Goal: Task Accomplishment & Management: Use online tool/utility

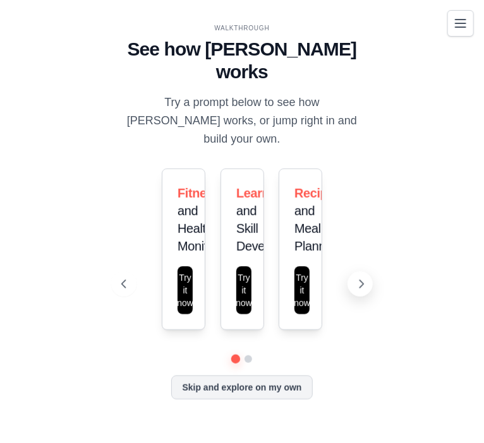
click at [357, 278] on icon at bounding box center [361, 284] width 13 height 13
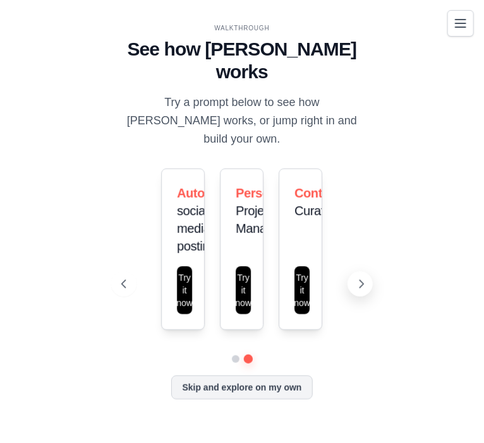
click at [357, 278] on icon at bounding box center [361, 284] width 13 height 13
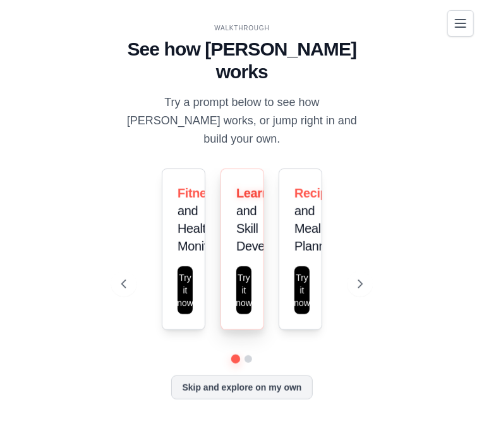
click at [249, 186] on span "Learning" at bounding box center [261, 193] width 51 height 14
click at [251, 216] on div "Learning and Skill Development Try it now" at bounding box center [242, 250] width 44 height 162
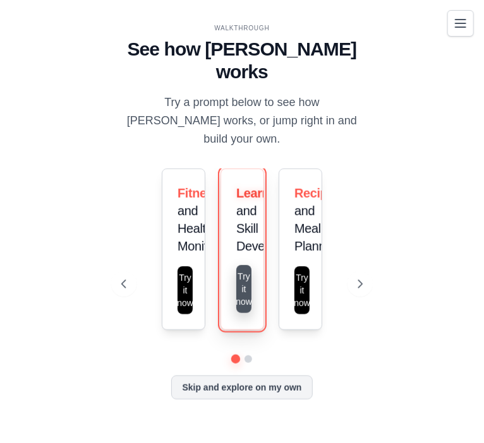
click at [249, 267] on button "Try it now" at bounding box center [243, 289] width 15 height 48
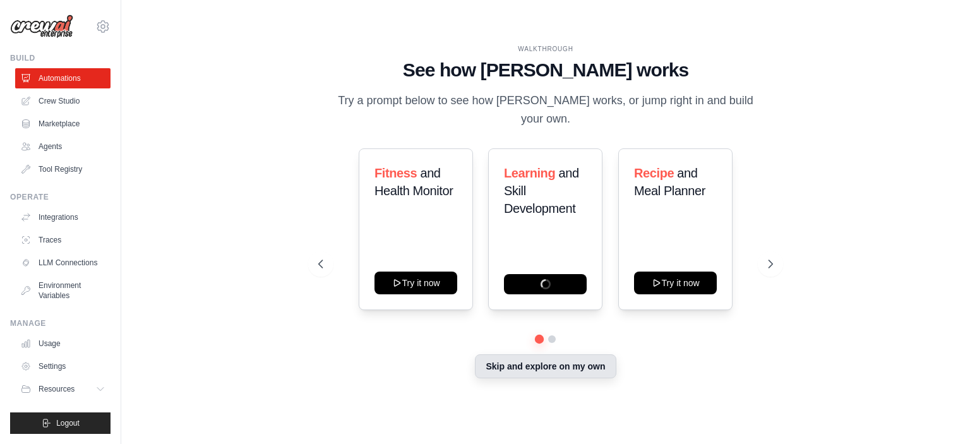
click at [483, 368] on button "Skip and explore on my own" at bounding box center [545, 366] width 141 height 24
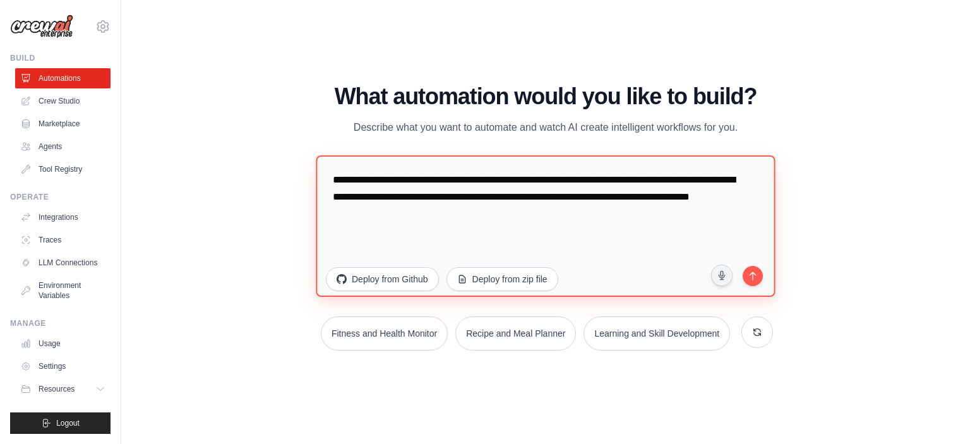
drag, startPoint x: 498, startPoint y: 214, endPoint x: 392, endPoint y: 183, distance: 111.1
click at [392, 183] on textarea "**********" at bounding box center [545, 225] width 459 height 141
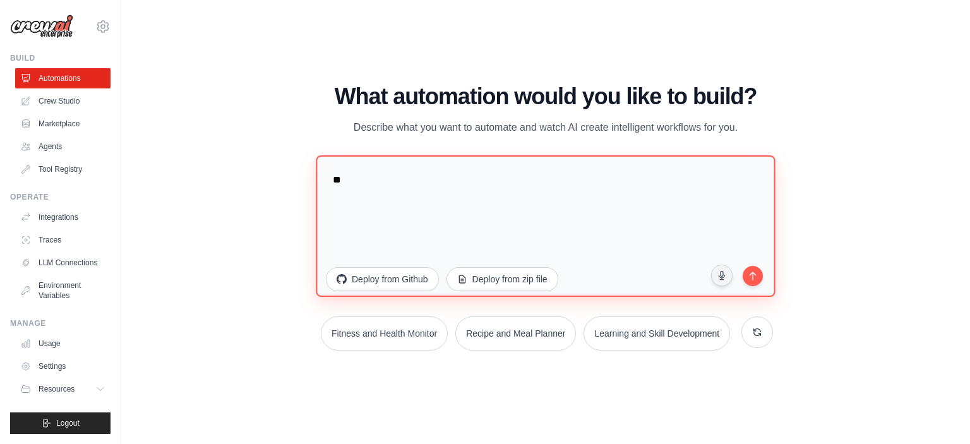
type textarea "*"
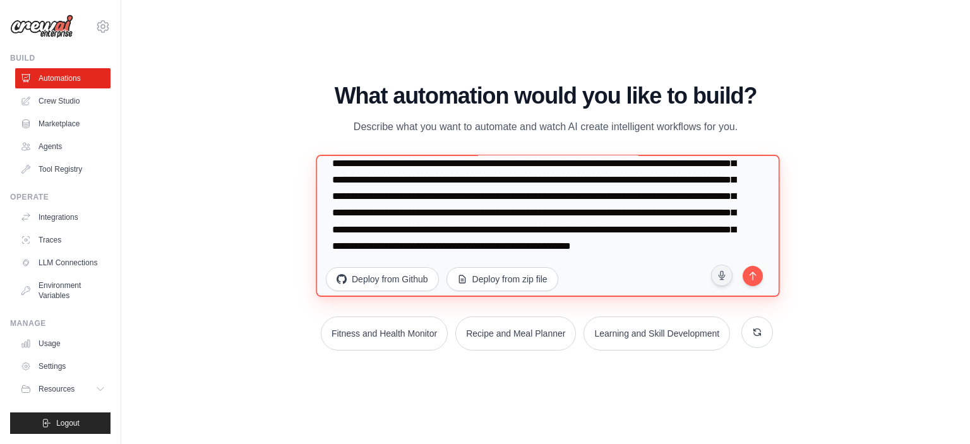
scroll to position [49, 0]
click at [483, 248] on textarea "**********" at bounding box center [548, 226] width 464 height 143
click at [483, 263] on textarea "**********" at bounding box center [548, 226] width 464 height 143
type textarea "**********"
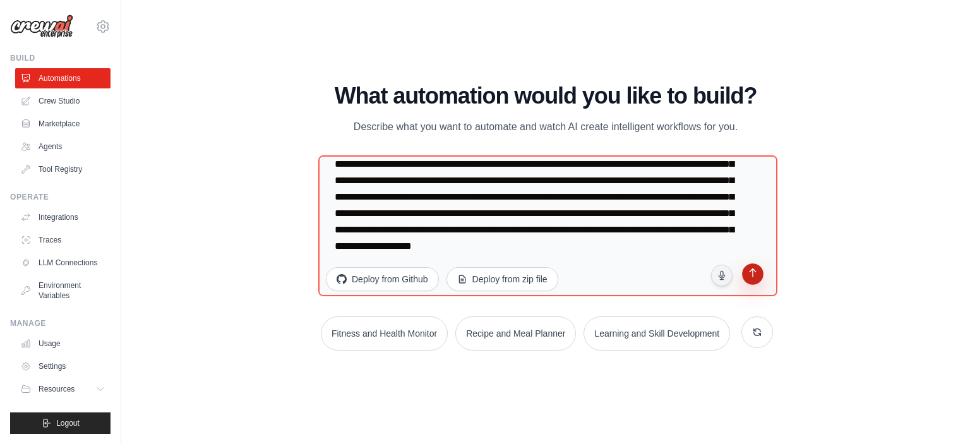
click at [483, 270] on icon "submit" at bounding box center [752, 274] width 7 height 9
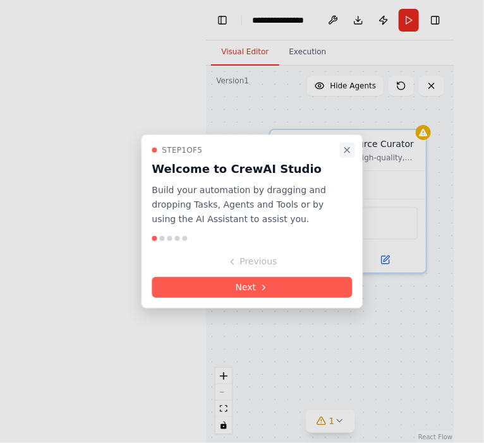
click at [347, 152] on icon "Close walkthrough" at bounding box center [347, 150] width 10 height 10
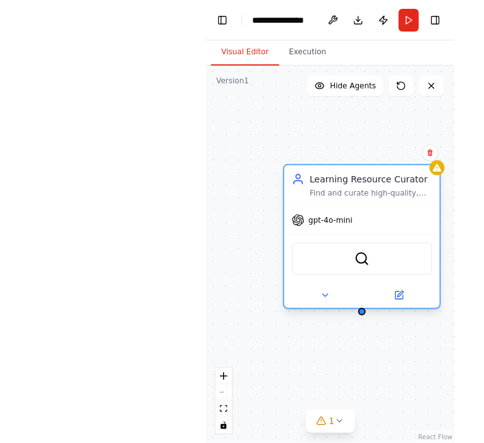
drag, startPoint x: 347, startPoint y: 152, endPoint x: 358, endPoint y: 188, distance: 37.0
click at [358, 188] on div "Learning Resource Curator Find and curate high-quality, personalized learning r…" at bounding box center [370, 185] width 123 height 25
click at [345, 227] on div "gpt-4o-mini" at bounding box center [361, 220] width 155 height 28
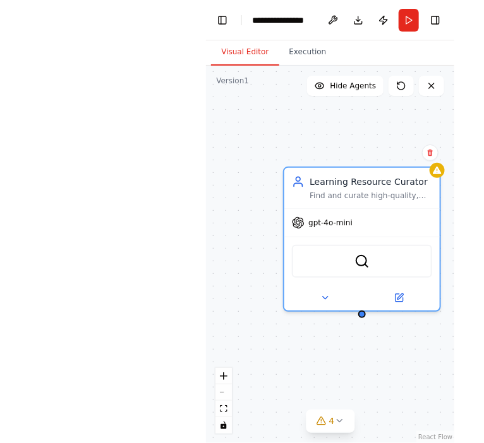
click at [311, 107] on div "Learning Resource Curator Find and curate high-quality, personalized learning r…" at bounding box center [330, 255] width 248 height 378
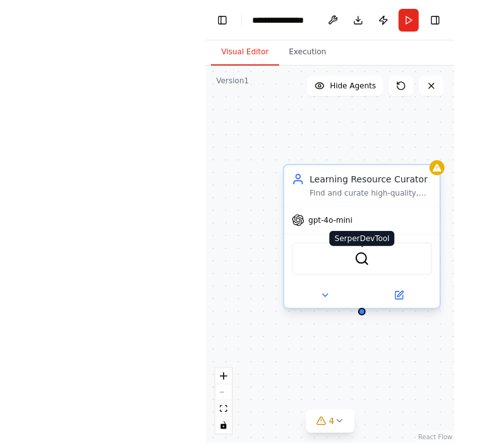
click at [357, 255] on img at bounding box center [361, 258] width 15 height 15
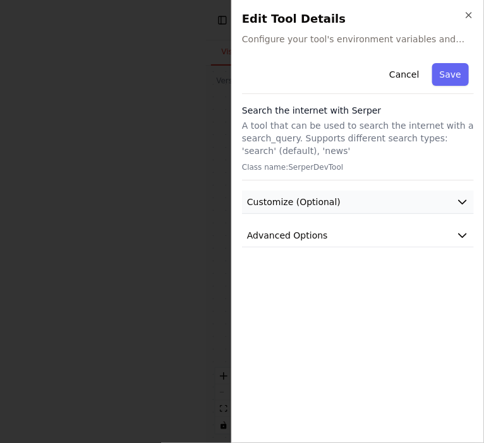
click at [343, 204] on button "Customize (Optional)" at bounding box center [358, 202] width 232 height 23
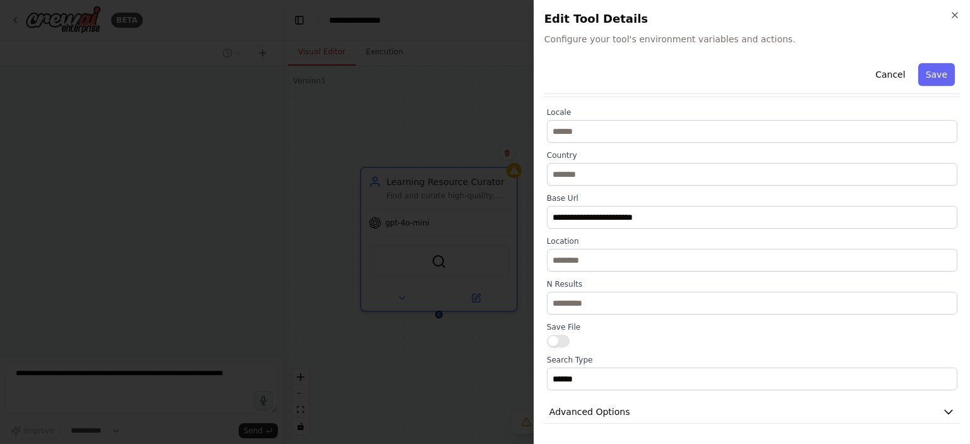
scroll to position [104, 0]
select select "****"
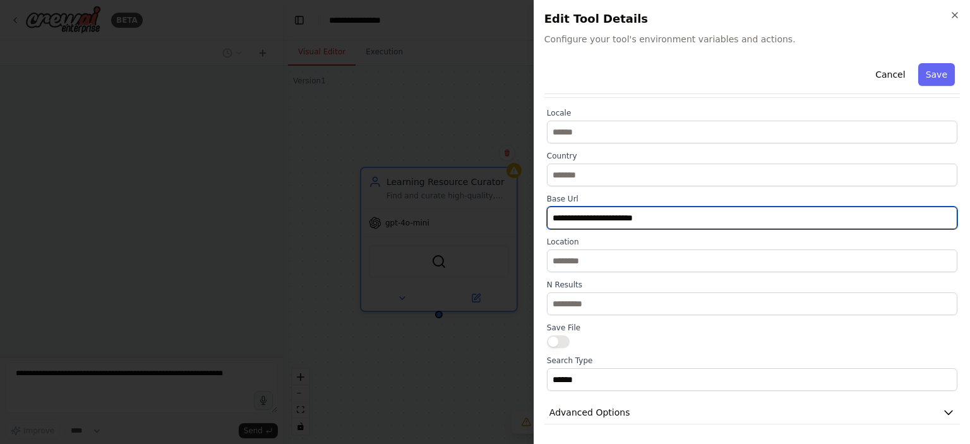
click at [483, 215] on input "**********" at bounding box center [752, 217] width 410 height 23
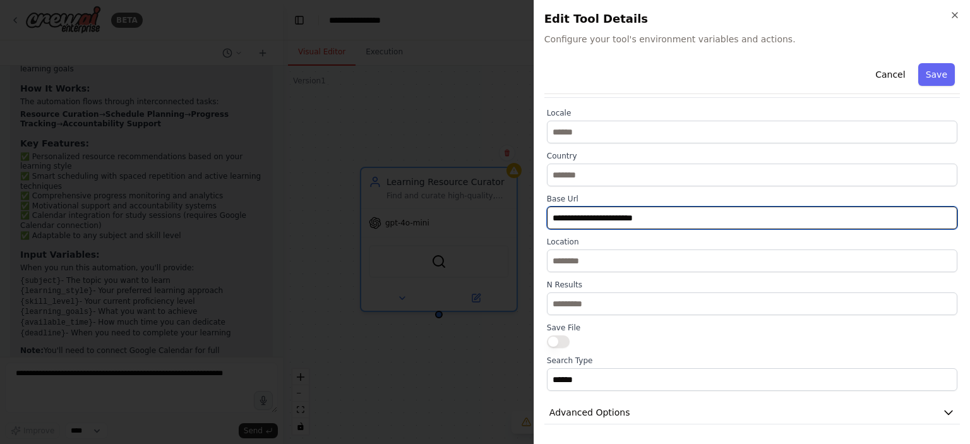
scroll to position [1097, 0]
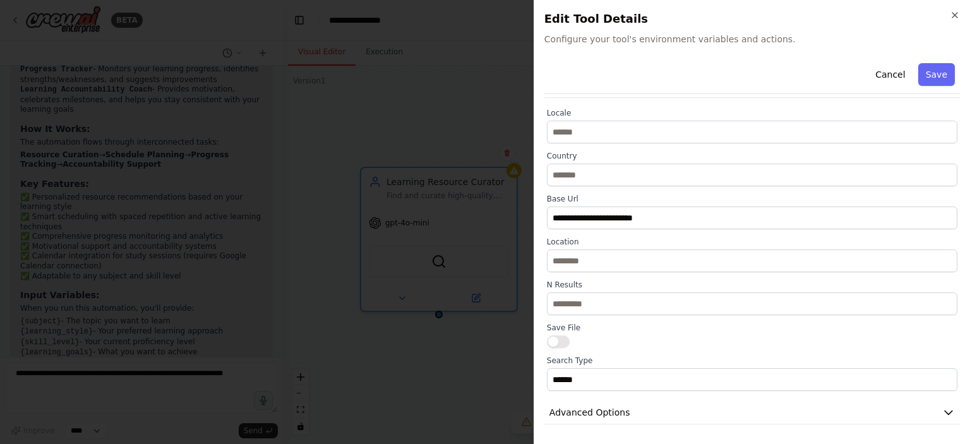
click at [483, 246] on label "Location" at bounding box center [752, 242] width 410 height 10
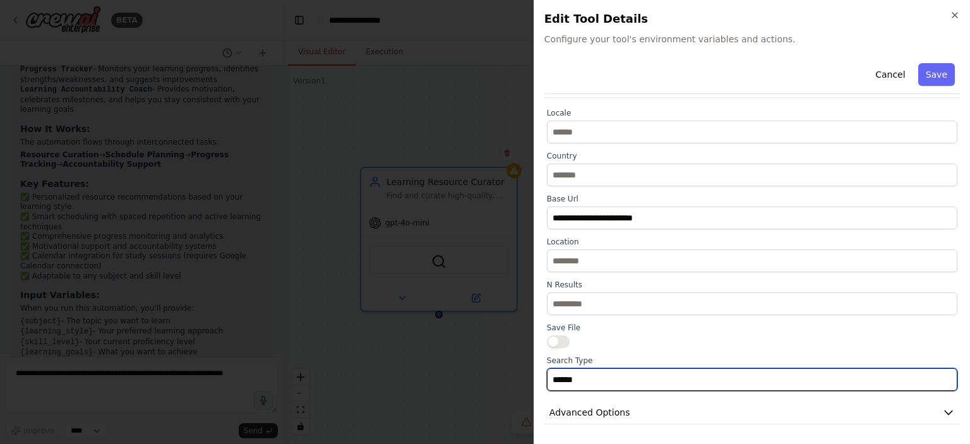
click at [483, 382] on input "******" at bounding box center [752, 379] width 410 height 23
drag, startPoint x: 622, startPoint y: 382, endPoint x: 490, endPoint y: 386, distance: 132.0
click at [483, 386] on input "******" at bounding box center [752, 379] width 410 height 23
type input "**********"
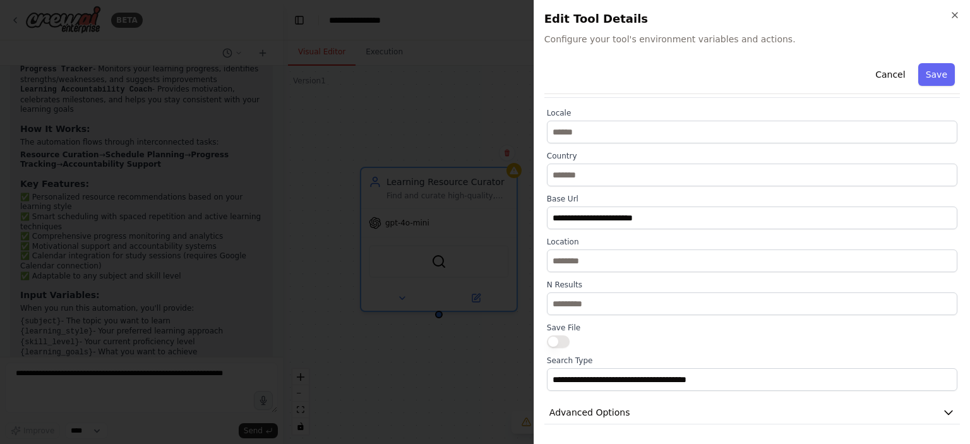
click at [483, 335] on div "Save File" at bounding box center [752, 335] width 410 height 25
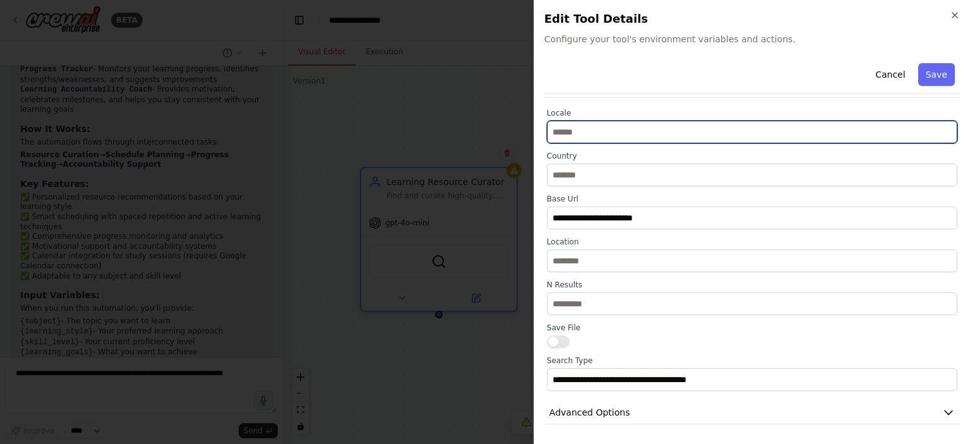
click at [483, 131] on input "text" at bounding box center [752, 132] width 410 height 23
type input "*"
type input "*********"
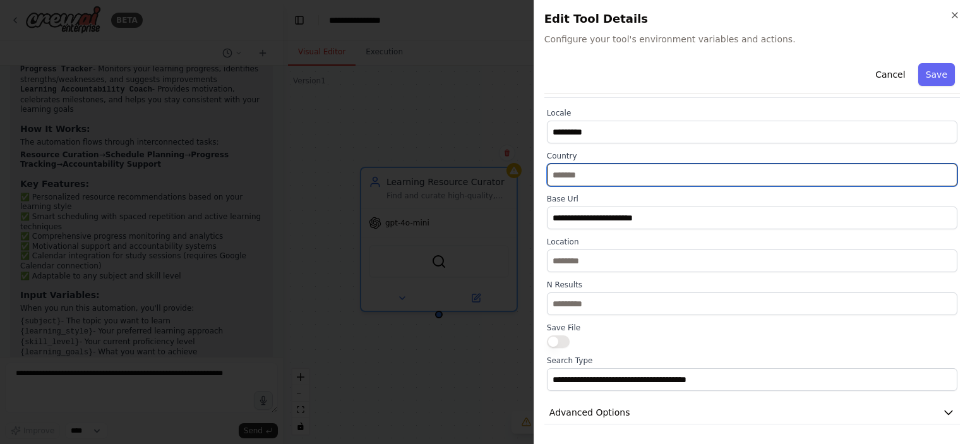
click at [483, 177] on input "text" at bounding box center [752, 175] width 410 height 23
type input "*****"
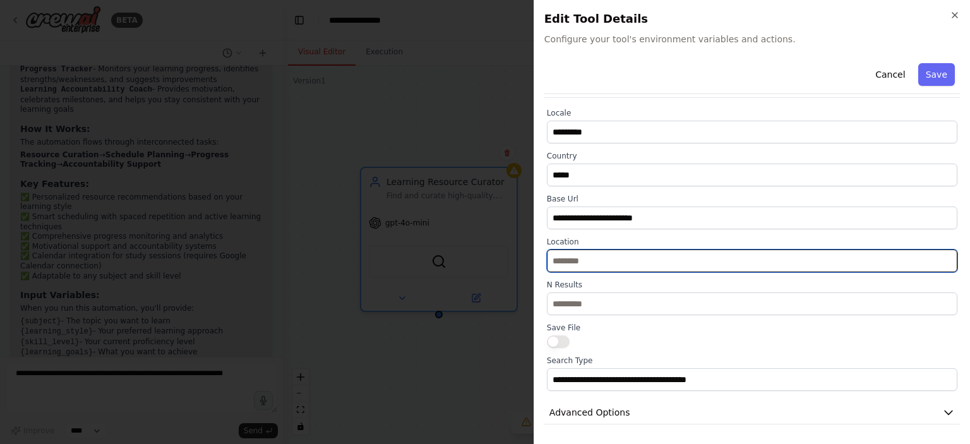
click at [483, 258] on input "text" at bounding box center [752, 260] width 410 height 23
type input "*********"
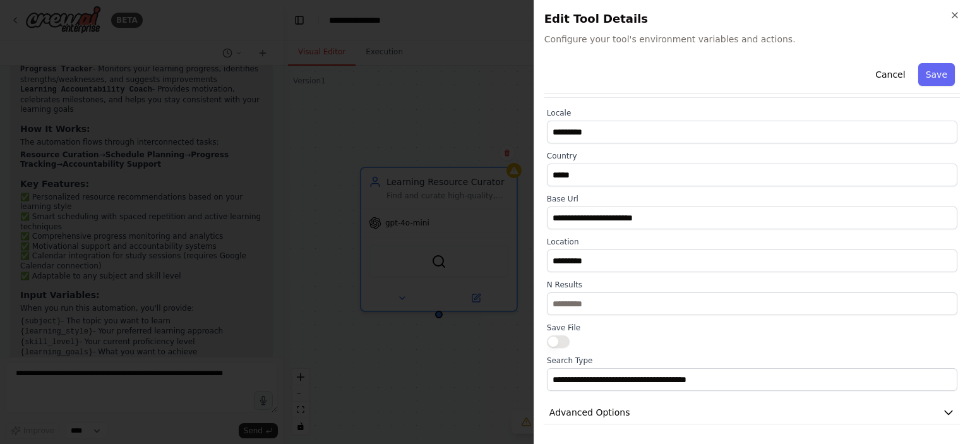
click at [483, 429] on div "**********" at bounding box center [752, 246] width 416 height 376
click at [483, 69] on button "Save" at bounding box center [936, 74] width 37 height 23
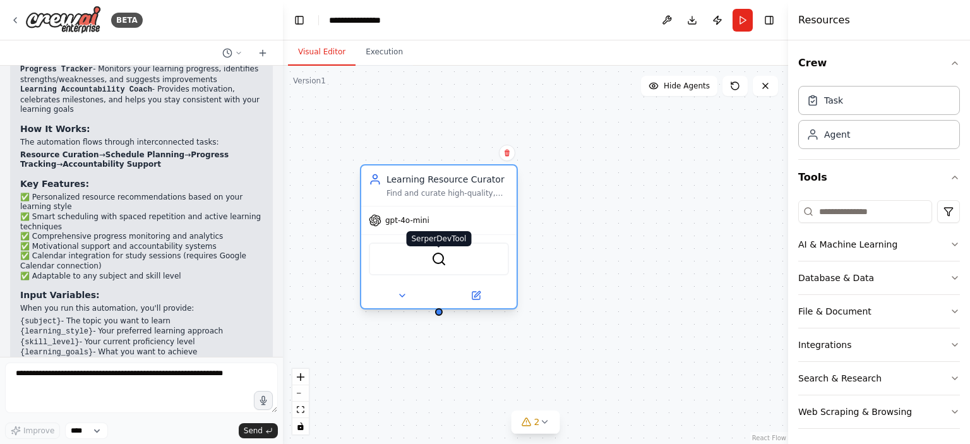
click at [440, 265] on img at bounding box center [438, 258] width 15 height 15
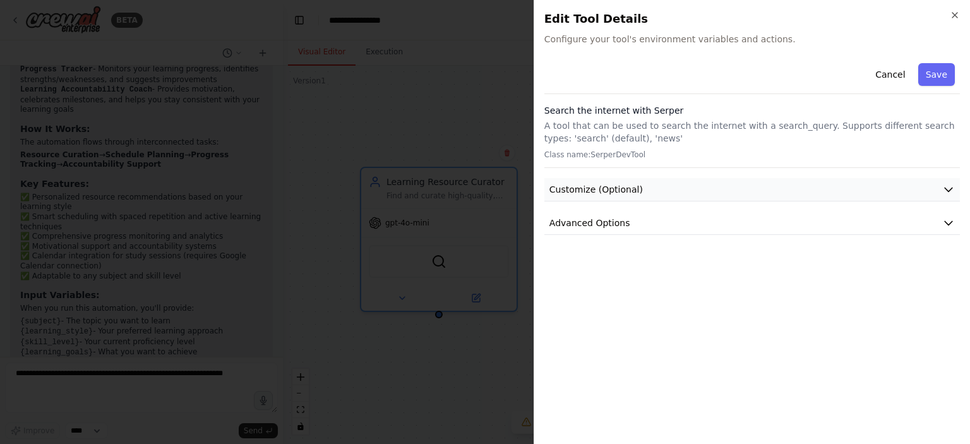
click at [483, 184] on button "Customize (Optional)" at bounding box center [752, 189] width 416 height 23
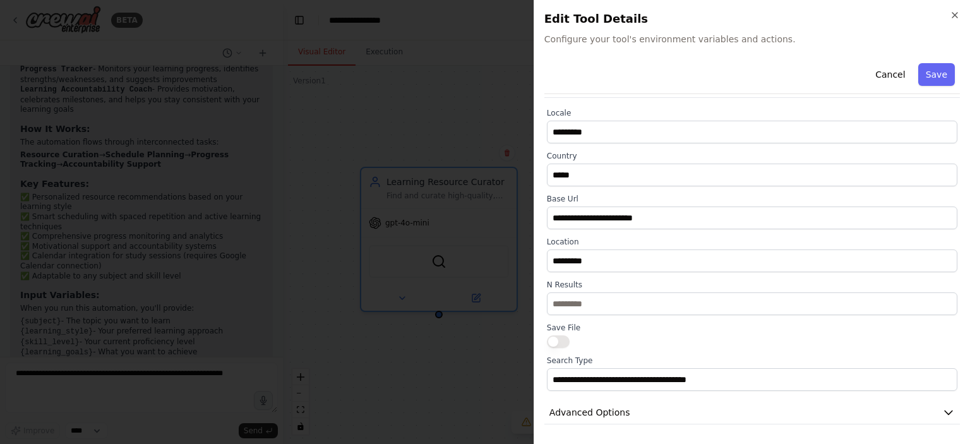
scroll to position [0, 0]
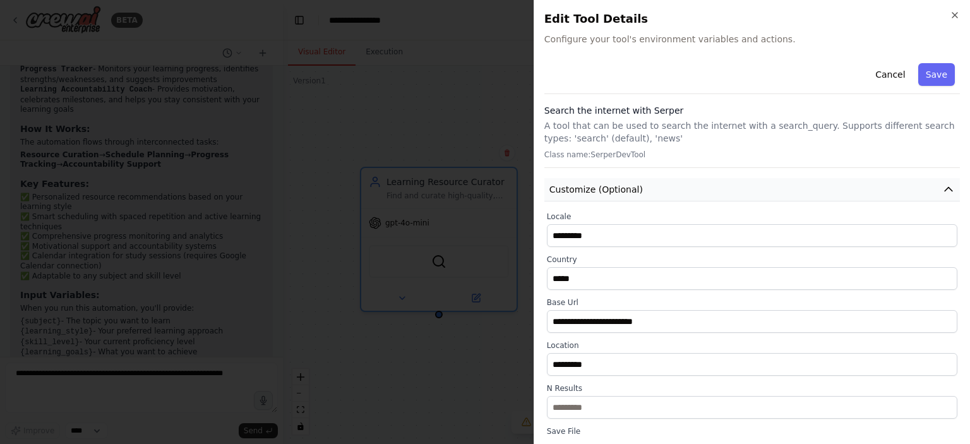
click at [483, 180] on button "Customize (Optional)" at bounding box center [752, 189] width 416 height 23
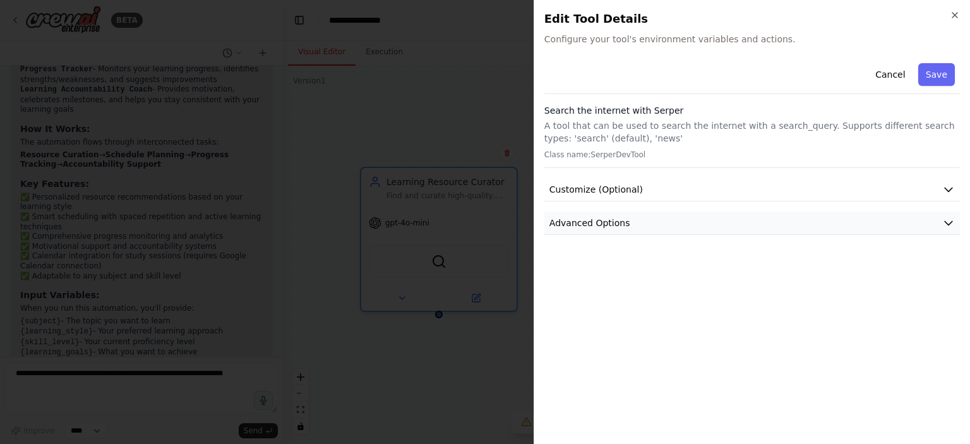
click at [483, 226] on button "Advanced Options" at bounding box center [752, 223] width 416 height 23
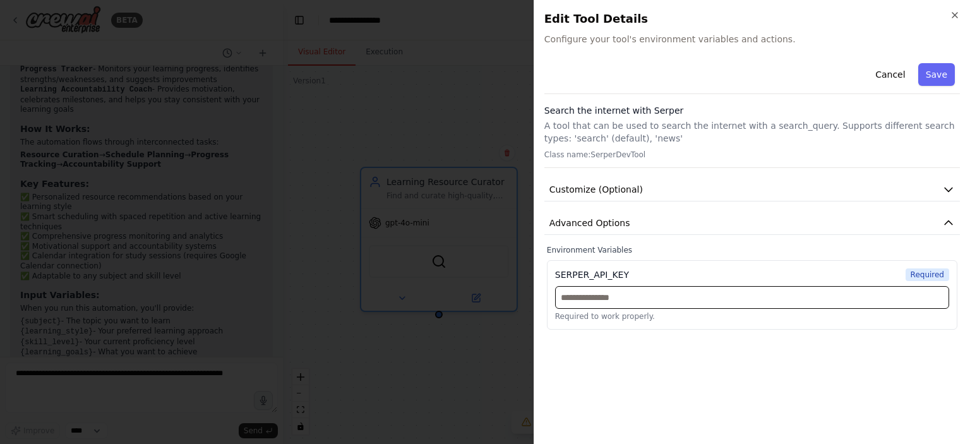
click at [483, 294] on input "text" at bounding box center [752, 297] width 394 height 23
paste input "**********"
type input "**********"
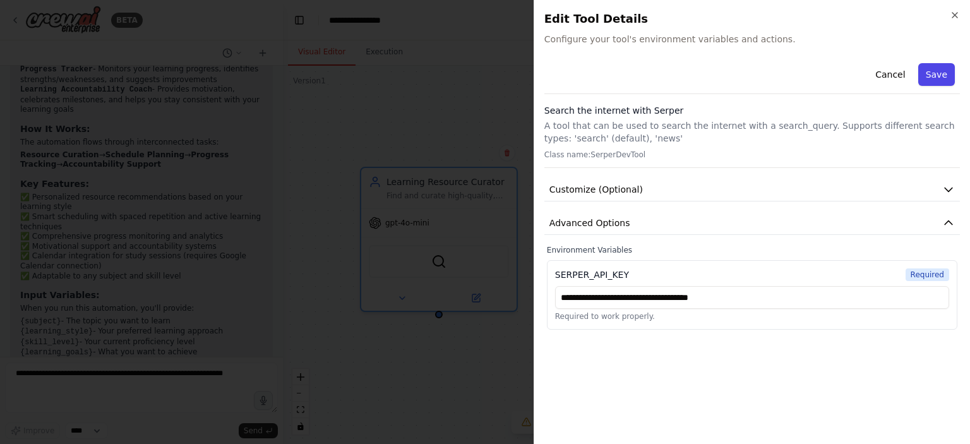
click at [483, 75] on button "Save" at bounding box center [936, 74] width 37 height 23
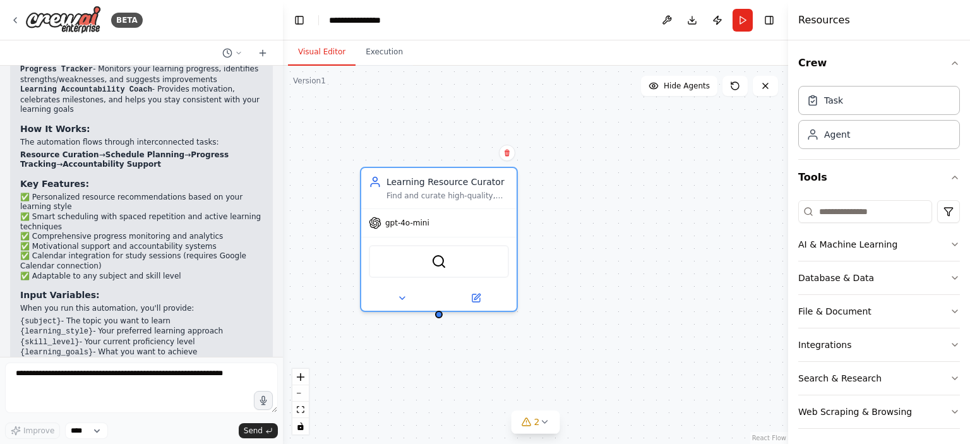
scroll to position [1097, 0]
click at [441, 259] on img at bounding box center [438, 258] width 15 height 15
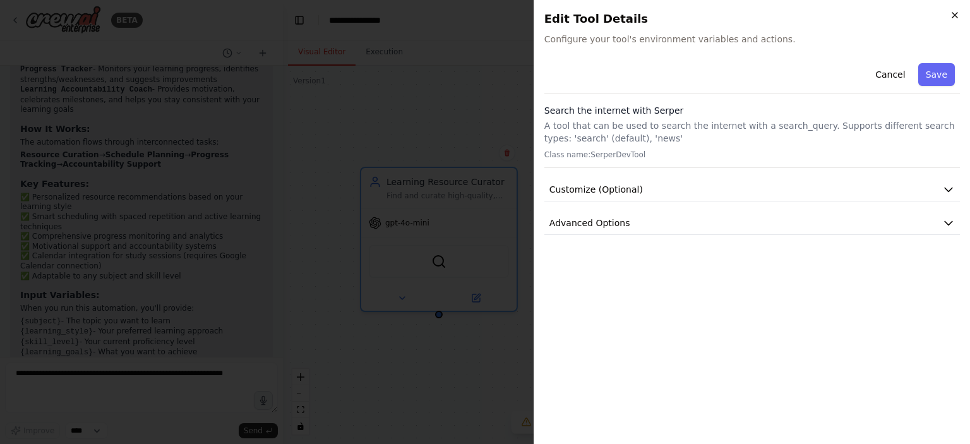
click at [483, 12] on icon "button" at bounding box center [955, 15] width 10 height 10
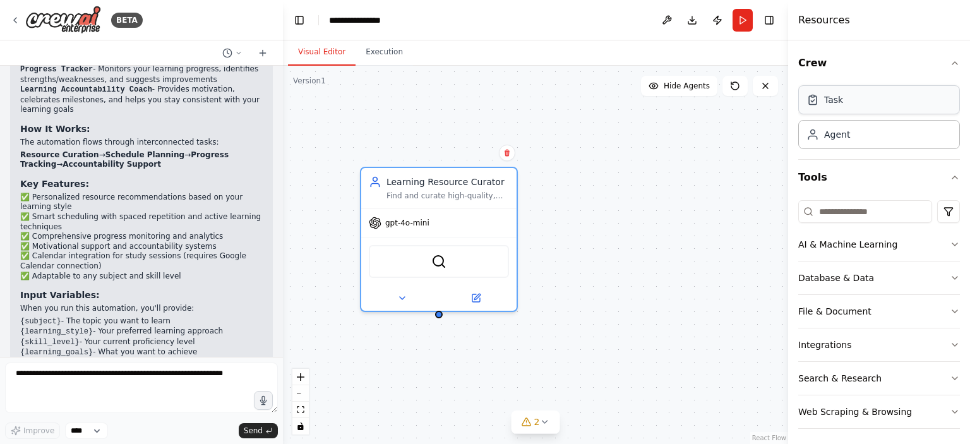
click at [483, 107] on div "Task" at bounding box center [879, 99] width 162 height 29
click at [483, 139] on div "Agent" at bounding box center [837, 134] width 26 height 13
click at [483, 58] on button "Crew" at bounding box center [879, 62] width 162 height 35
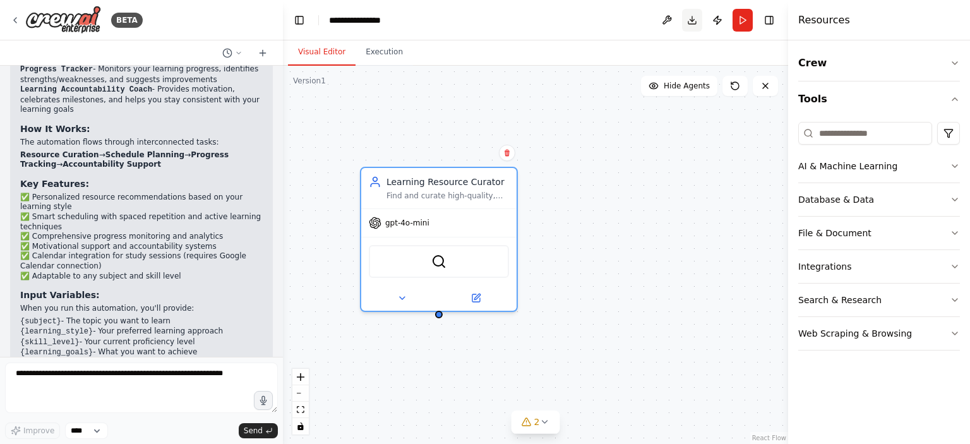
click at [483, 23] on button "Download" at bounding box center [692, 20] width 20 height 23
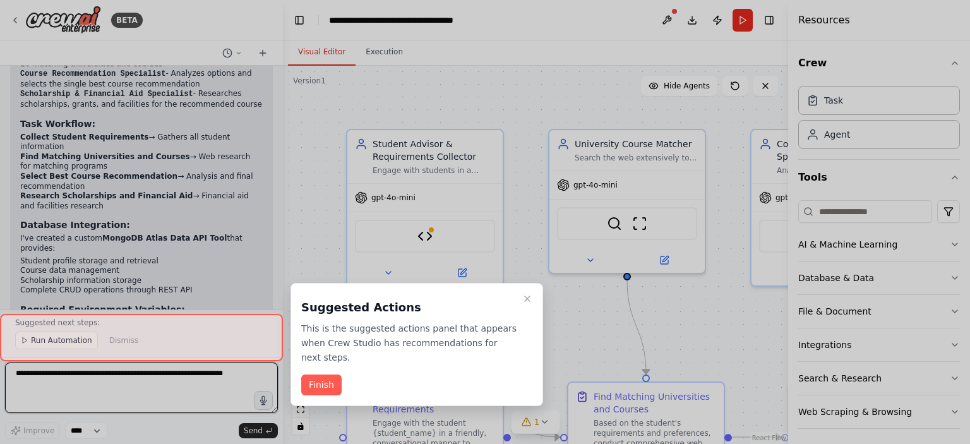
scroll to position [2117, 0]
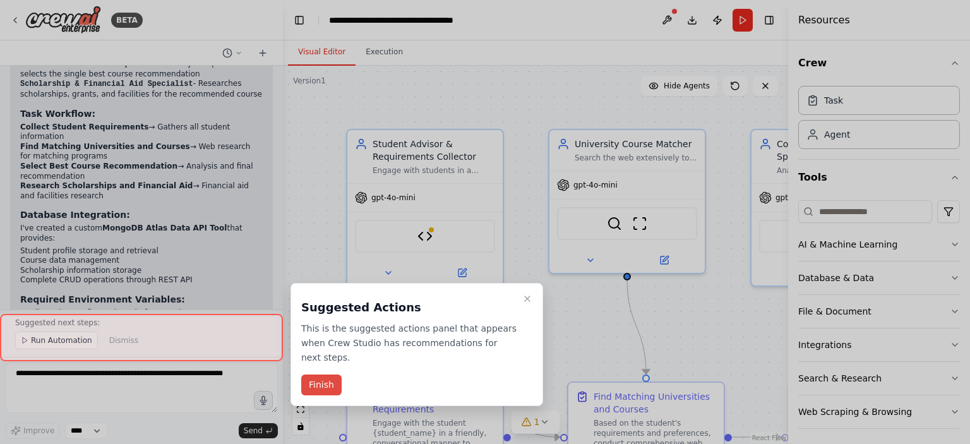
click at [325, 374] on button "Finish" at bounding box center [321, 384] width 40 height 21
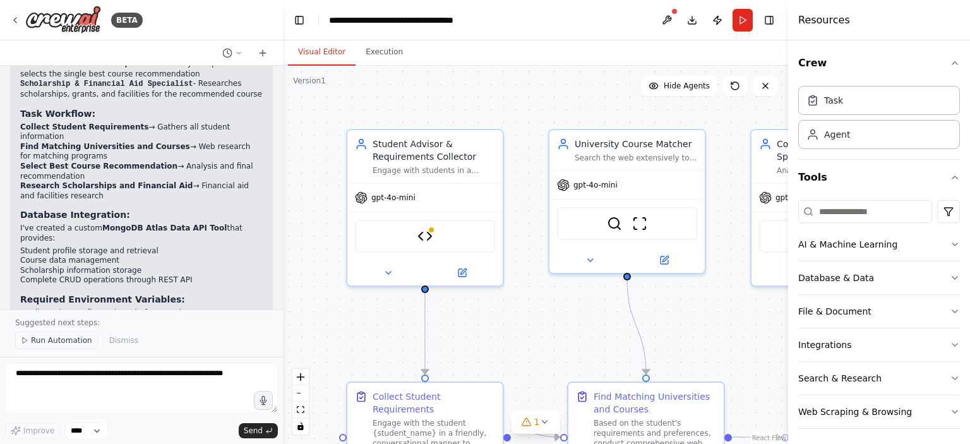
click at [74, 345] on span "Run Automation" at bounding box center [61, 340] width 61 height 10
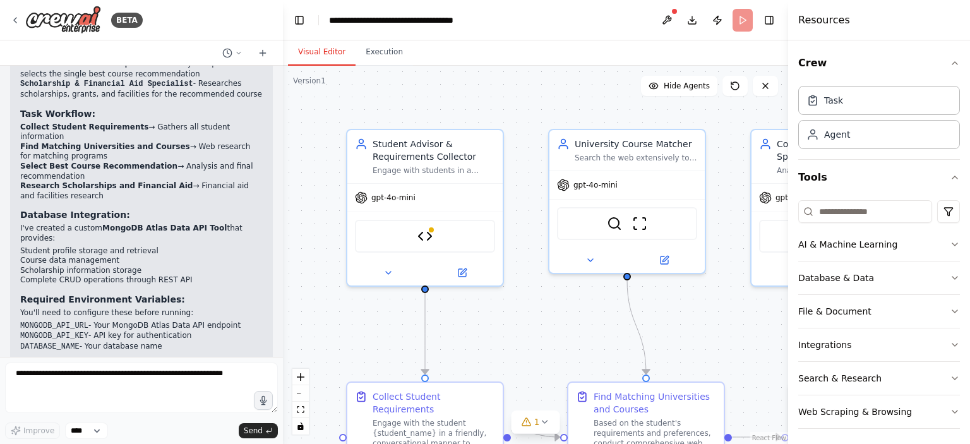
scroll to position [2070, 0]
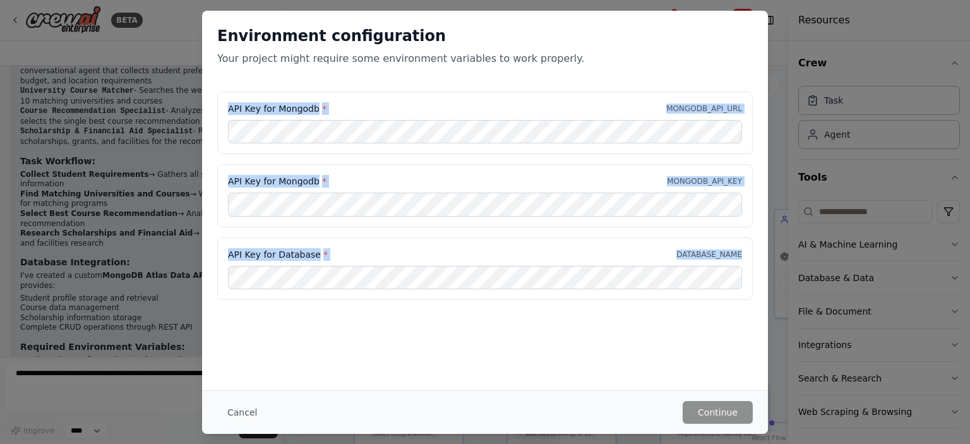
click at [349, 273] on div "API Key for Mongodb * MONGODB_API_URL API Key for Mongodb * MONGODB_API_KEY API…" at bounding box center [485, 196] width 536 height 209
copy div "API Key for Mongodb * MONGODB_API_URL API Key for Mongodb * MONGODB_API_KEY API…"
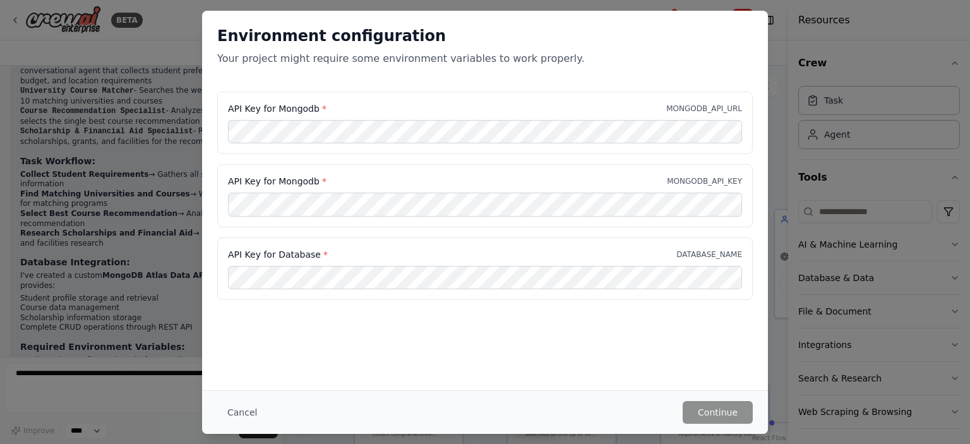
click at [324, 373] on div "Environment configuration Your project might require some environment variables…" at bounding box center [485, 201] width 566 height 380
click at [12, 221] on div "Environment configuration Your project might require some environment variables…" at bounding box center [485, 222] width 970 height 444
click at [248, 406] on button "Cancel" at bounding box center [242, 412] width 50 height 23
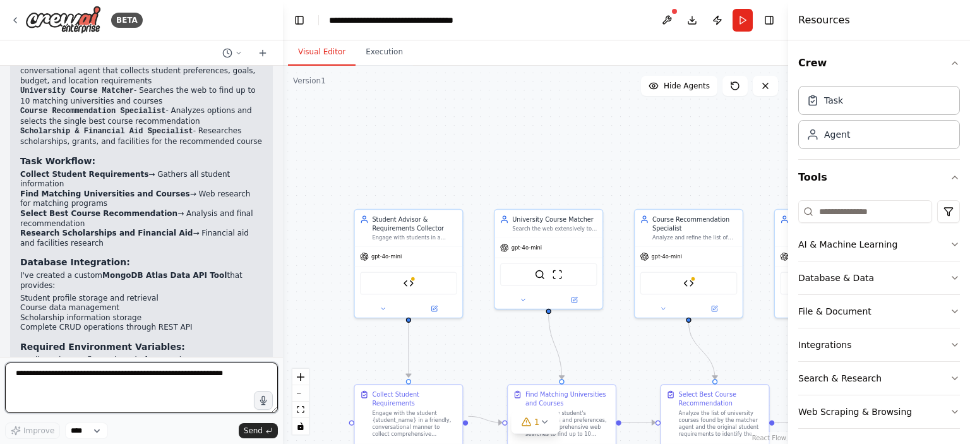
click at [126, 383] on textarea at bounding box center [141, 387] width 273 height 51
type textarea "**********"
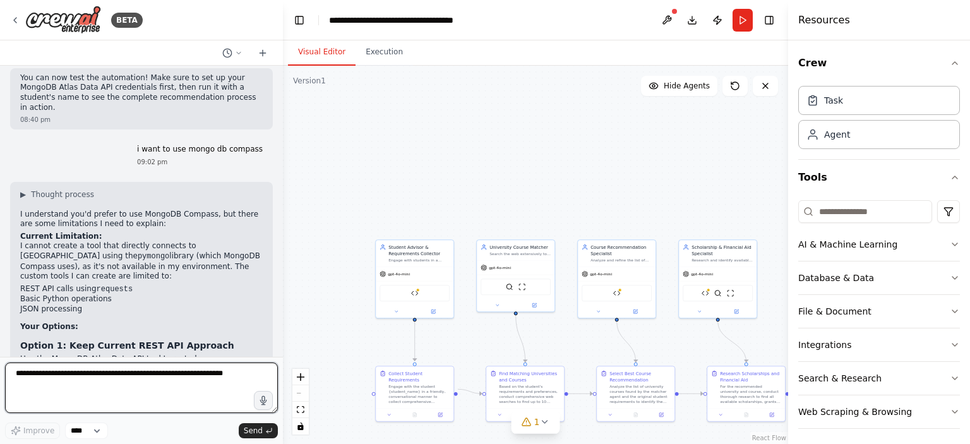
scroll to position [2486, 0]
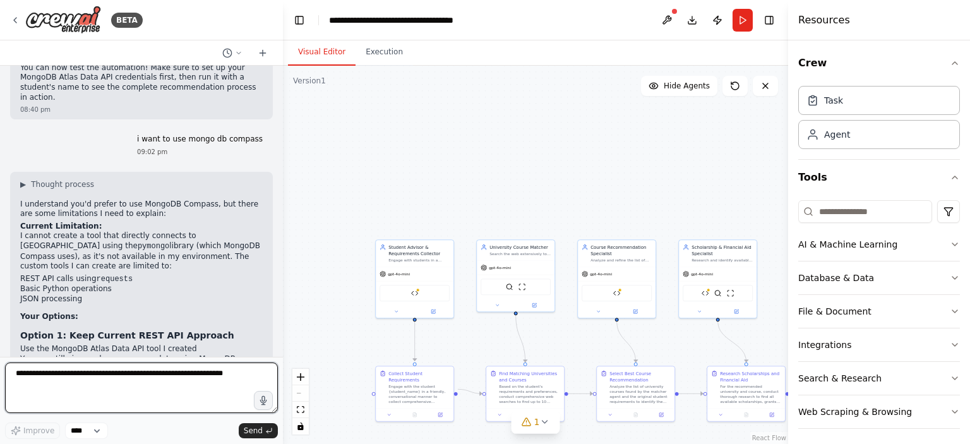
click at [133, 390] on textarea at bounding box center [141, 387] width 273 height 51
click at [58, 373] on textarea "**********" at bounding box center [141, 387] width 273 height 51
click at [212, 380] on textarea "**********" at bounding box center [141, 387] width 273 height 51
click at [21, 378] on textarea "**********" at bounding box center [141, 387] width 273 height 51
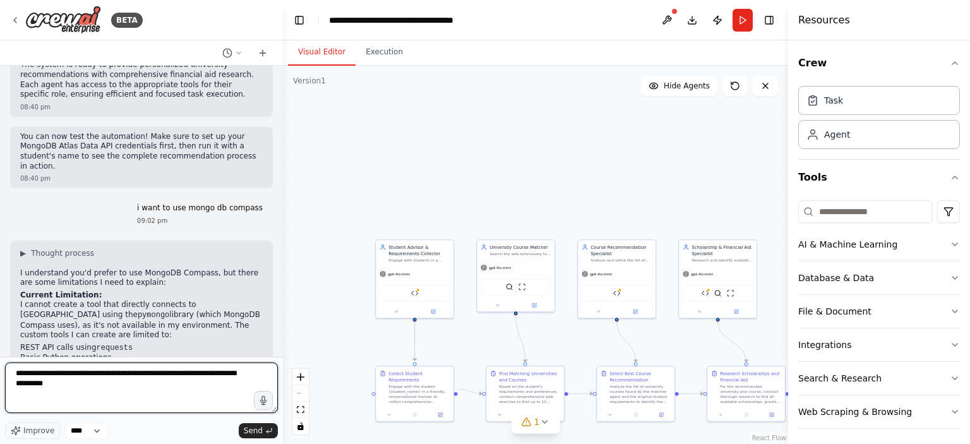
scroll to position [2413, 0]
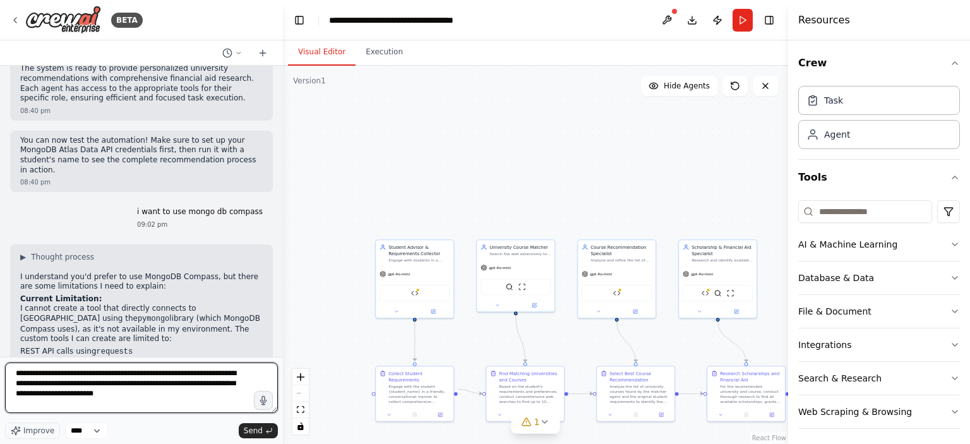
click at [128, 399] on textarea "**********" at bounding box center [141, 387] width 273 height 51
type textarea "**********"
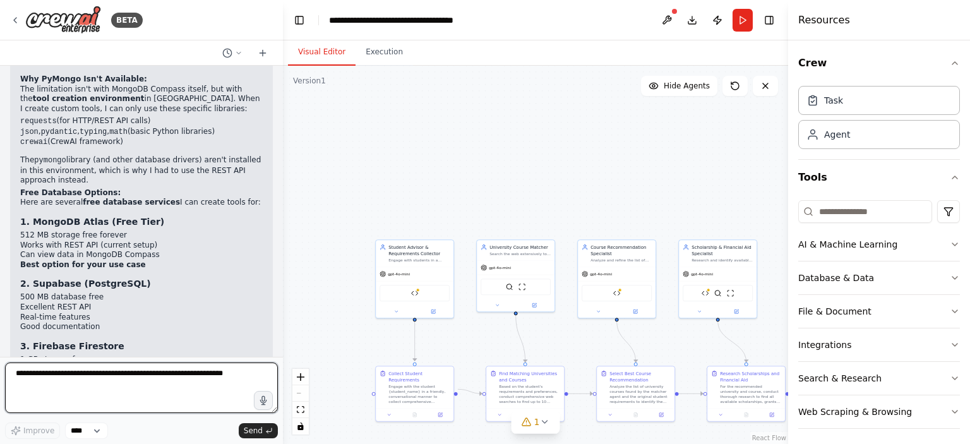
scroll to position [3085, 0]
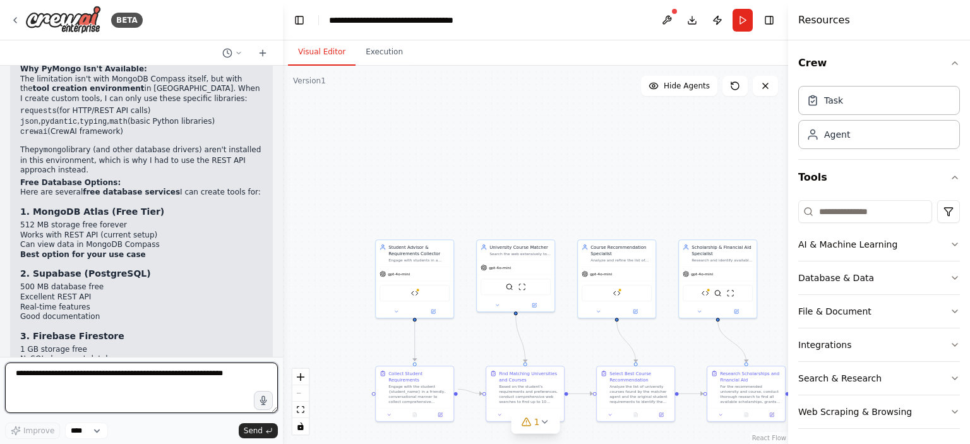
click at [218, 386] on textarea at bounding box center [141, 387] width 273 height 51
type textarea "**********"
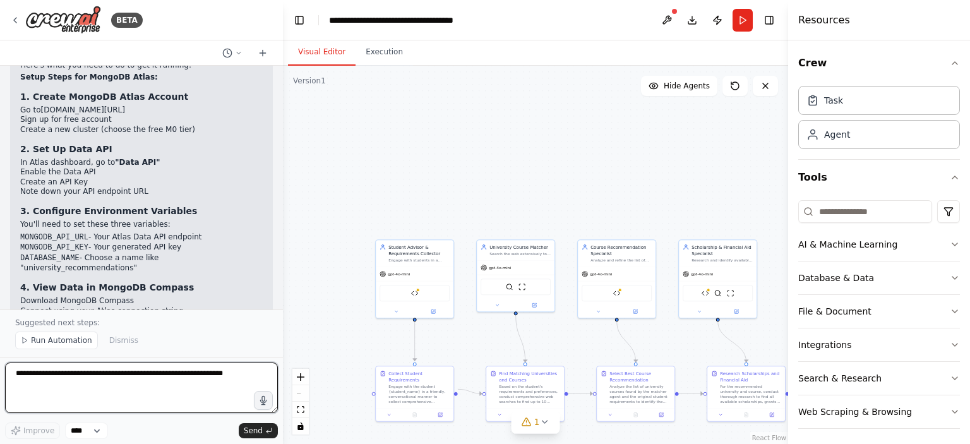
scroll to position [3719, 0]
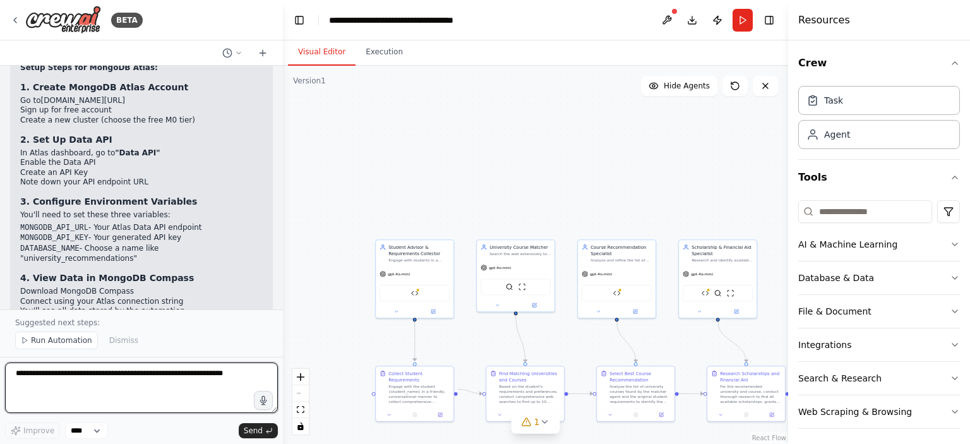
click at [136, 382] on textarea at bounding box center [141, 387] width 273 height 51
type textarea "**********"
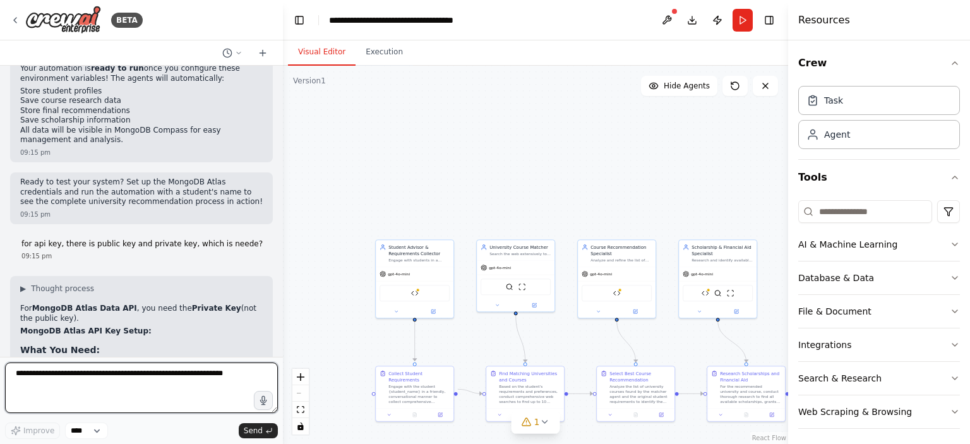
scroll to position [4044, 0]
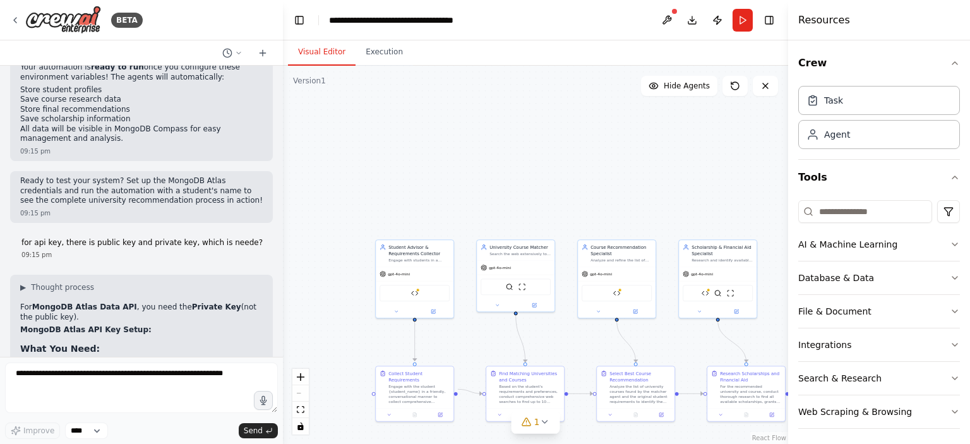
click at [889, 273] on button "Database & Data" at bounding box center [879, 277] width 162 height 33
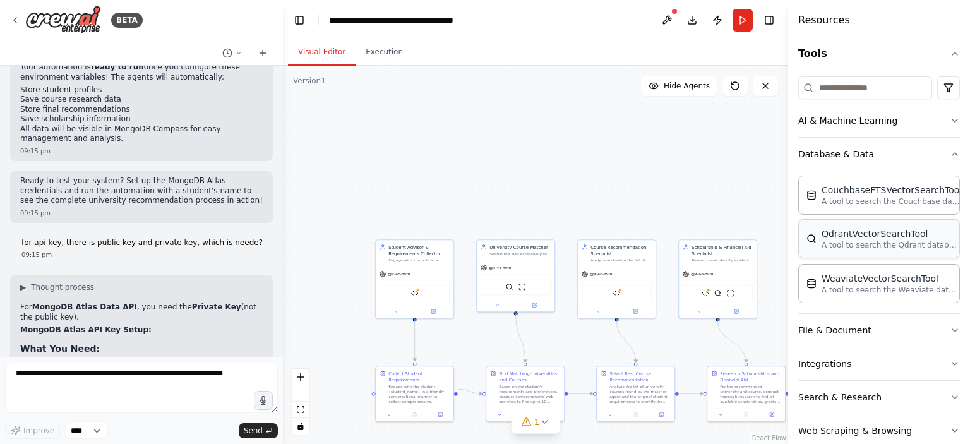
scroll to position [124, 0]
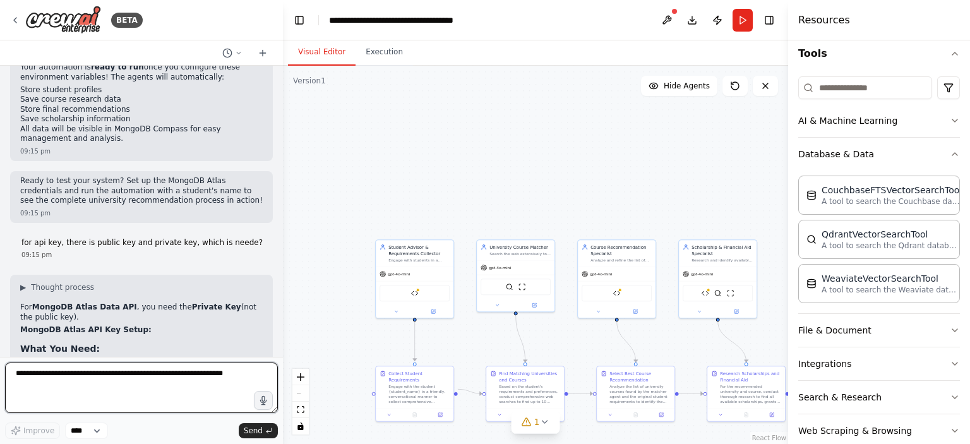
click at [219, 378] on textarea at bounding box center [141, 387] width 273 height 51
type textarea "**********"
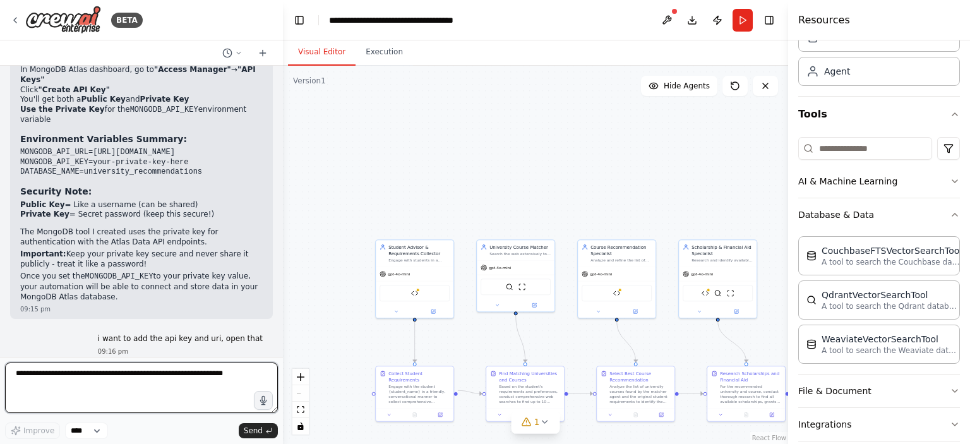
scroll to position [4380, 0]
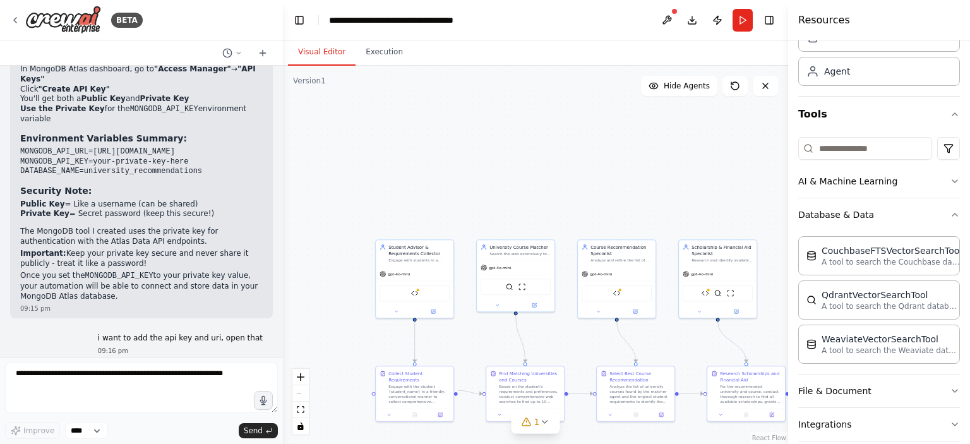
click at [502, 116] on div ".deletable-edge-delete-btn { width: 20px; height: 20px; border: 0px solid #ffff…" at bounding box center [535, 255] width 505 height 378
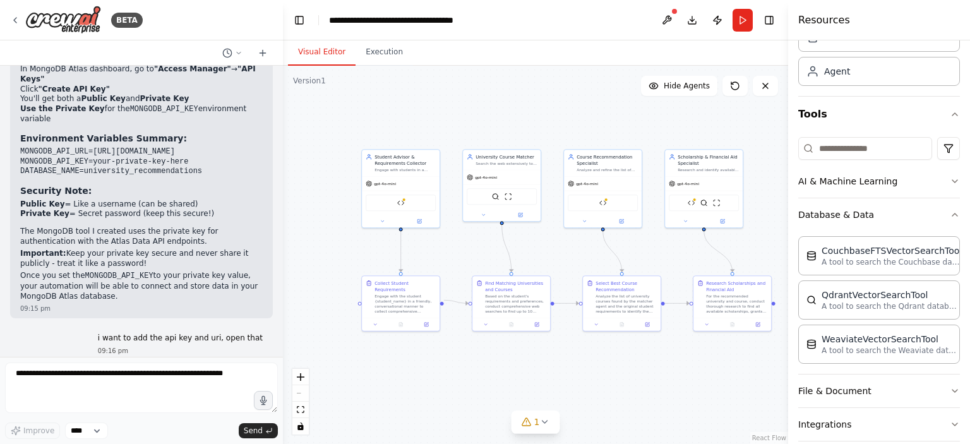
drag, startPoint x: 698, startPoint y: 355, endPoint x: 685, endPoint y: 265, distance: 91.4
click at [685, 265] on div ".deletable-edge-delete-btn { width: 20px; height: 20px; border: 0px solid #ffff…" at bounding box center [535, 255] width 505 height 378
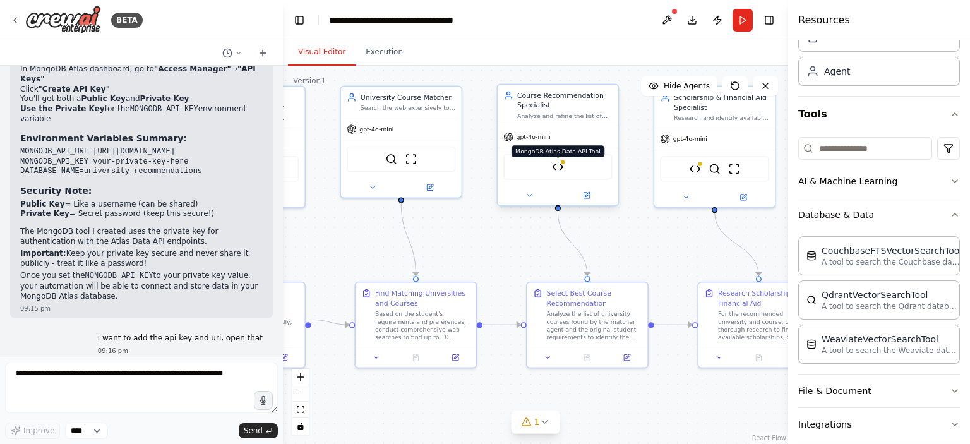
click at [563, 167] on img at bounding box center [558, 167] width 12 height 12
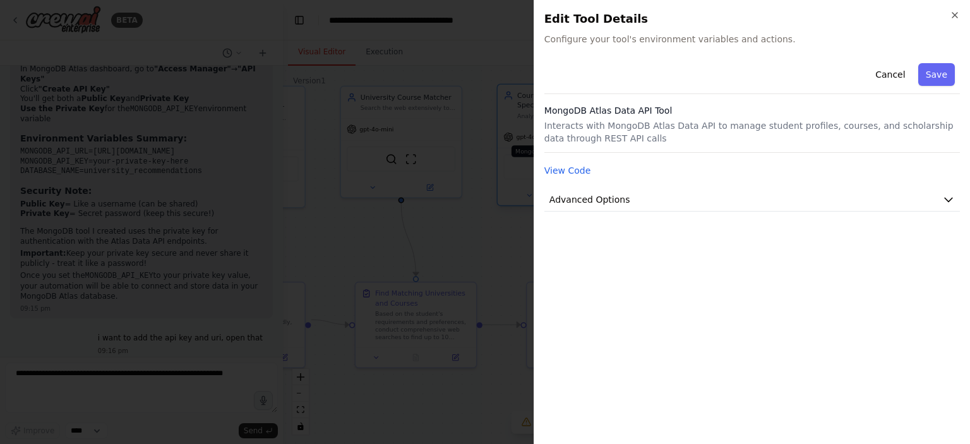
scroll to position [63, 0]
click at [626, 129] on p "Interacts with MongoDB Atlas Data API to manage student profiles, courses, and …" at bounding box center [752, 131] width 416 height 25
click at [761, 189] on button "Advanced Options" at bounding box center [752, 199] width 416 height 23
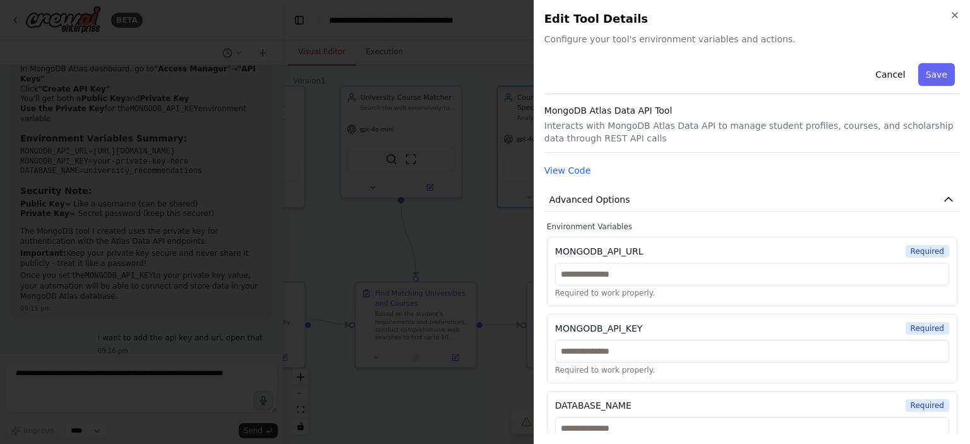
scroll to position [25, 0]
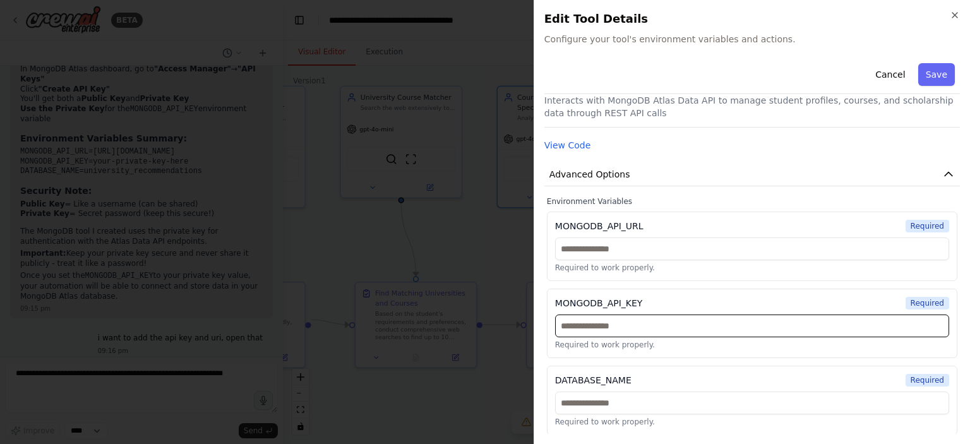
click at [715, 328] on input "text" at bounding box center [752, 325] width 394 height 23
paste input "**********"
type input "**********"
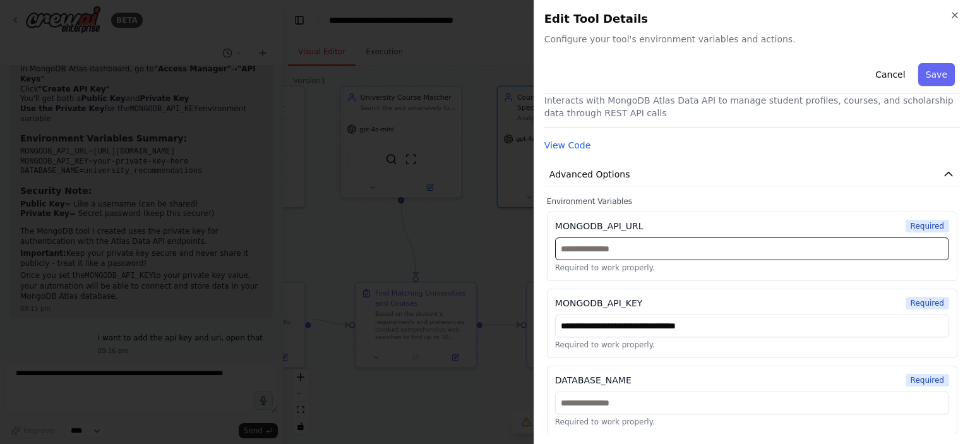
click at [695, 243] on input "text" at bounding box center [752, 248] width 394 height 23
paste input "**********"
type input "**********"
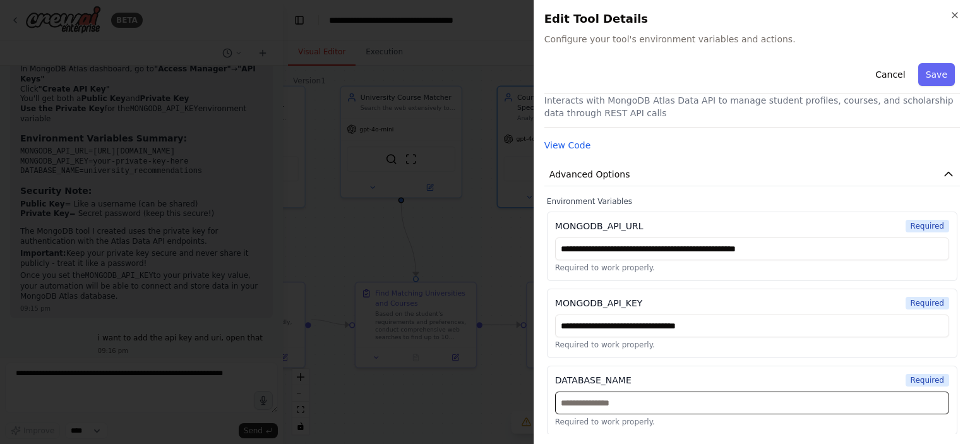
click at [650, 405] on input "text" at bounding box center [752, 403] width 394 height 23
type input "*****"
click at [739, 354] on div "**********" at bounding box center [752, 323] width 410 height 69
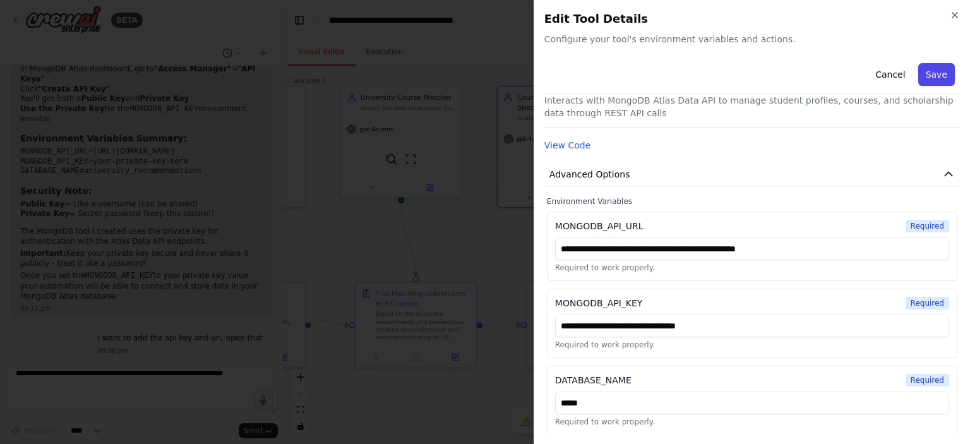
click at [943, 79] on button "Save" at bounding box center [936, 74] width 37 height 23
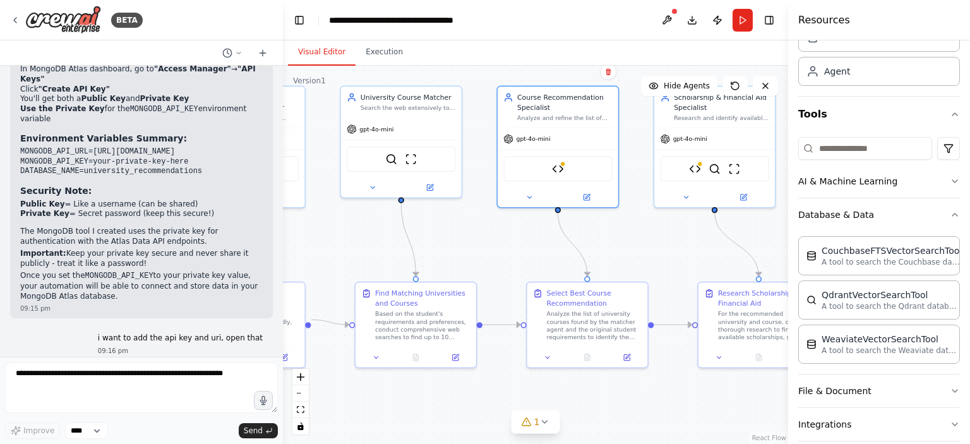
scroll to position [63, 0]
click at [701, 165] on img at bounding box center [695, 167] width 12 height 12
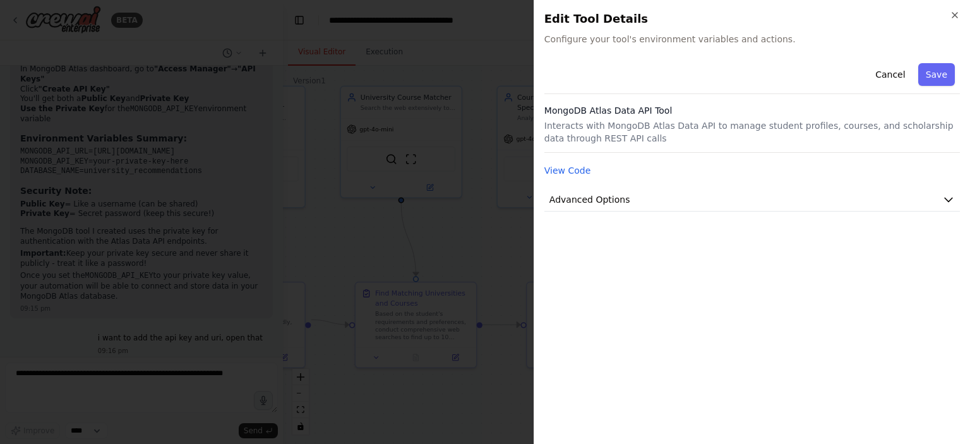
click at [709, 130] on p "Interacts with MongoDB Atlas Data API to manage student profiles, courses, and …" at bounding box center [752, 131] width 416 height 25
click at [698, 203] on button "Advanced Options" at bounding box center [752, 199] width 416 height 23
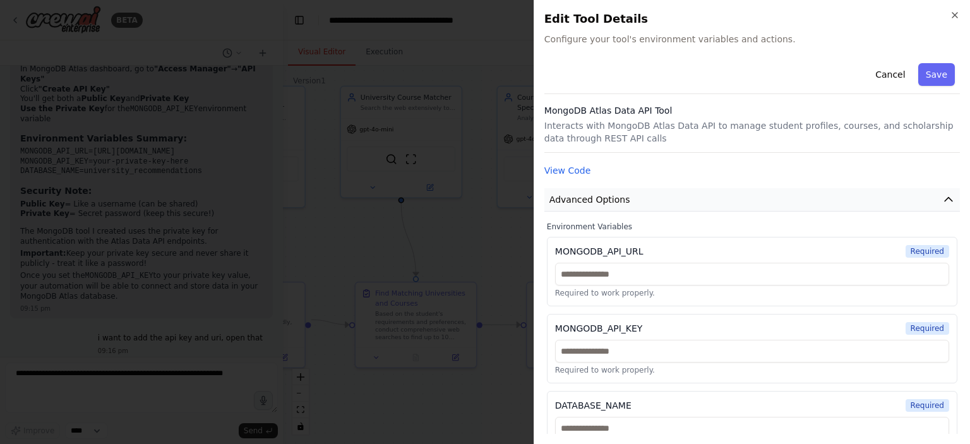
scroll to position [25, 0]
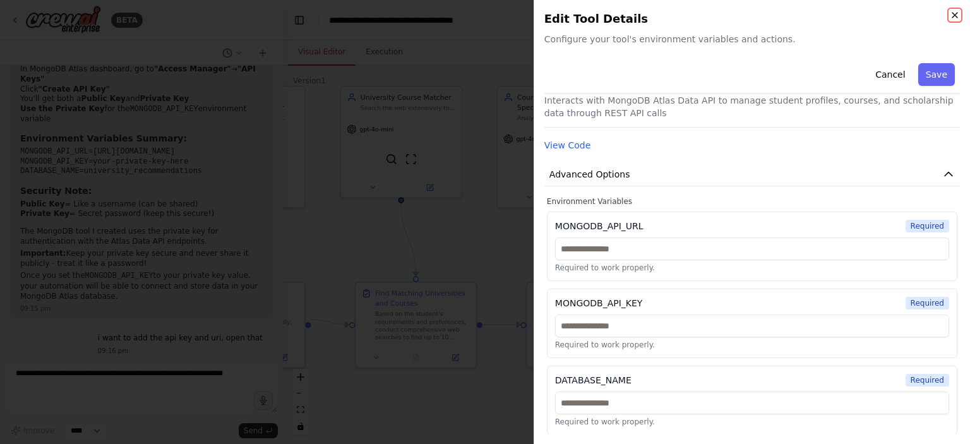
click at [952, 17] on icon "button" at bounding box center [955, 15] width 10 height 10
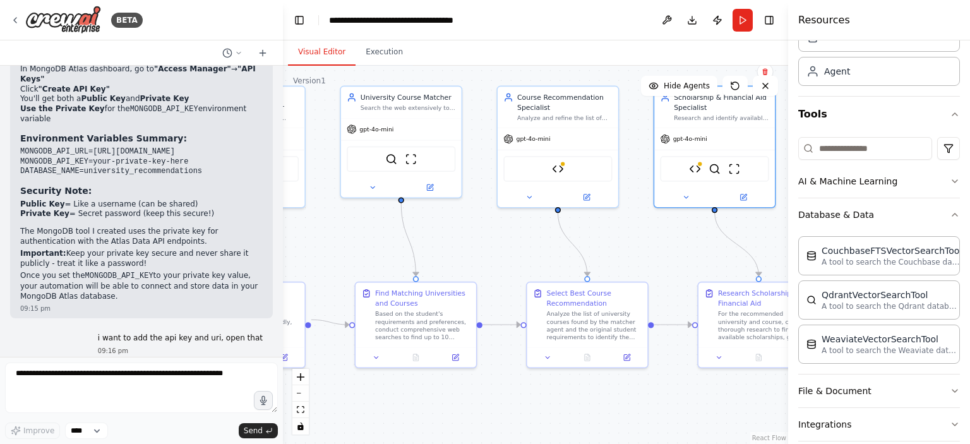
scroll to position [63, 0]
click at [589, 200] on button at bounding box center [587, 195] width 56 height 12
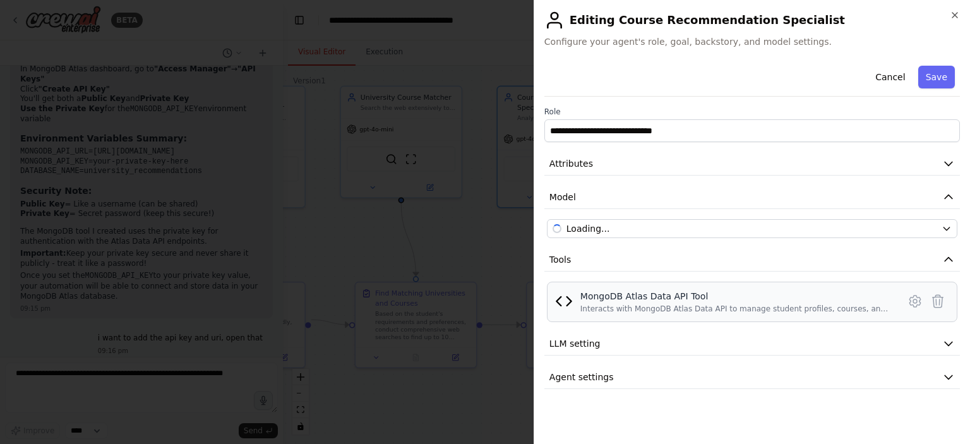
click at [626, 293] on div "MongoDB Atlas Data API Tool" at bounding box center [735, 296] width 311 height 13
click at [559, 303] on img at bounding box center [564, 301] width 18 height 18
click at [626, 305] on div "Interacts with MongoDB Atlas Data API to manage student profiles, courses, and …" at bounding box center [735, 309] width 311 height 10
click at [953, 18] on icon "button" at bounding box center [955, 15] width 10 height 10
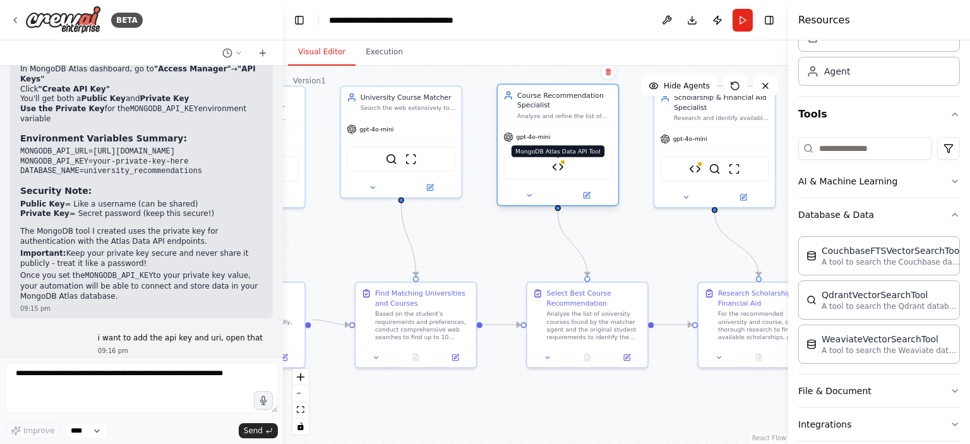
click at [561, 170] on img at bounding box center [558, 167] width 12 height 12
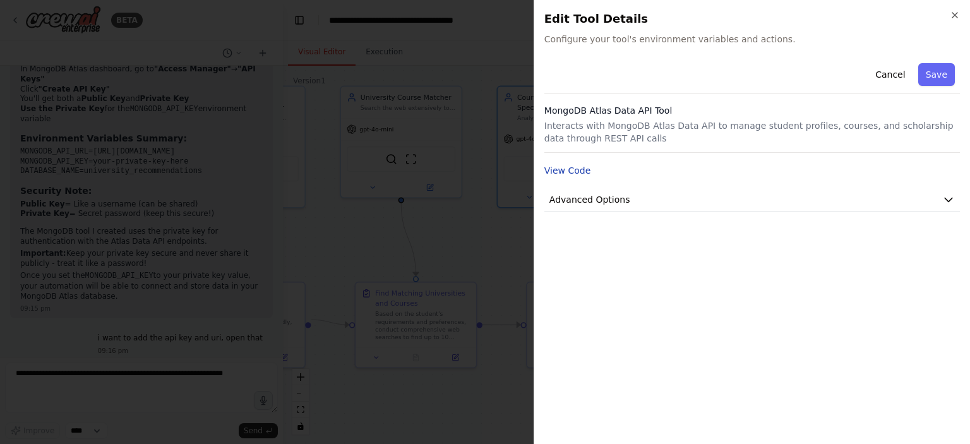
click at [570, 170] on button "View Code" at bounding box center [567, 170] width 47 height 13
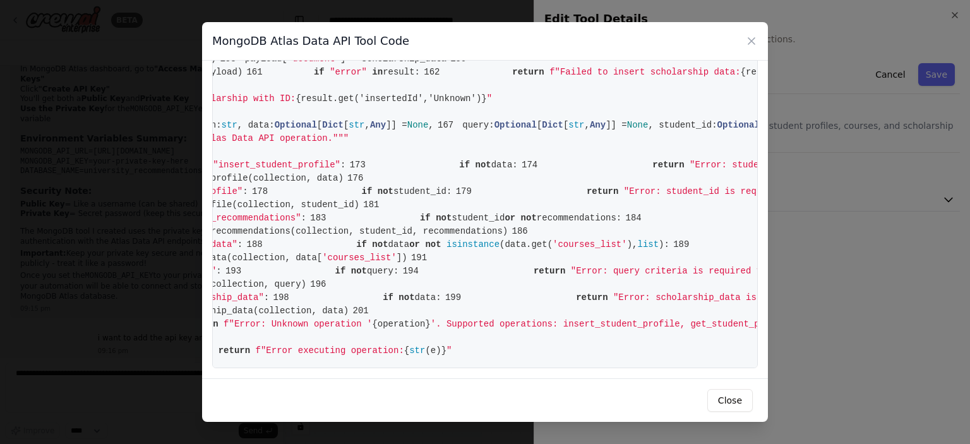
scroll to position [0, 270]
drag, startPoint x: 758, startPoint y: 42, endPoint x: 750, endPoint y: 44, distance: 8.9
click at [750, 44] on div "MongoDB Atlas Data API Tool Code" at bounding box center [485, 41] width 566 height 39
click at [750, 44] on icon at bounding box center [751, 41] width 6 height 6
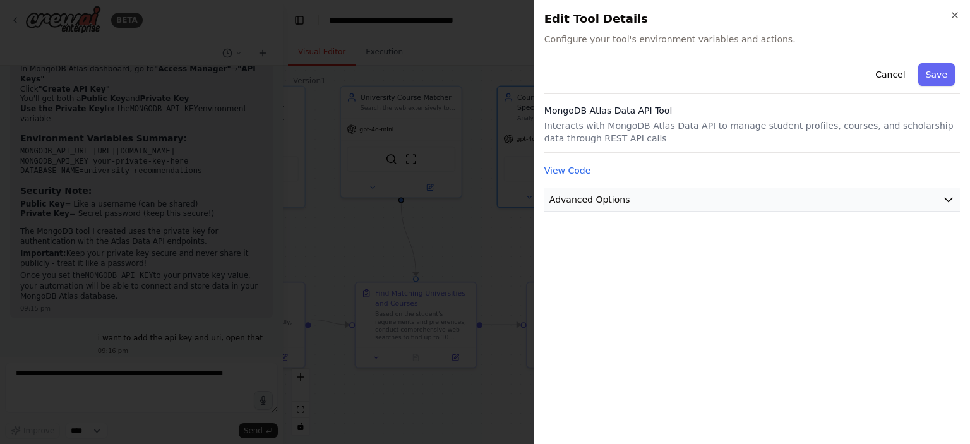
click at [678, 205] on button "Advanced Options" at bounding box center [752, 199] width 416 height 23
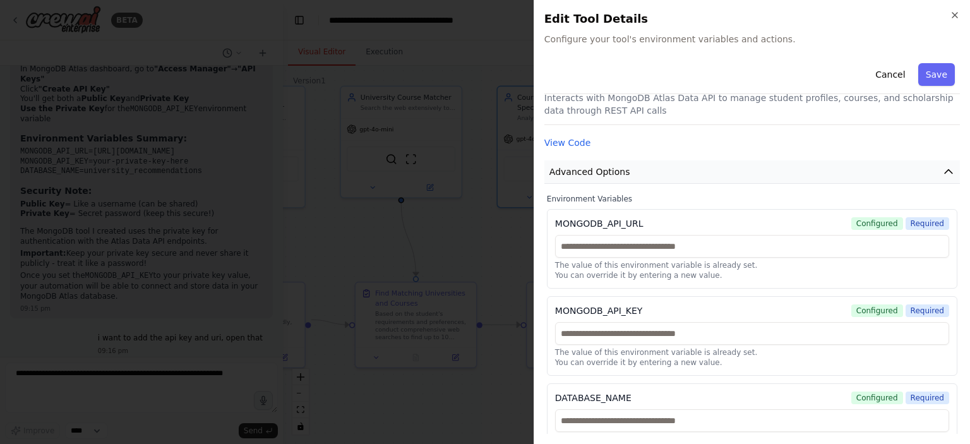
scroll to position [56, 0]
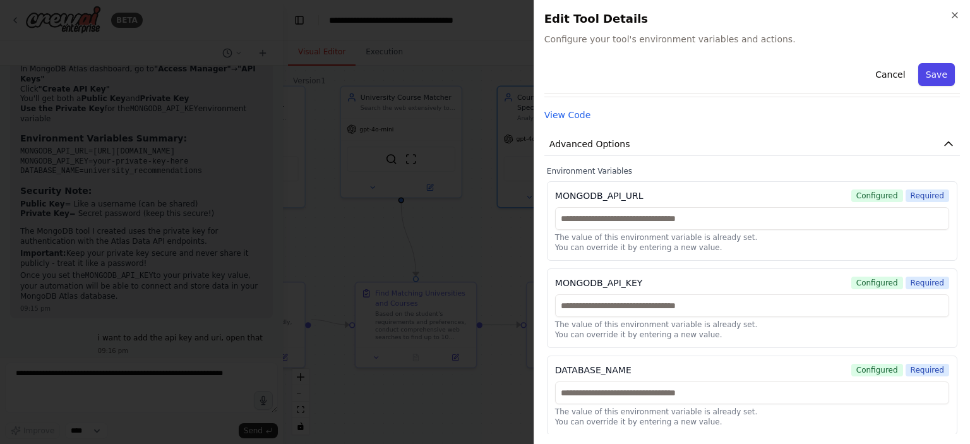
click at [936, 80] on button "Save" at bounding box center [936, 74] width 37 height 23
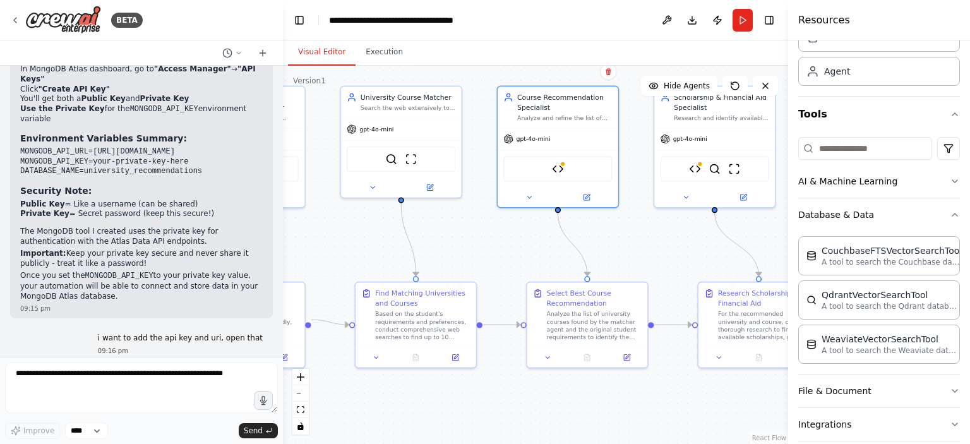
scroll to position [63, 0]
click at [702, 163] on div at bounding box center [700, 162] width 6 height 6
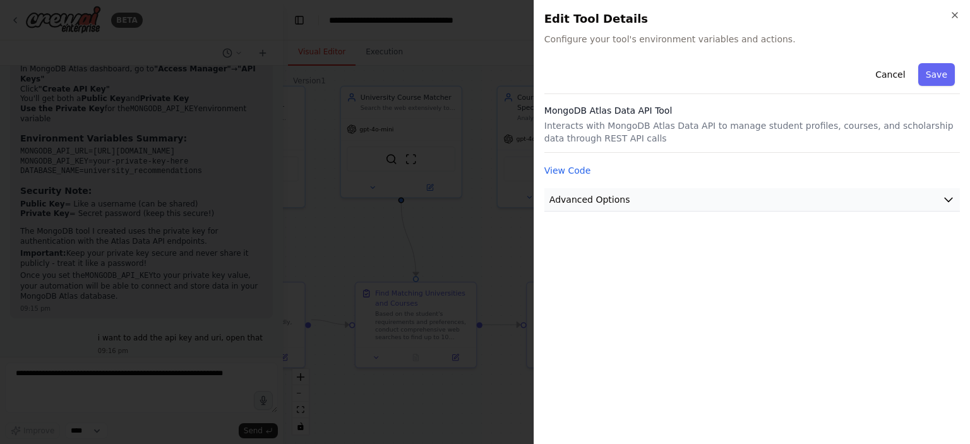
click at [679, 200] on button "Advanced Options" at bounding box center [752, 199] width 416 height 23
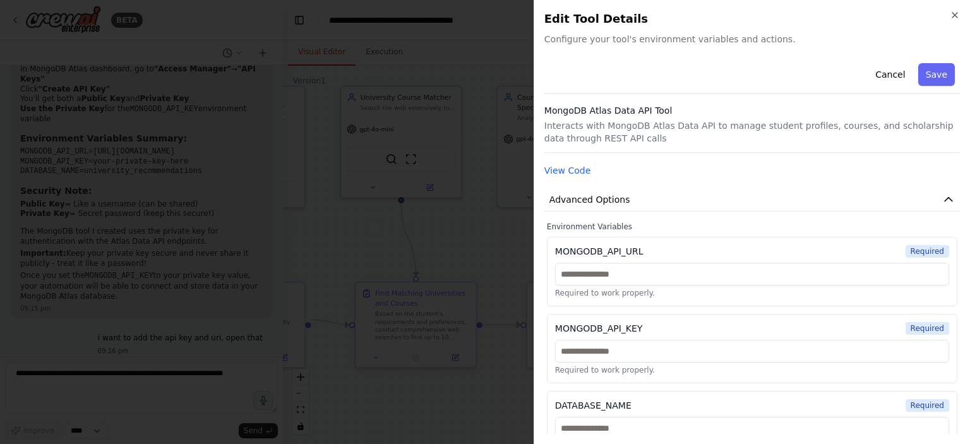
scroll to position [25, 0]
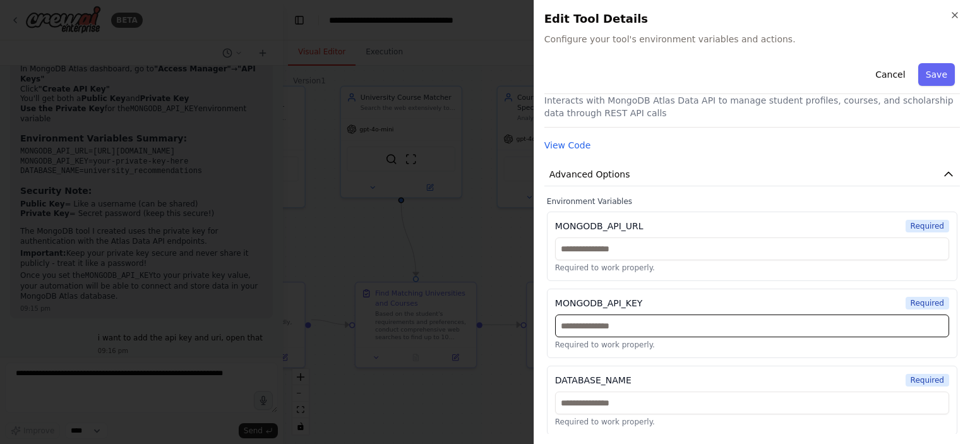
click at [605, 330] on input "text" at bounding box center [752, 325] width 394 height 23
paste input "**********"
type input "**********"
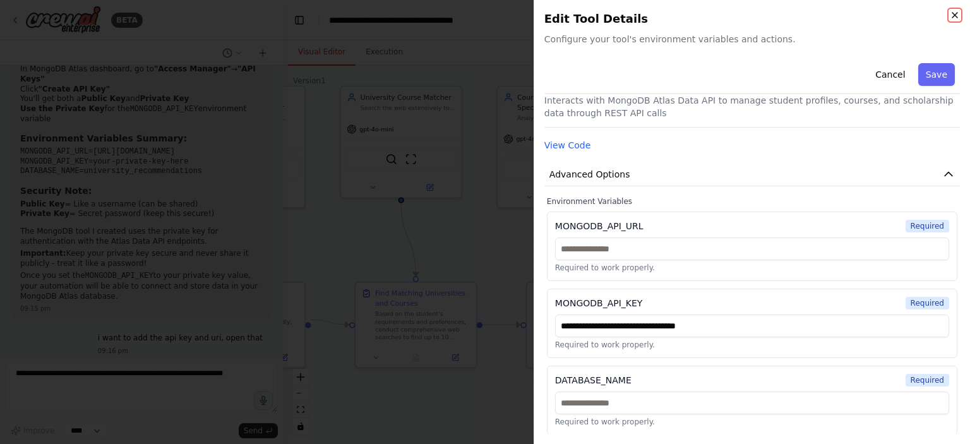
click at [956, 15] on icon "button" at bounding box center [955, 15] width 10 height 10
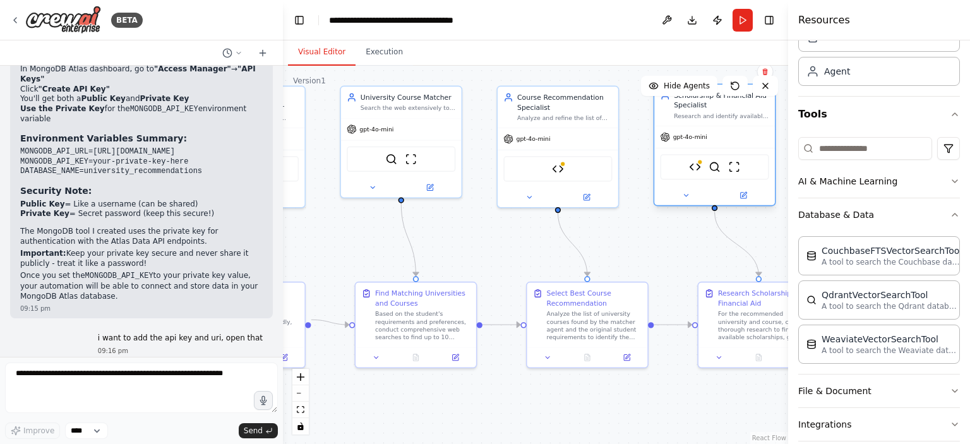
scroll to position [63, 0]
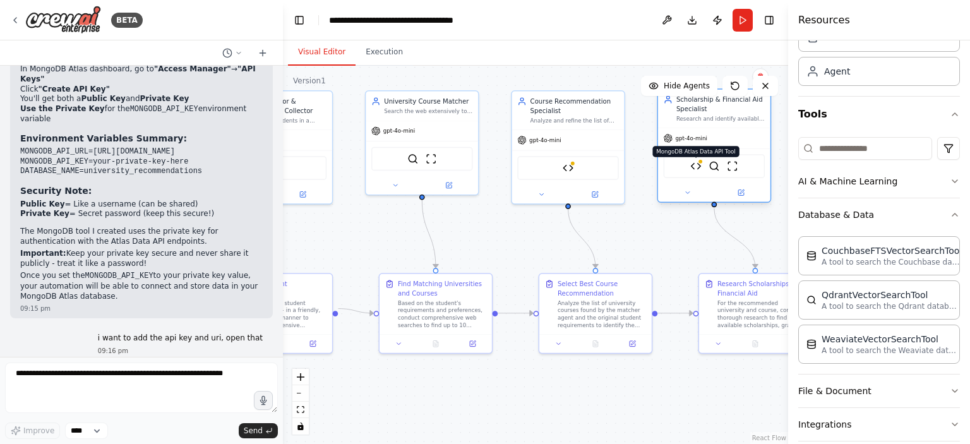
click at [699, 169] on img at bounding box center [695, 165] width 11 height 11
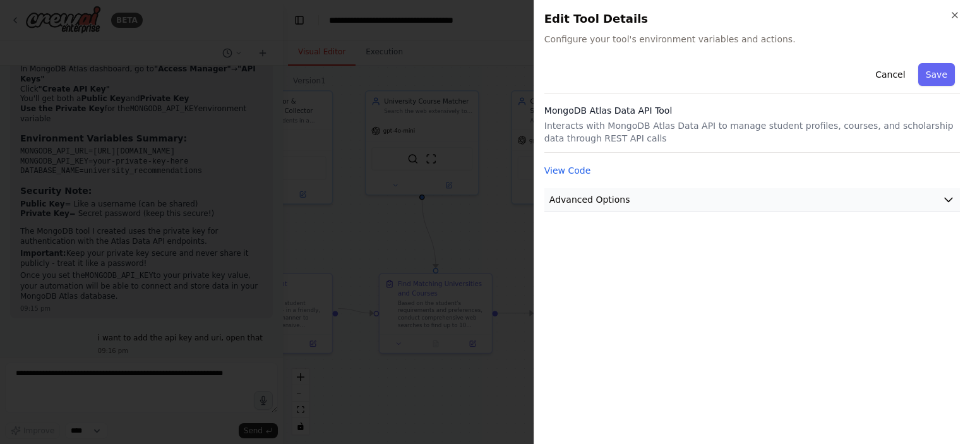
click at [679, 202] on button "Advanced Options" at bounding box center [752, 199] width 416 height 23
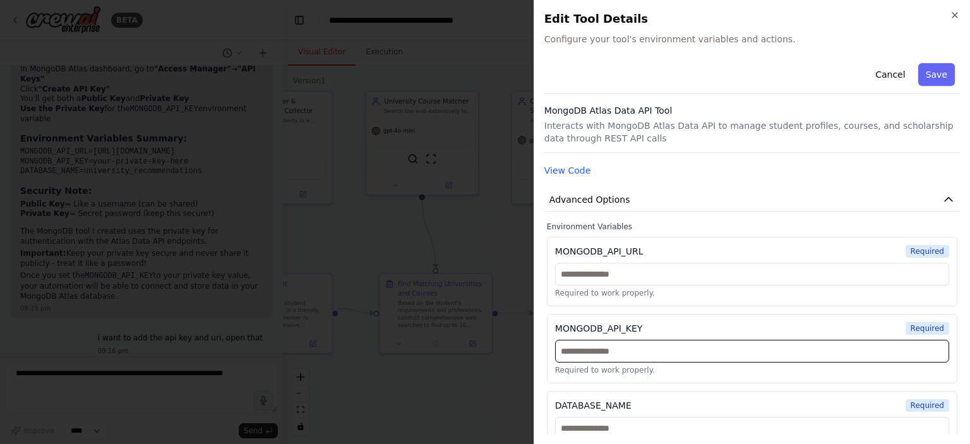
click at [659, 343] on input "text" at bounding box center [752, 351] width 394 height 23
paste input "**********"
type input "**********"
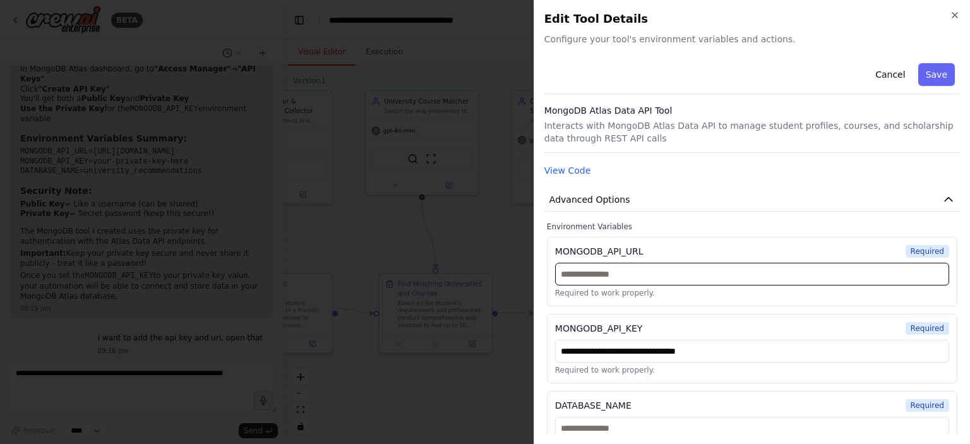
click at [661, 279] on input "text" at bounding box center [752, 274] width 394 height 23
paste input "**********"
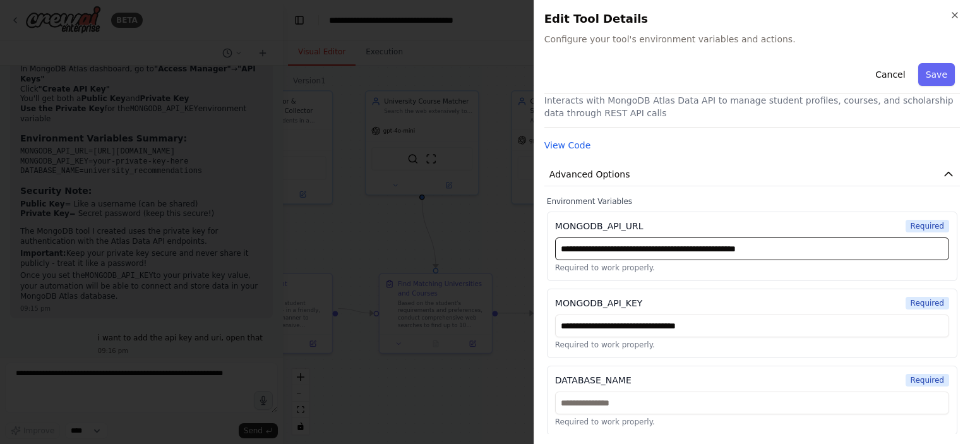
type input "**********"
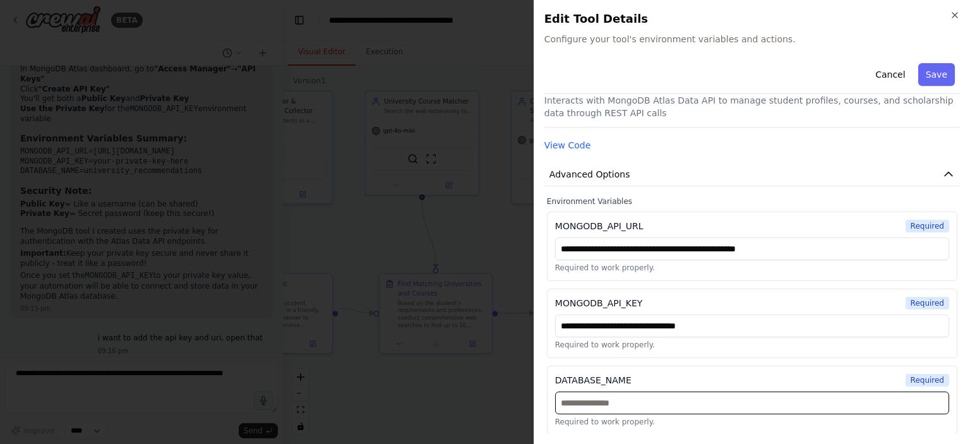
click at [627, 404] on input "text" at bounding box center [752, 403] width 394 height 23
type input "*****"
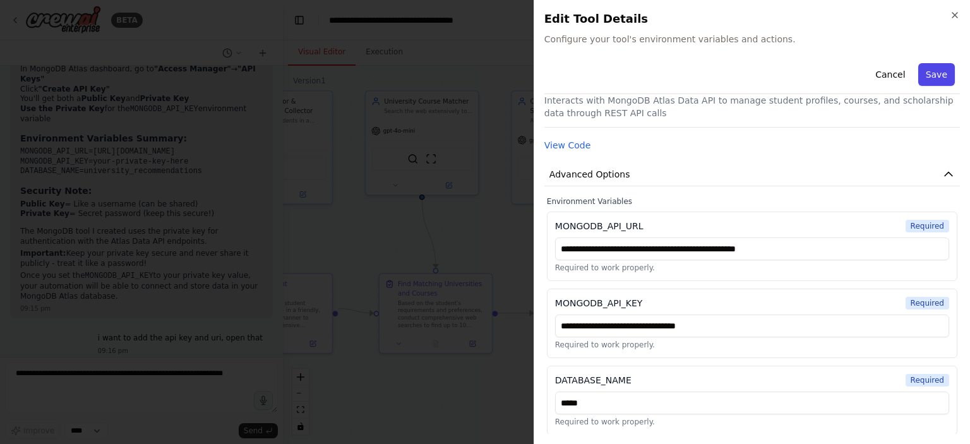
click at [940, 73] on button "Save" at bounding box center [936, 74] width 37 height 23
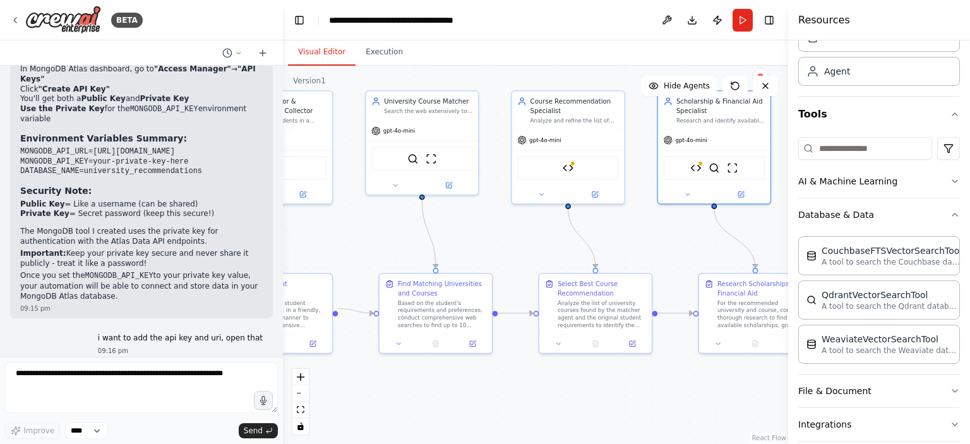
scroll to position [63, 0]
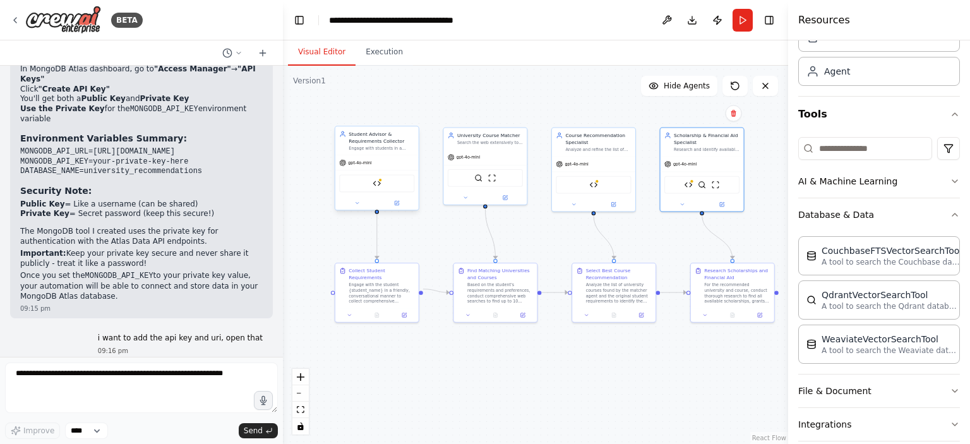
click at [382, 181] on div "MongoDB Atlas Data API Tool" at bounding box center [376, 184] width 75 height 18
click at [375, 183] on img at bounding box center [377, 183] width 8 height 8
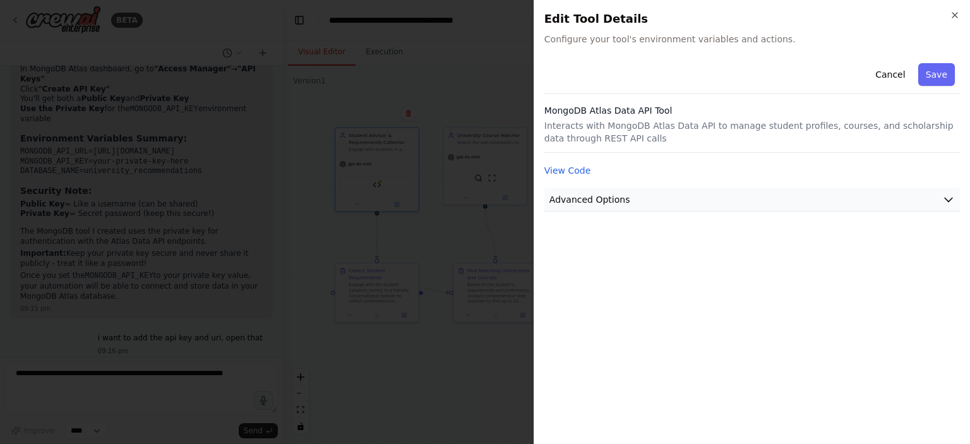
click at [650, 200] on button "Advanced Options" at bounding box center [752, 199] width 416 height 23
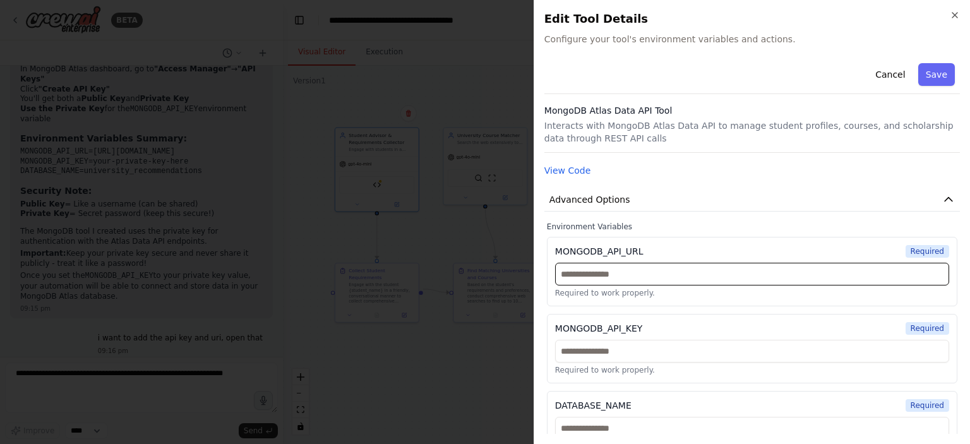
click at [638, 279] on input "text" at bounding box center [752, 274] width 394 height 23
paste input "**********"
type input "**********"
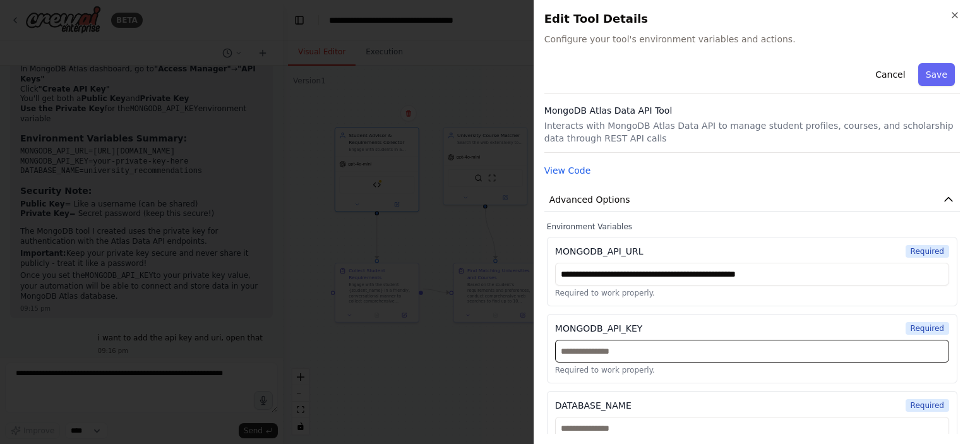
click at [636, 353] on input "text" at bounding box center [752, 351] width 394 height 23
click at [590, 356] on input "text" at bounding box center [752, 351] width 394 height 23
paste input "**********"
type input "**********"
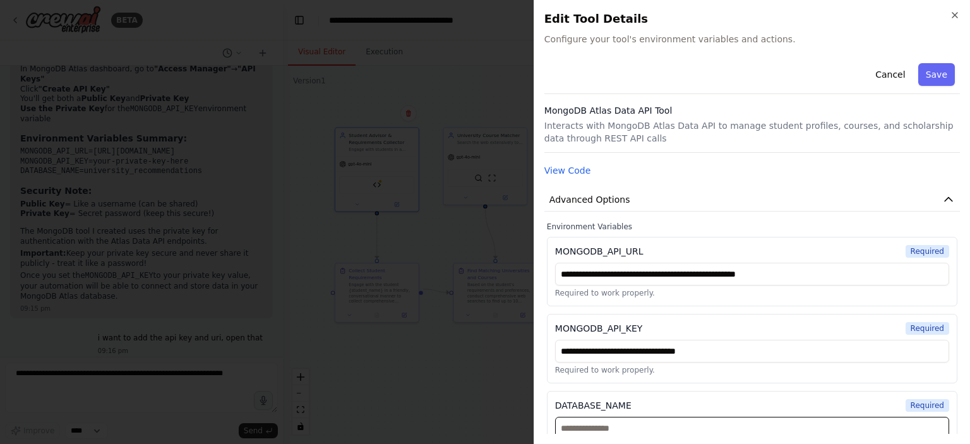
click at [628, 419] on input "text" at bounding box center [752, 428] width 394 height 23
type input "*****"
click at [936, 81] on button "Save" at bounding box center [936, 74] width 37 height 23
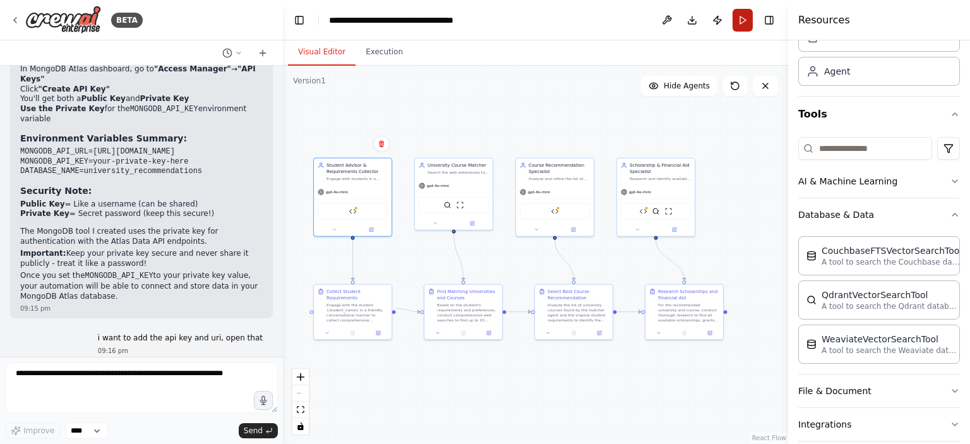
click at [743, 27] on button "Run" at bounding box center [743, 20] width 20 height 23
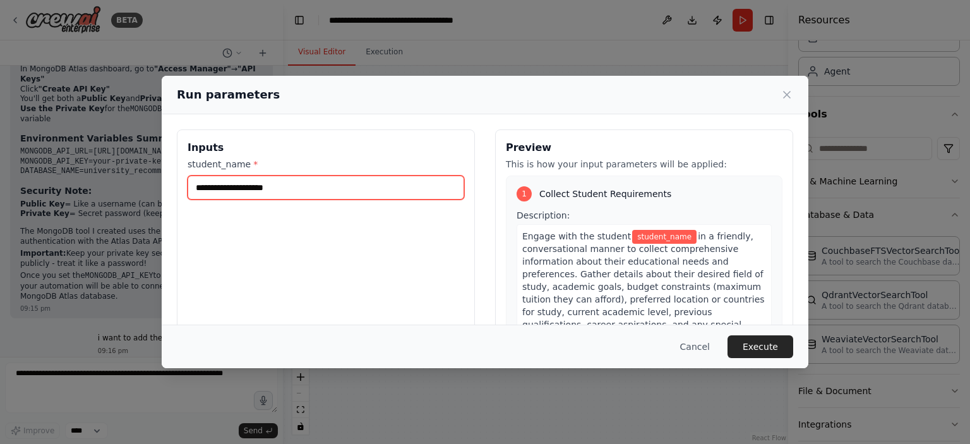
click at [390, 186] on input "student_name *" at bounding box center [326, 188] width 277 height 24
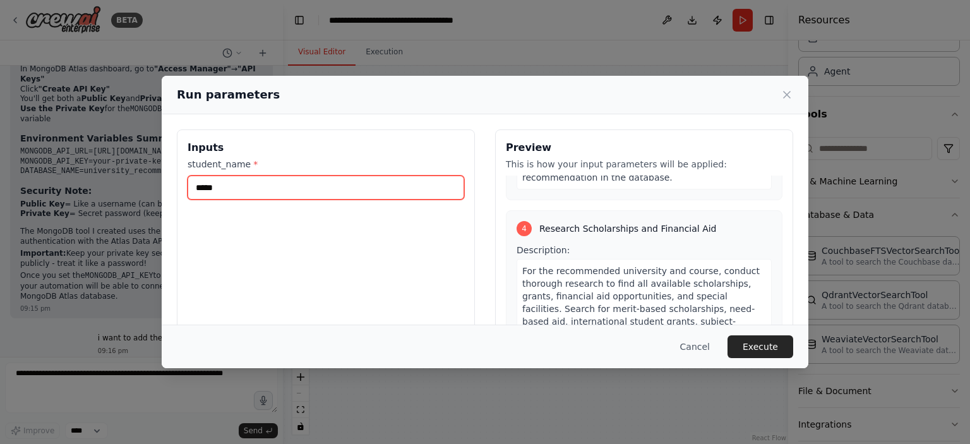
scroll to position [911, 0]
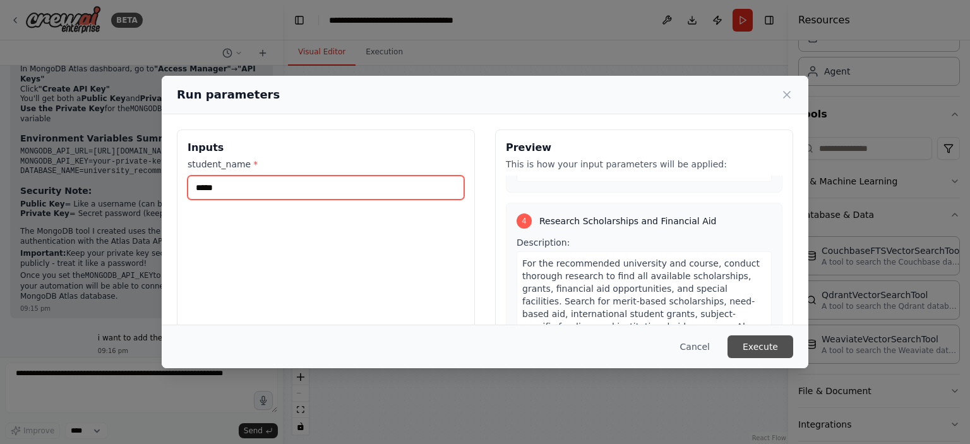
type input "*****"
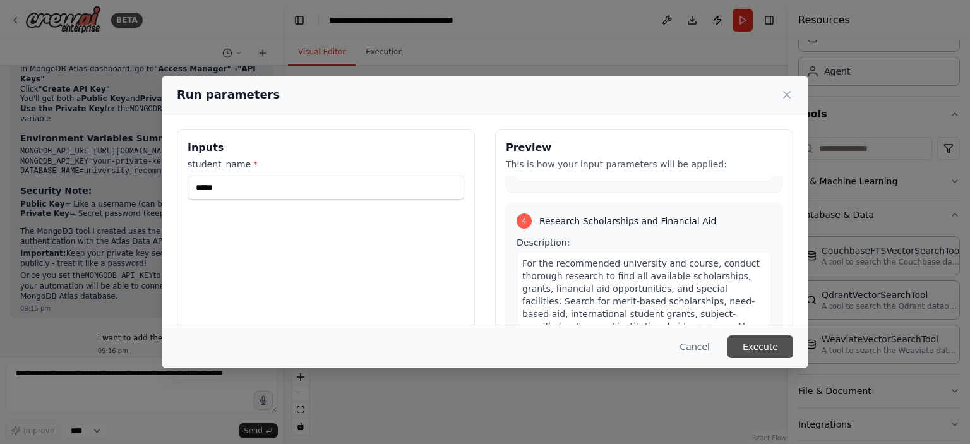
click at [755, 338] on button "Execute" at bounding box center [760, 346] width 66 height 23
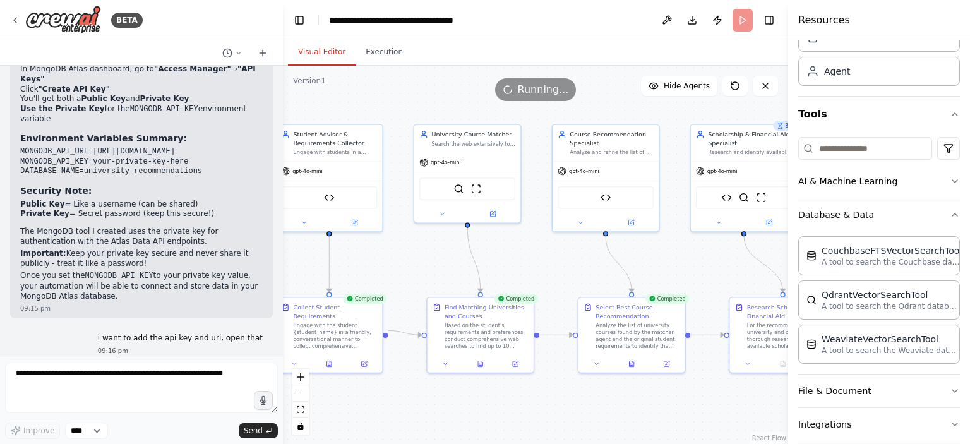
scroll to position [4603, 0]
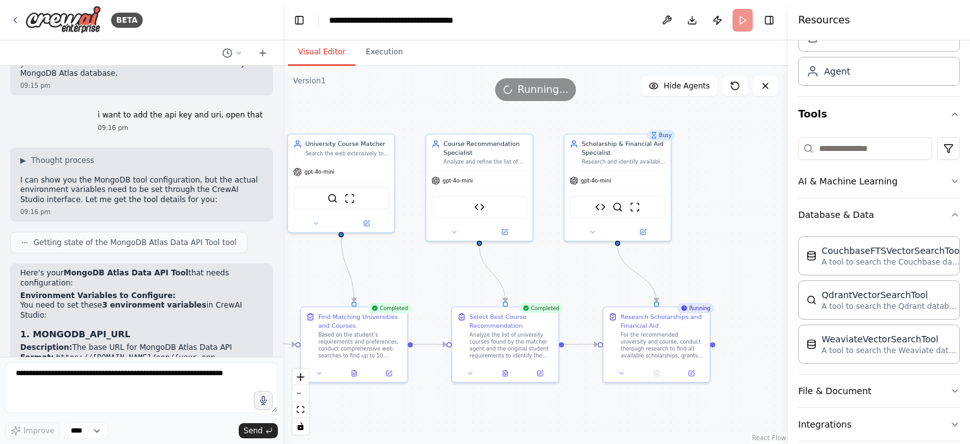
drag, startPoint x: 739, startPoint y: 259, endPoint x: 613, endPoint y: 268, distance: 126.7
click at [613, 268] on div ".deletable-edge-delete-btn { width: 20px; height: 20px; border: 0px solid #ffff…" at bounding box center [535, 255] width 505 height 378
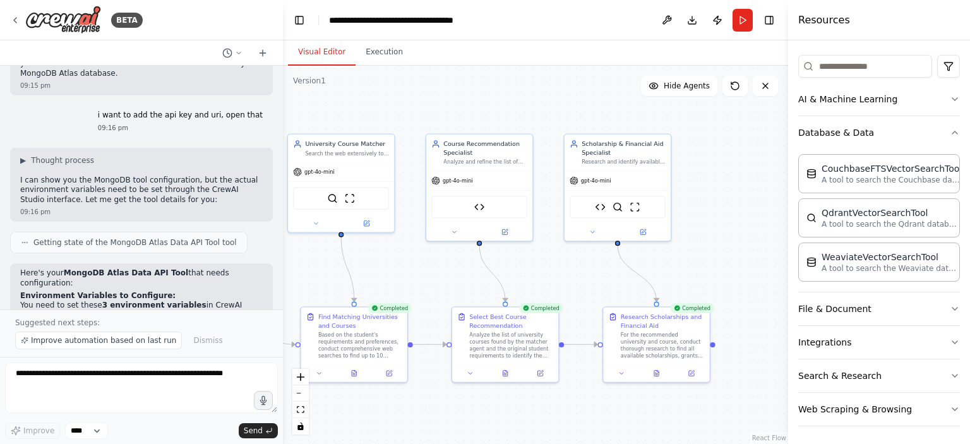
scroll to position [4650, 0]
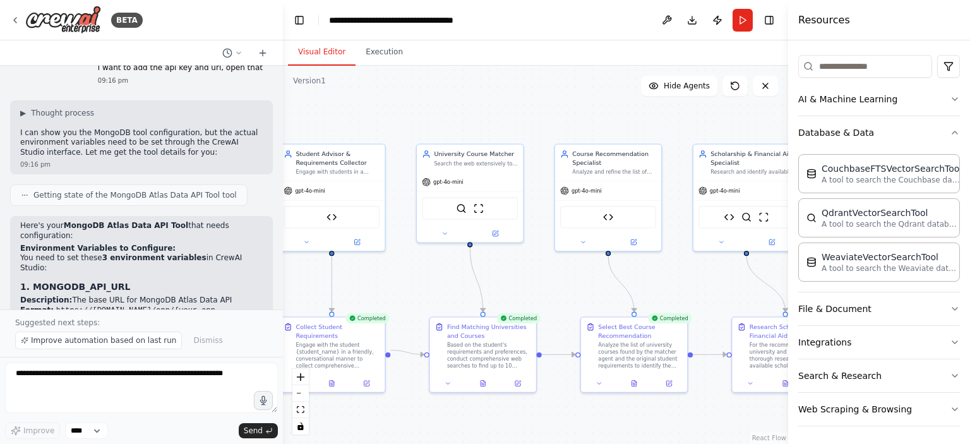
drag, startPoint x: 318, startPoint y: 284, endPoint x: 471, endPoint y: 295, distance: 153.2
click at [471, 295] on div ".deletable-edge-delete-btn { width: 20px; height: 20px; border: 0px solid #ffff…" at bounding box center [535, 255] width 505 height 378
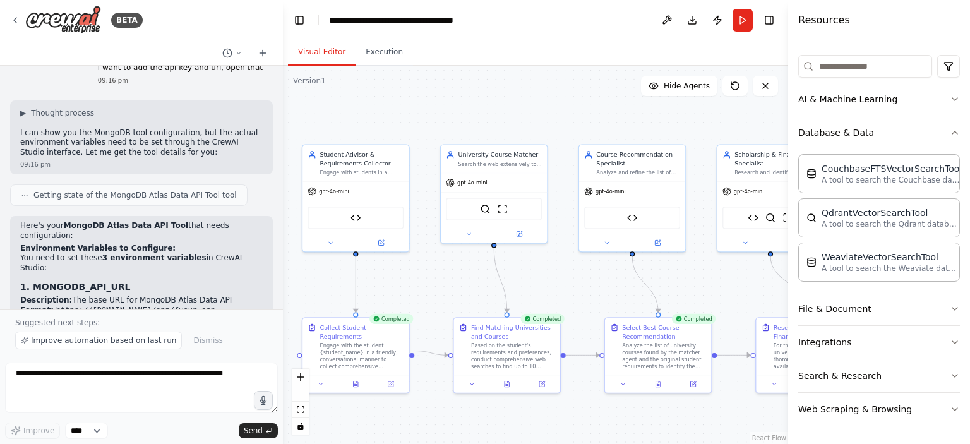
click at [352, 383] on div at bounding box center [355, 384] width 106 height 18
click at [354, 377] on button at bounding box center [355, 382] width 37 height 10
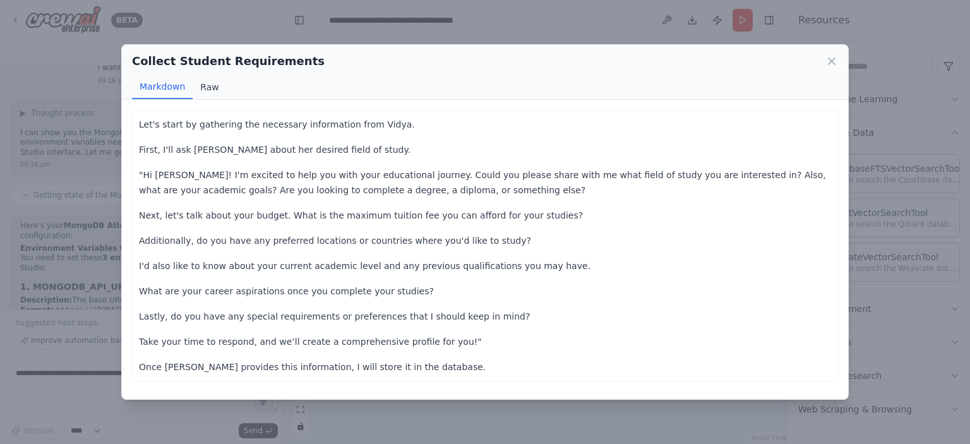
click at [206, 98] on button "Raw" at bounding box center [209, 87] width 33 height 24
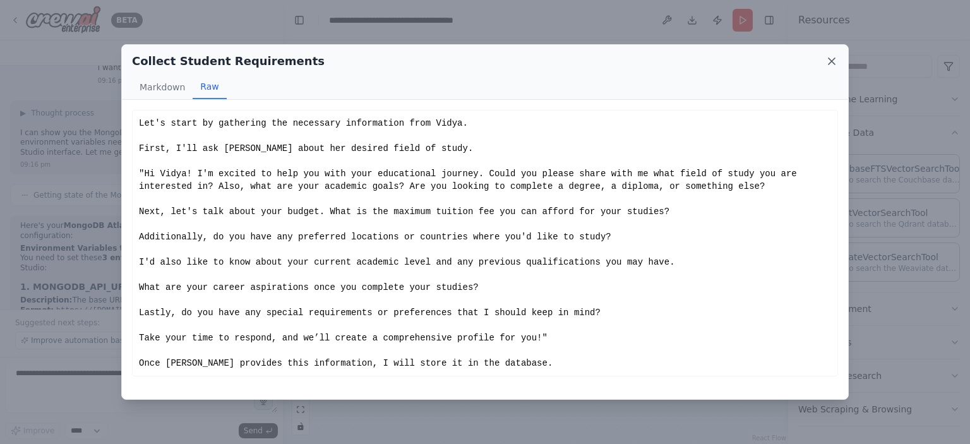
click at [829, 66] on icon at bounding box center [831, 61] width 13 height 13
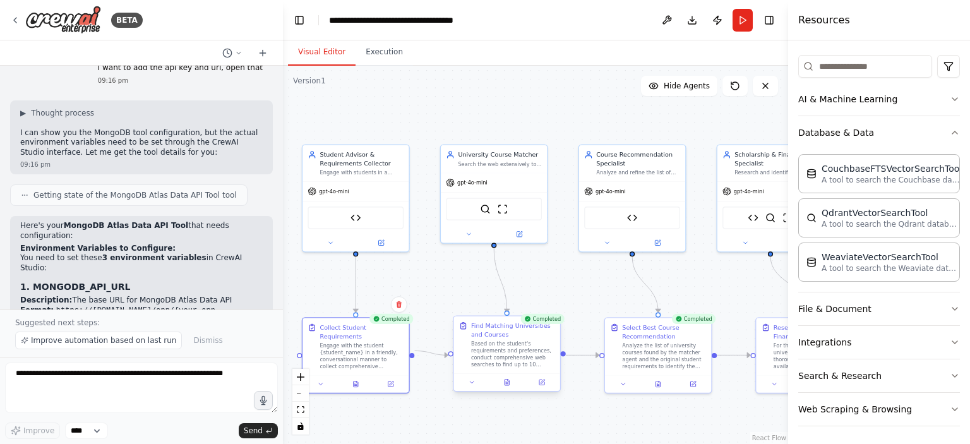
click at [506, 388] on div at bounding box center [507, 382] width 106 height 18
click at [508, 384] on icon at bounding box center [507, 383] width 4 height 6
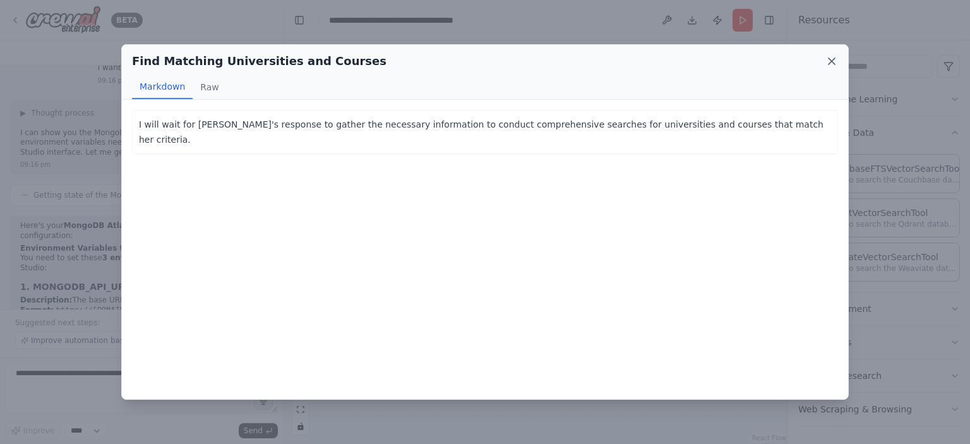
click at [837, 57] on icon at bounding box center [831, 61] width 13 height 13
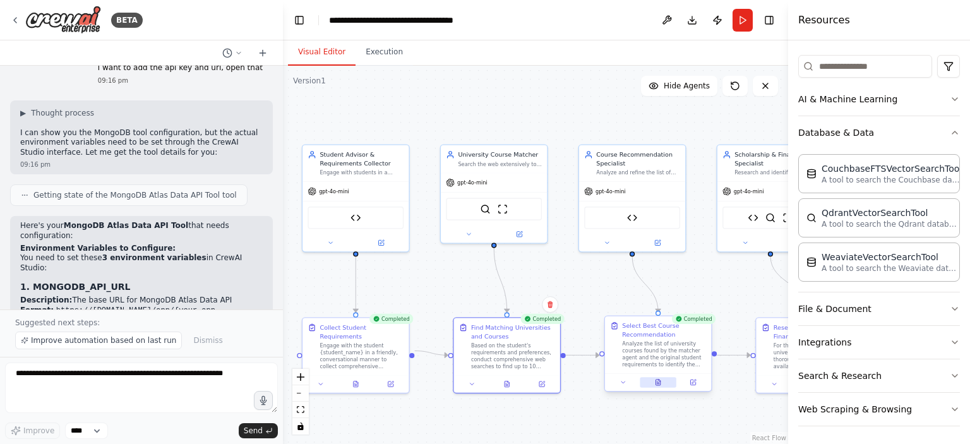
click at [659, 386] on button at bounding box center [658, 382] width 37 height 10
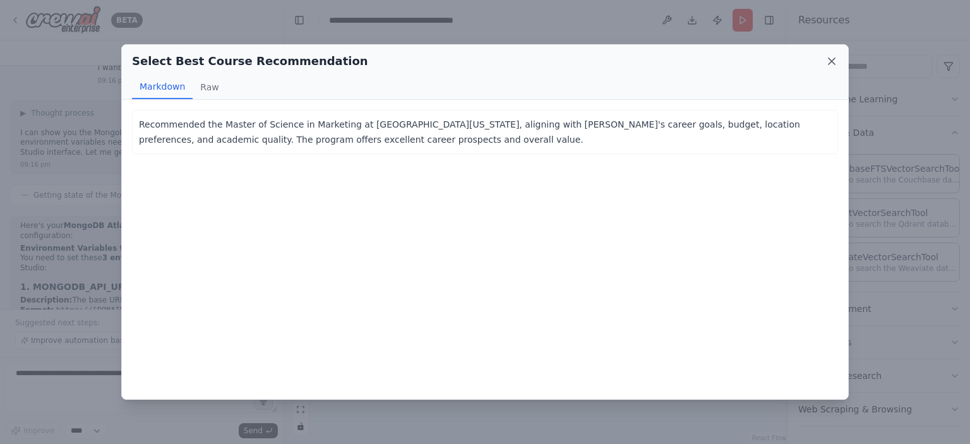
click at [832, 64] on icon at bounding box center [831, 61] width 13 height 13
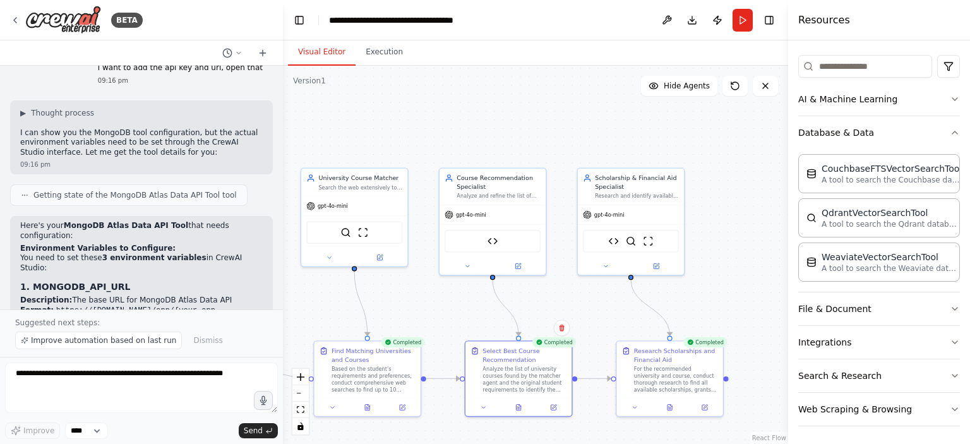
drag, startPoint x: 744, startPoint y: 279, endPoint x: 604, endPoint y: 302, distance: 141.5
click at [604, 302] on div ".deletable-edge-delete-btn { width: 20px; height: 20px; border: 0px solid #ffff…" at bounding box center [535, 255] width 505 height 378
click at [673, 410] on button at bounding box center [670, 405] width 37 height 10
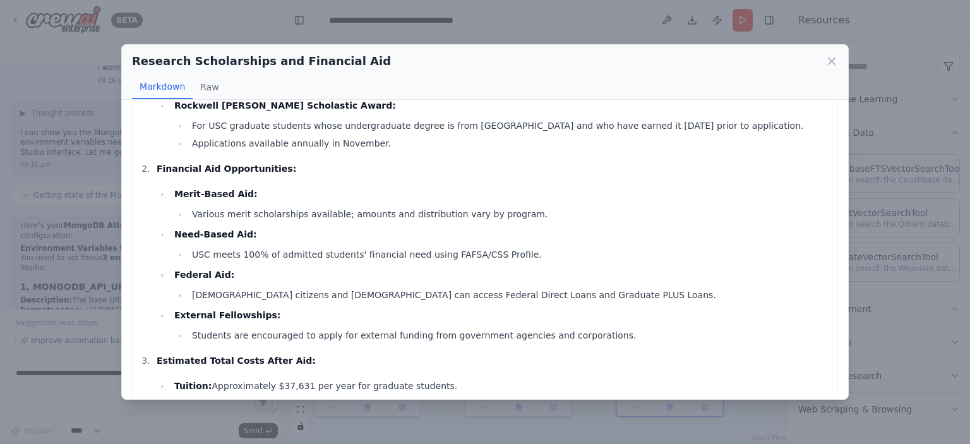
scroll to position [0, 0]
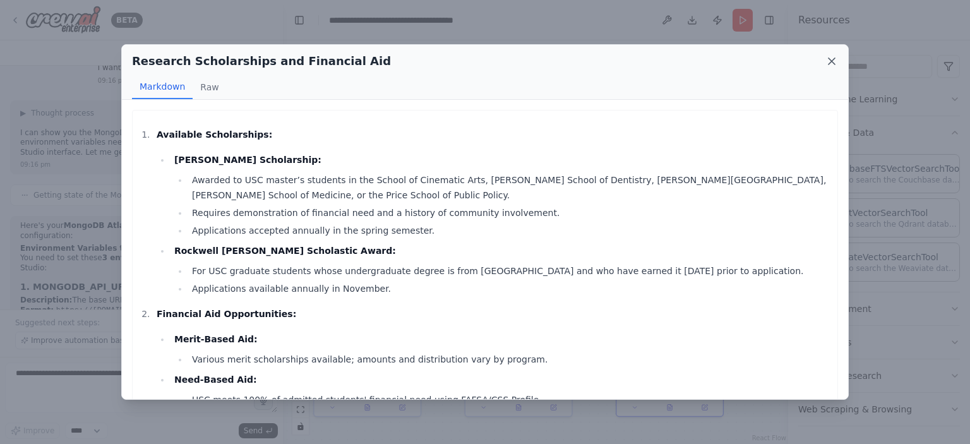
click at [825, 59] on icon at bounding box center [831, 61] width 13 height 13
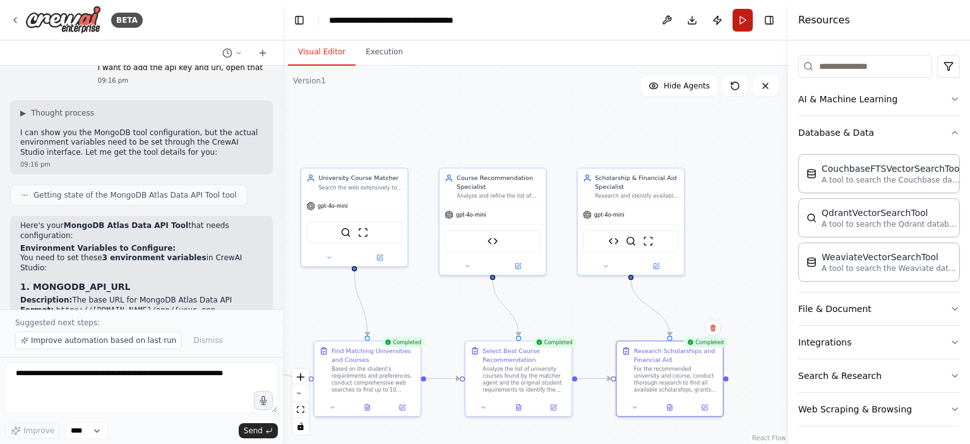
click at [738, 18] on button "Run" at bounding box center [743, 20] width 20 height 23
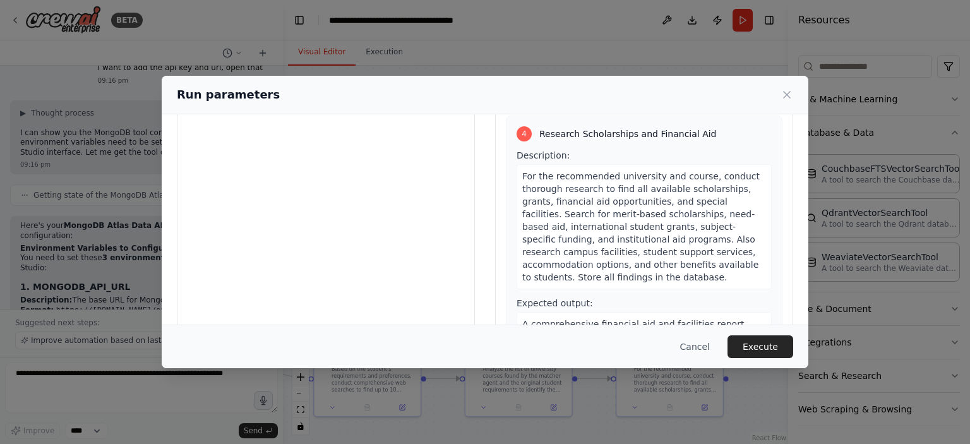
scroll to position [117, 0]
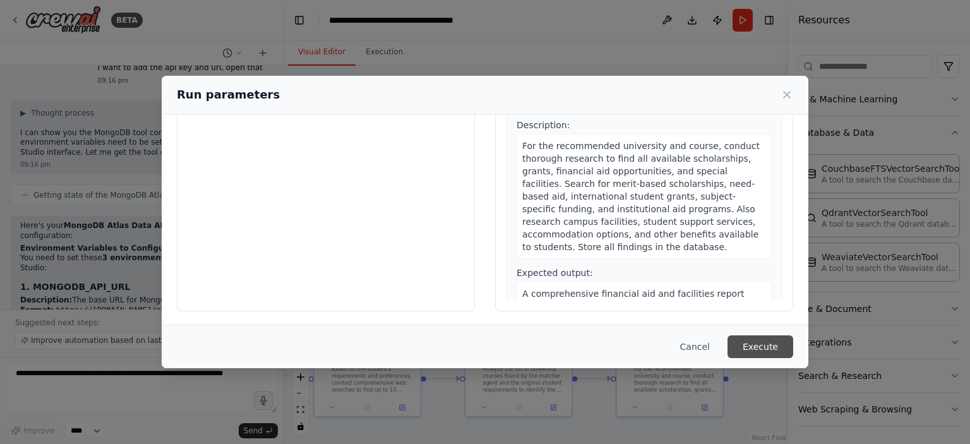
click at [760, 349] on button "Execute" at bounding box center [760, 346] width 66 height 23
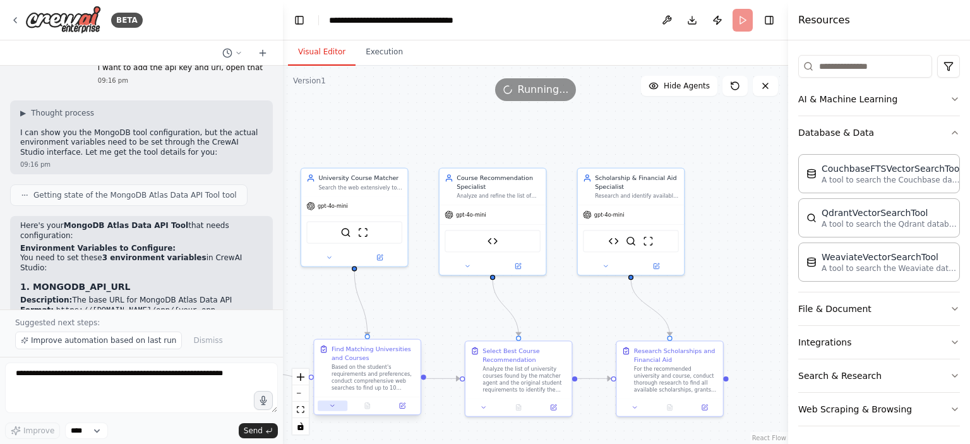
click at [329, 408] on button at bounding box center [333, 405] width 30 height 10
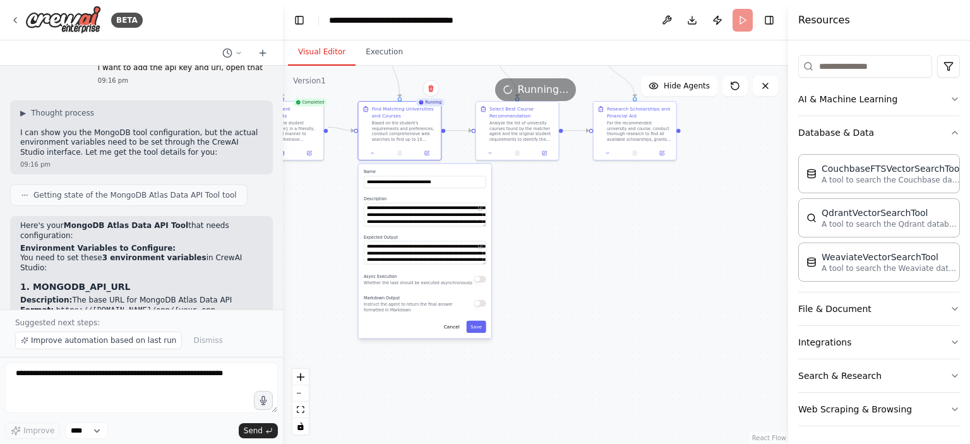
drag, startPoint x: 484, startPoint y: 410, endPoint x: 512, endPoint y: 176, distance: 236.6
click at [512, 176] on div ".deletable-edge-delete-btn { width: 20px; height: 20px; border: 0px solid #ffff…" at bounding box center [535, 255] width 505 height 378
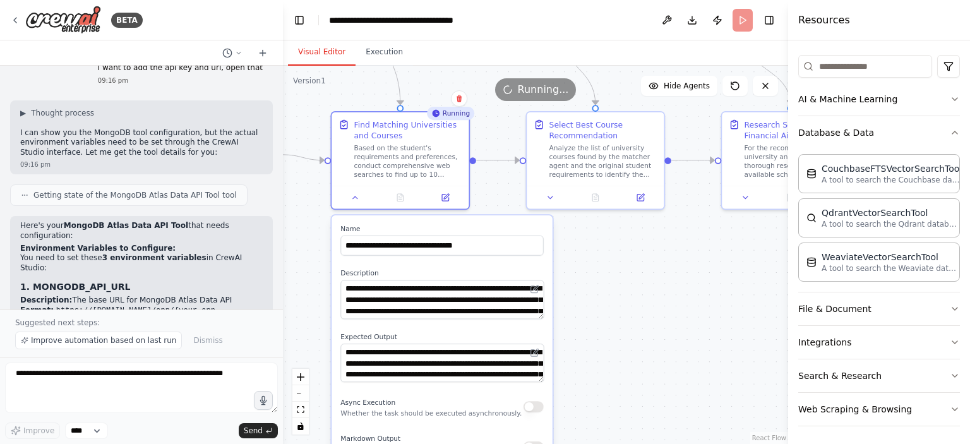
drag, startPoint x: 546, startPoint y: 136, endPoint x: 568, endPoint y: 234, distance: 100.2
click at [568, 234] on div ".deletable-edge-delete-btn { width: 20px; height: 20px; border: 0px solid #ffff…" at bounding box center [535, 255] width 505 height 378
click at [448, 194] on icon at bounding box center [446, 194] width 5 height 5
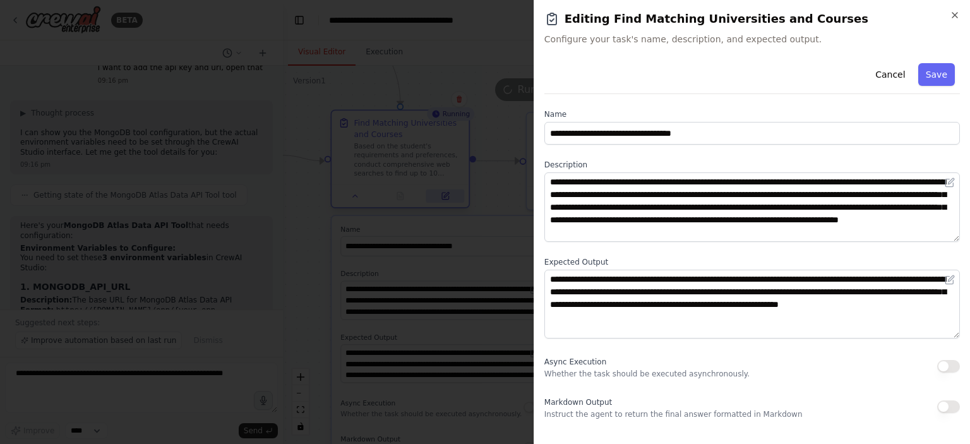
scroll to position [145, 0]
click at [955, 13] on icon "button" at bounding box center [955, 15] width 10 height 10
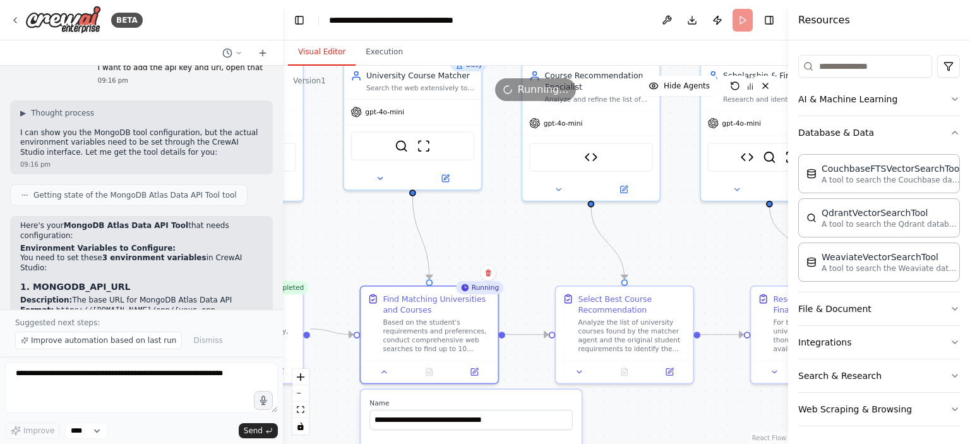
drag, startPoint x: 647, startPoint y: 282, endPoint x: 686, endPoint y: 474, distance: 195.3
click at [686, 443] on div ".deletable-edge-delete-btn { width: 20px; height: 20px; border: 0px solid #ffff…" at bounding box center [535, 255] width 505 height 378
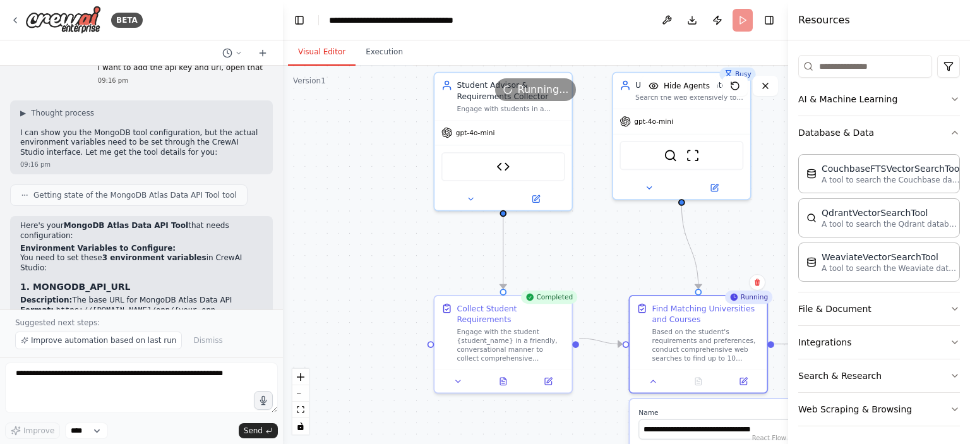
drag, startPoint x: 512, startPoint y: 236, endPoint x: 779, endPoint y: 226, distance: 267.9
click at [779, 226] on div ".deletable-edge-delete-btn { width: 20px; height: 20px; border: 0px solid #ffff…" at bounding box center [535, 255] width 505 height 378
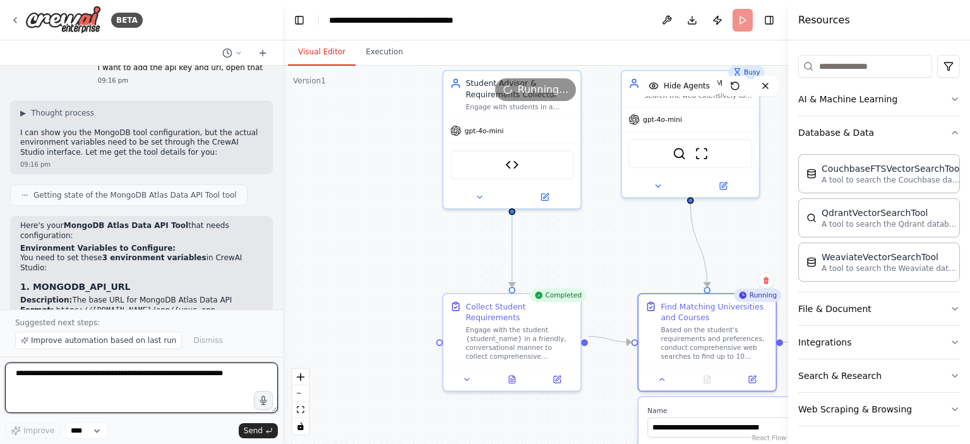
click at [107, 378] on textarea at bounding box center [141, 387] width 273 height 51
type textarea "**********"
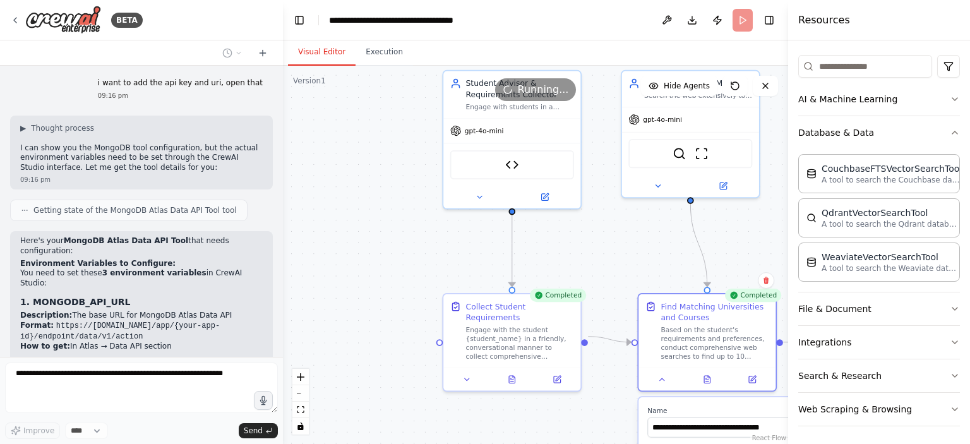
scroll to position [4688, 0]
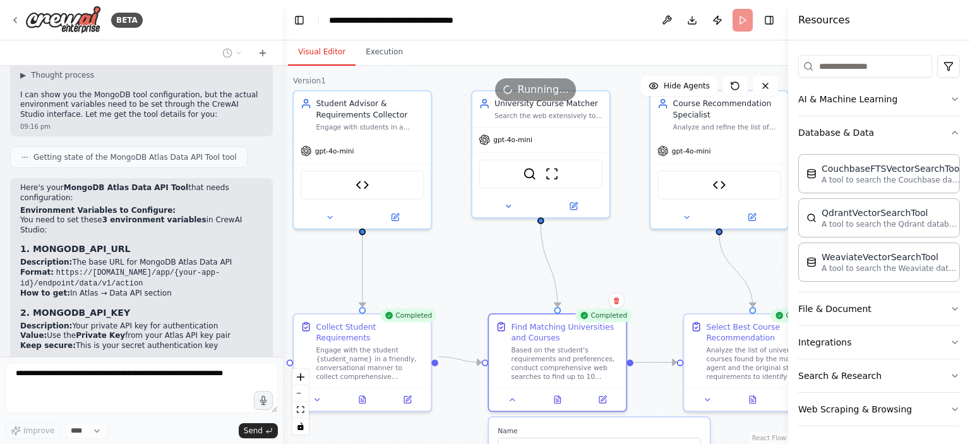
drag, startPoint x: 381, startPoint y: 250, endPoint x: 93, endPoint y: 218, distance: 289.7
click at [283, 218] on div ".deletable-edge-delete-btn { width: 20px; height: 20px; border: 0px solid #ffff…" at bounding box center [535, 255] width 505 height 378
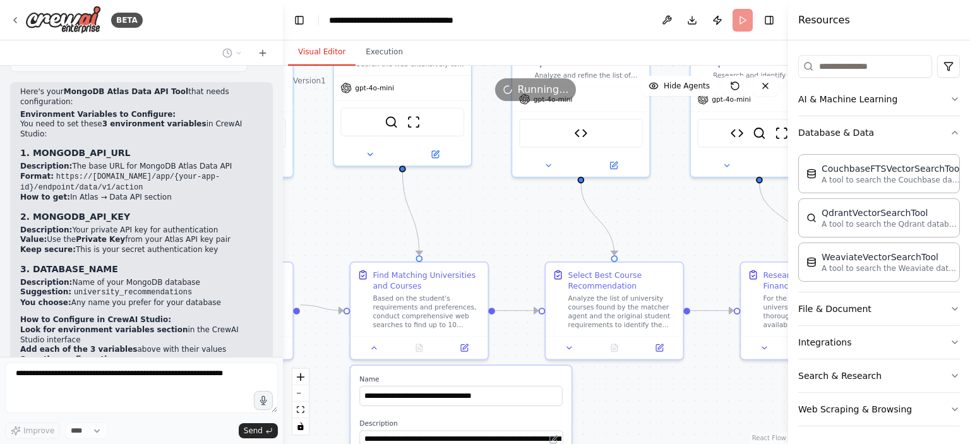
scroll to position [4794, 0]
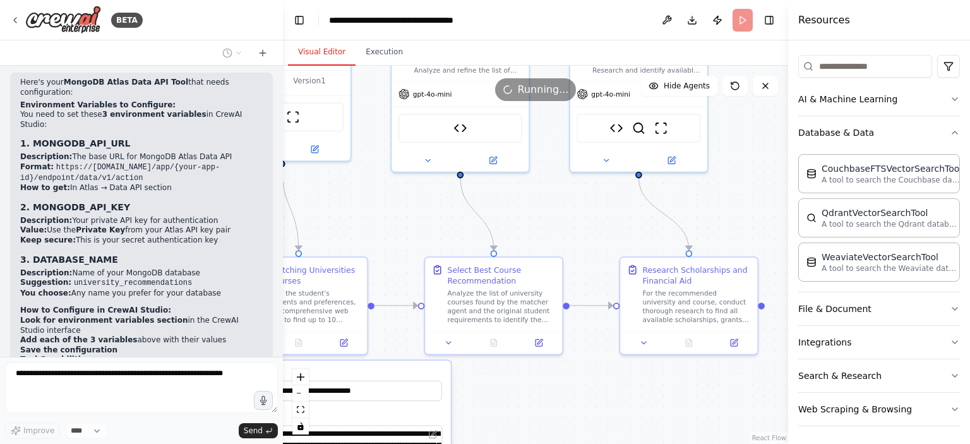
drag, startPoint x: 470, startPoint y: 200, endPoint x: 349, endPoint y: 194, distance: 121.4
click at [349, 194] on div ".deletable-edge-delete-btn { width: 20px; height: 20px; border: 0px solid #ffff…" at bounding box center [535, 255] width 505 height 378
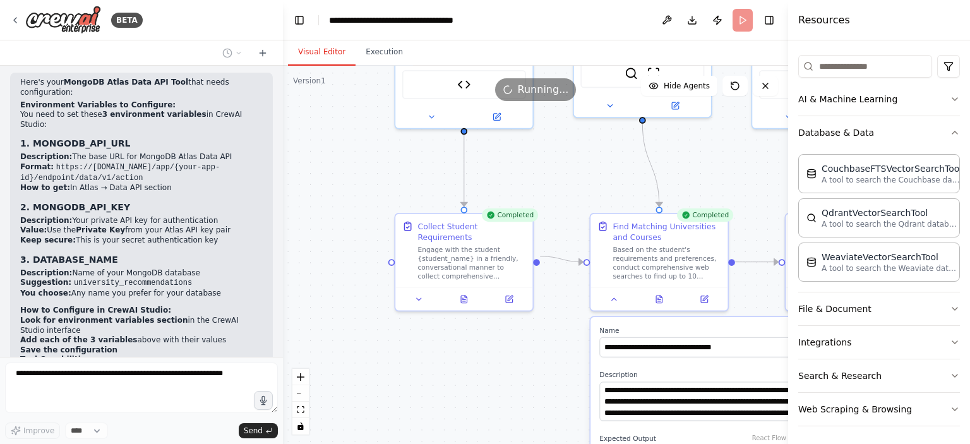
drag, startPoint x: 371, startPoint y: 230, endPoint x: 752, endPoint y: 187, distance: 383.3
click at [752, 187] on div ".deletable-edge-delete-btn { width: 20px; height: 20px; border: 0px solid #ffff…" at bounding box center [535, 255] width 505 height 378
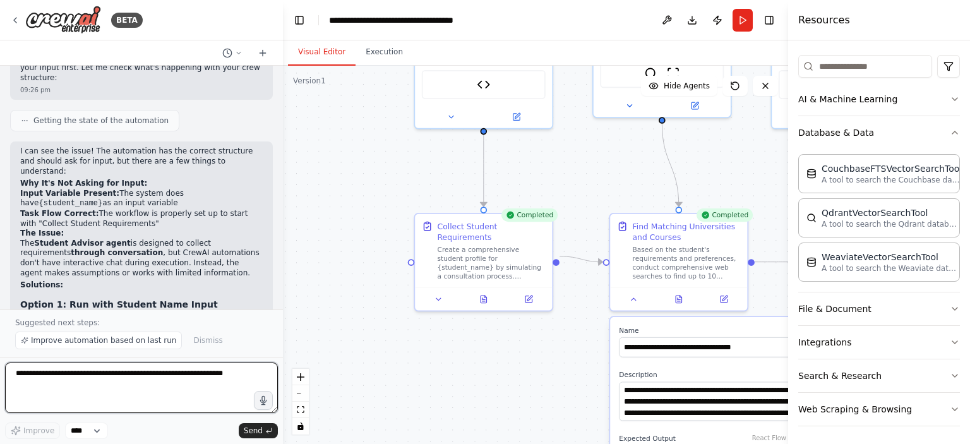
scroll to position [5342, 0]
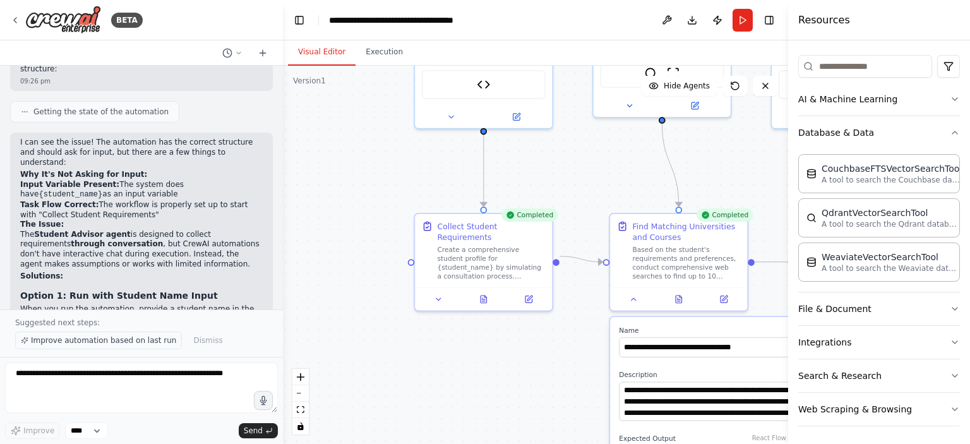
click at [107, 342] on span "Improve automation based on last run" at bounding box center [103, 340] width 145 height 10
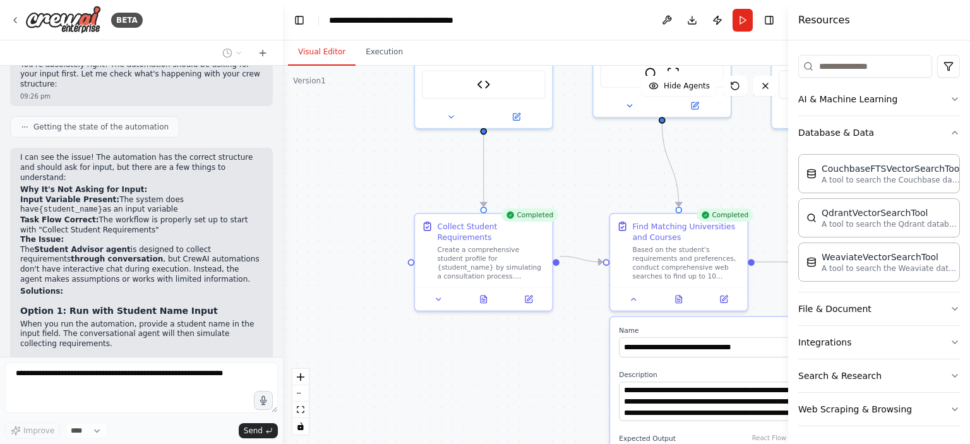
scroll to position [5389, 0]
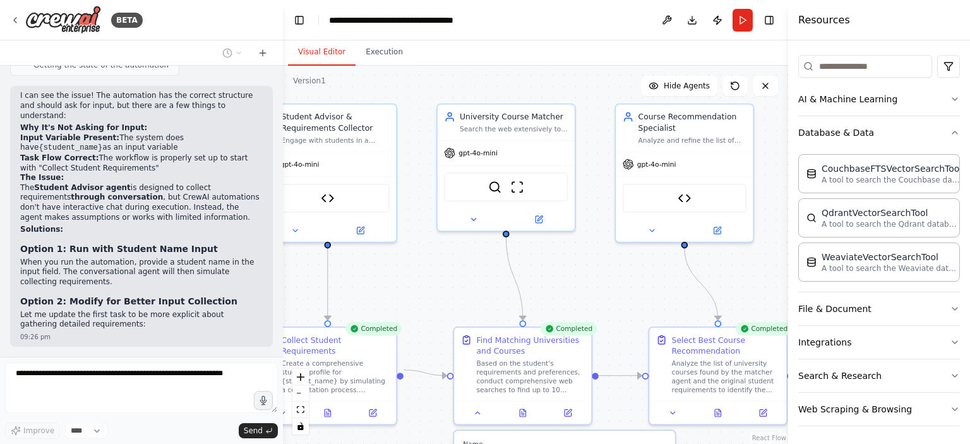
drag, startPoint x: 429, startPoint y: 191, endPoint x: 249, endPoint y: 343, distance: 235.7
click at [283, 343] on div ".deletable-edge-delete-btn { width: 20px; height: 20px; border: 0px solid #ffff…" at bounding box center [535, 255] width 505 height 378
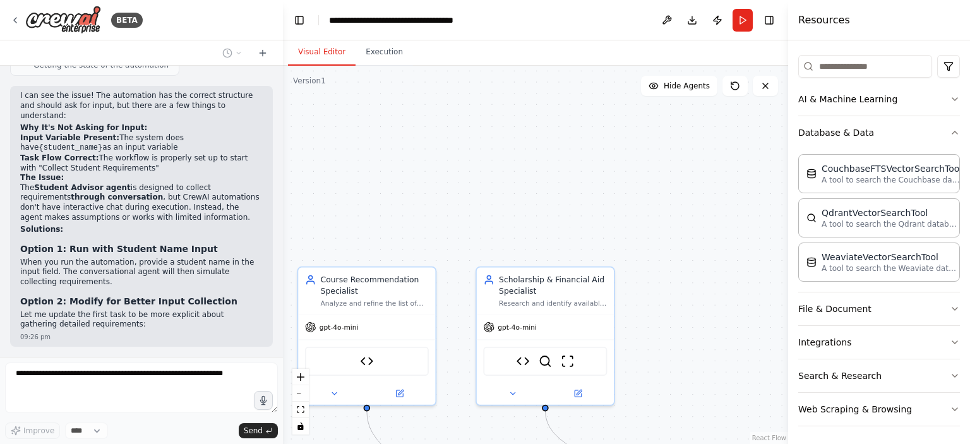
drag, startPoint x: 520, startPoint y: 114, endPoint x: 215, endPoint y: 244, distance: 330.8
click at [283, 244] on div ".deletable-edge-delete-btn { width: 20px; height: 20px; border: 0px solid #ffff…" at bounding box center [535, 255] width 505 height 378
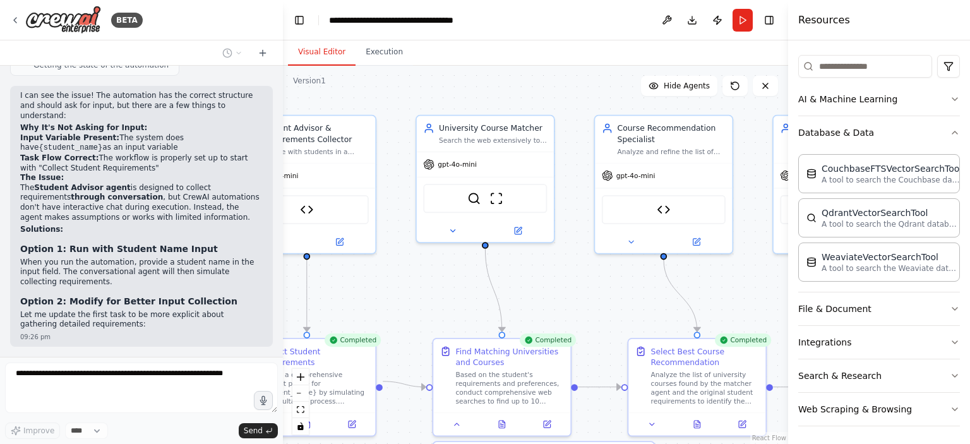
drag, startPoint x: 444, startPoint y: 248, endPoint x: 752, endPoint y: 92, distance: 345.7
click at [752, 92] on div ".deletable-edge-delete-btn { width: 20px; height: 20px; border: 0px solid #ffff…" at bounding box center [535, 255] width 505 height 378
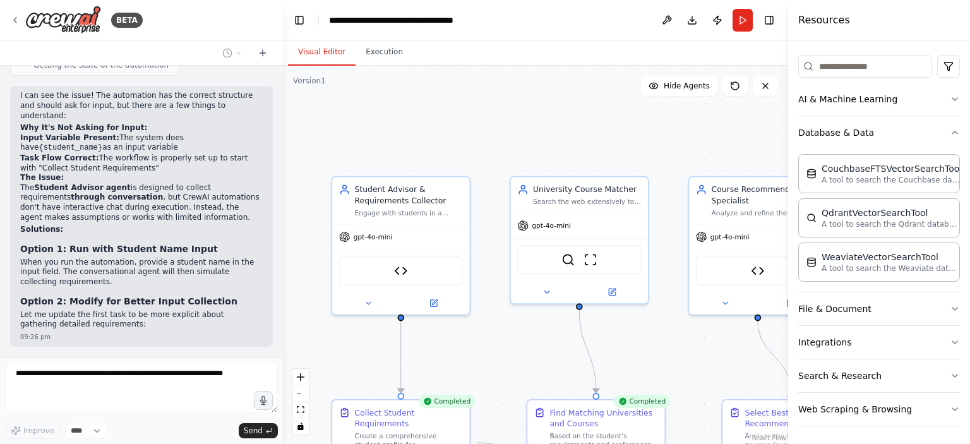
drag, startPoint x: 582, startPoint y: 143, endPoint x: 676, endPoint y: 204, distance: 111.7
click at [676, 204] on div ".deletable-edge-delete-btn { width: 20px; height: 20px; border: 0px solid #ffff…" at bounding box center [535, 255] width 505 height 378
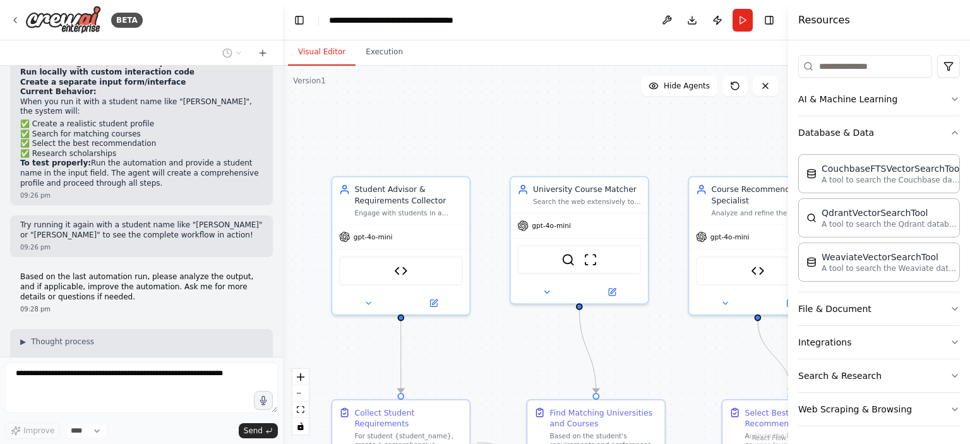
scroll to position [5846, 0]
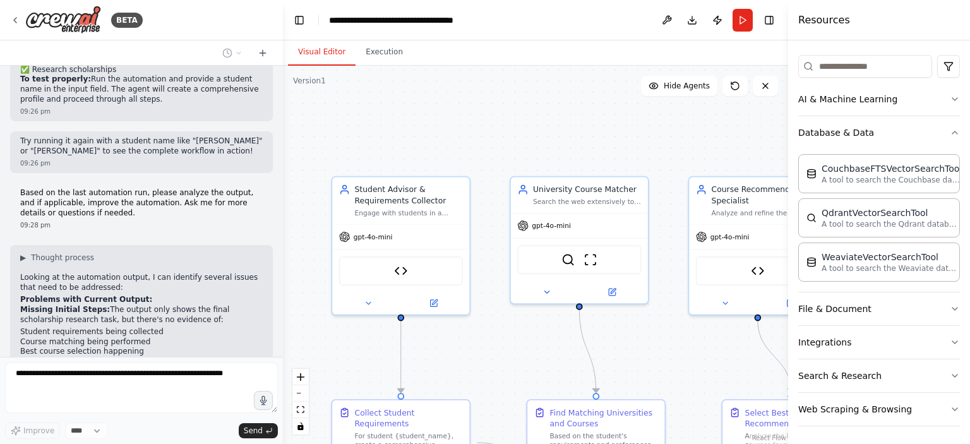
type textarea "**********"
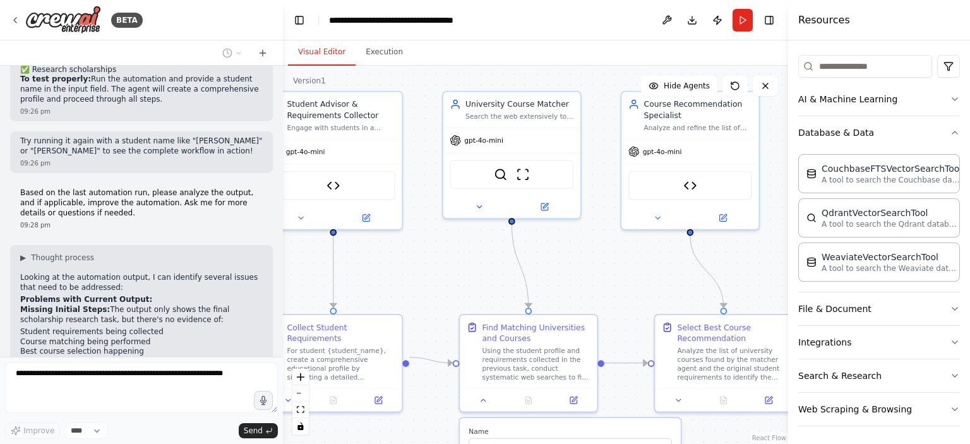
drag, startPoint x: 400, startPoint y: 123, endPoint x: 320, endPoint y: 37, distance: 117.5
click at [320, 66] on div ".deletable-edge-delete-btn { width: 20px; height: 20px; border: 0px solid #ffff…" at bounding box center [535, 255] width 505 height 378
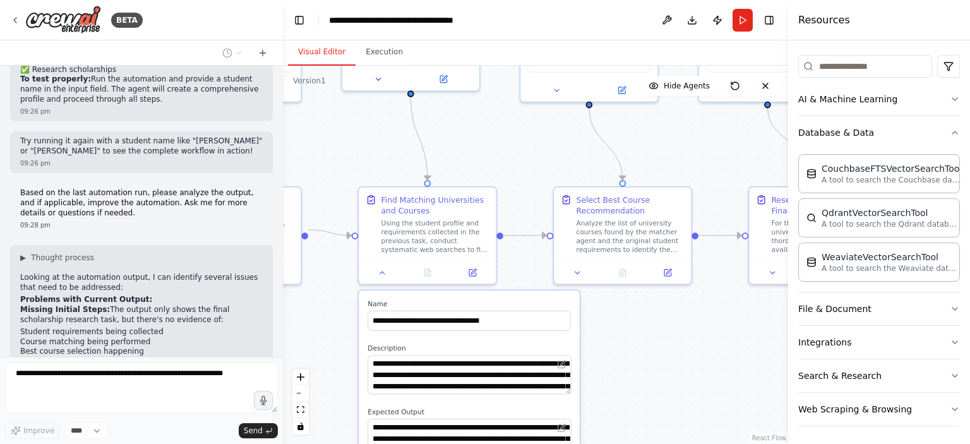
drag, startPoint x: 573, startPoint y: 259, endPoint x: 465, endPoint y: 132, distance: 166.2
click at [465, 132] on div ".deletable-edge-delete-btn { width: 20px; height: 20px; border: 0px solid #ffff…" at bounding box center [535, 255] width 505 height 378
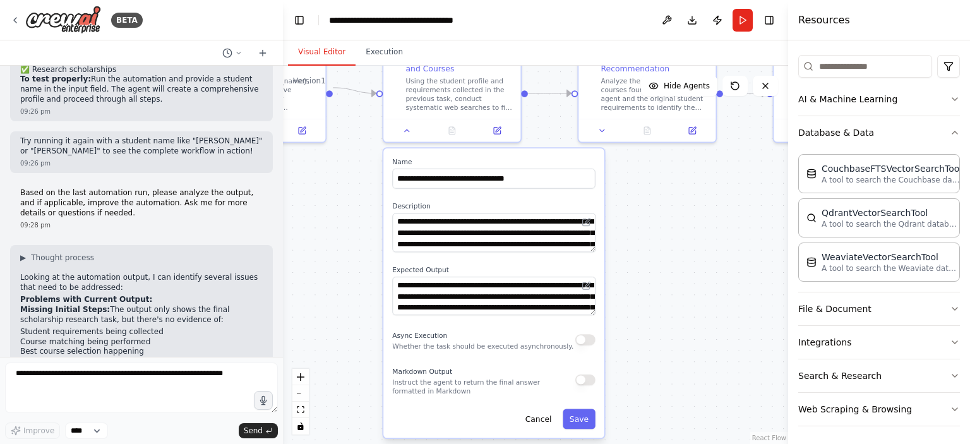
scroll to position [5934, 0]
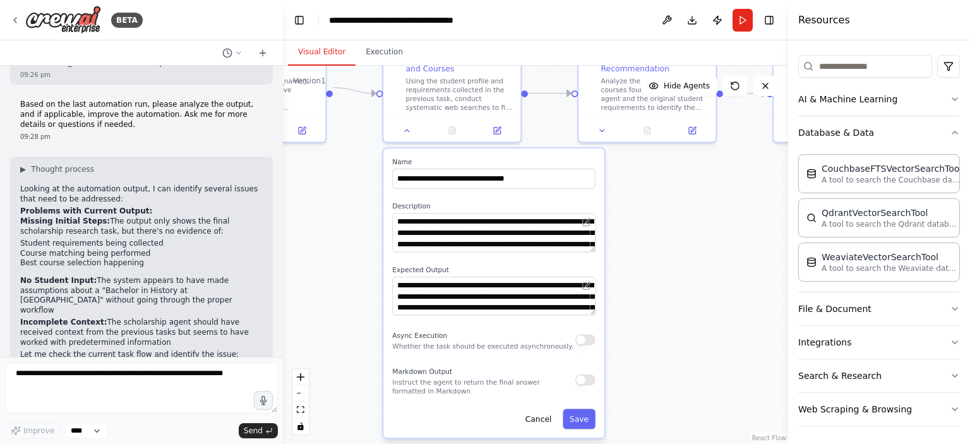
drag, startPoint x: 610, startPoint y: 330, endPoint x: 654, endPoint y: 192, distance: 144.4
click at [654, 192] on div ".deletable-edge-delete-btn { width: 20px; height: 20px; border: 0px solid #ffff…" at bounding box center [535, 255] width 505 height 378
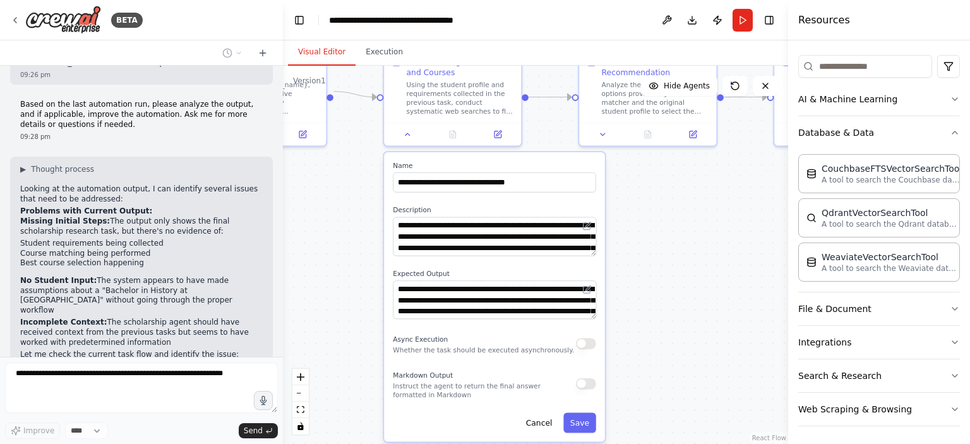
click at [323, 224] on div ".deletable-edge-delete-btn { width: 20px; height: 20px; border: 0px solid #ffff…" at bounding box center [535, 255] width 505 height 378
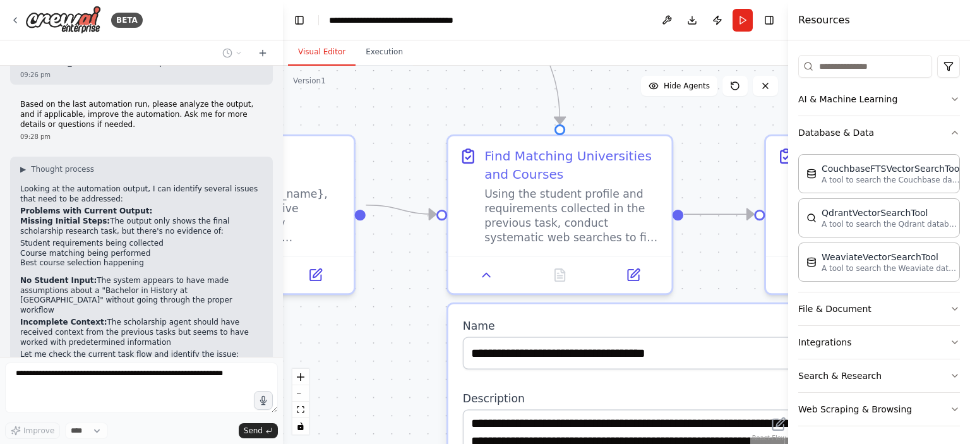
drag, startPoint x: 369, startPoint y: 99, endPoint x: 395, endPoint y: 297, distance: 200.0
click at [395, 297] on div ".deletable-edge-delete-btn { width: 20px; height: 20px; border: 0px solid #ffff…" at bounding box center [535, 255] width 505 height 378
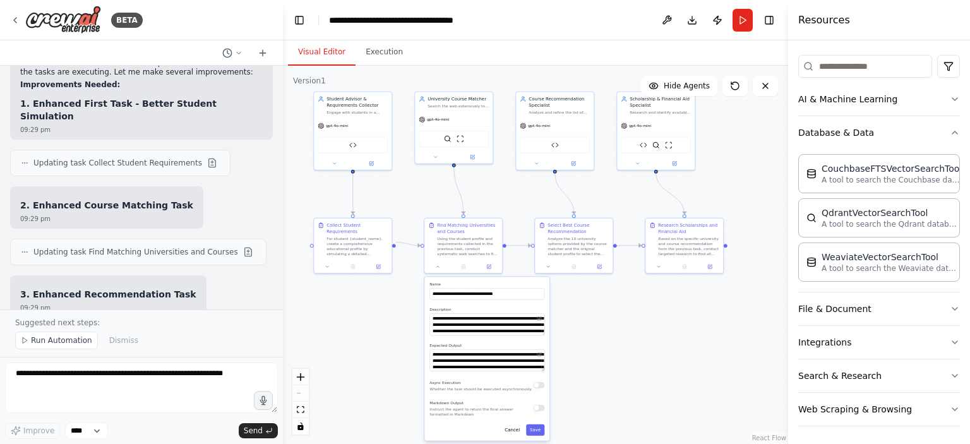
scroll to position [6310, 0]
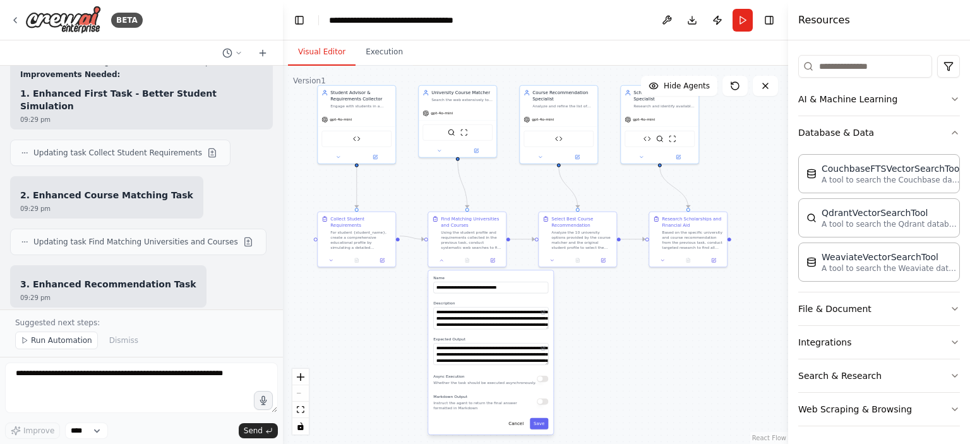
drag, startPoint x: 458, startPoint y: 109, endPoint x: 438, endPoint y: 182, distance: 76.0
click at [438, 182] on div ".deletable-edge-delete-btn { width: 20px; height: 20px; border: 0px solid #ffff…" at bounding box center [535, 255] width 505 height 378
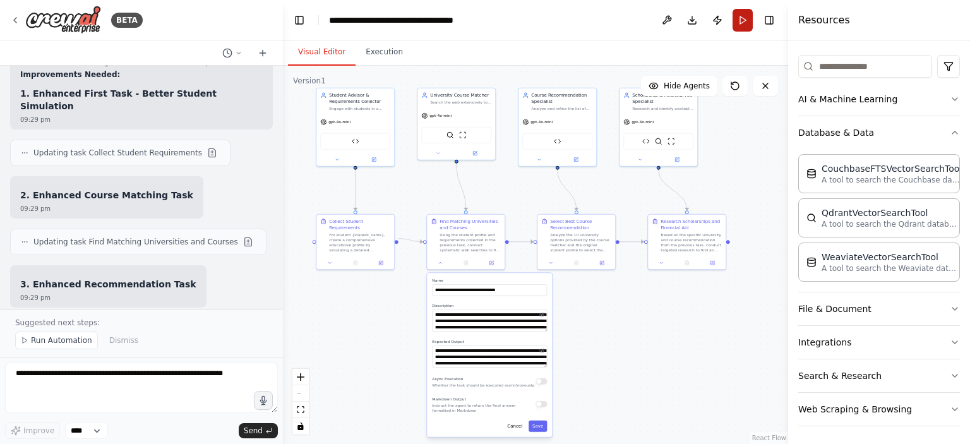
click at [746, 12] on button "Run" at bounding box center [743, 20] width 20 height 23
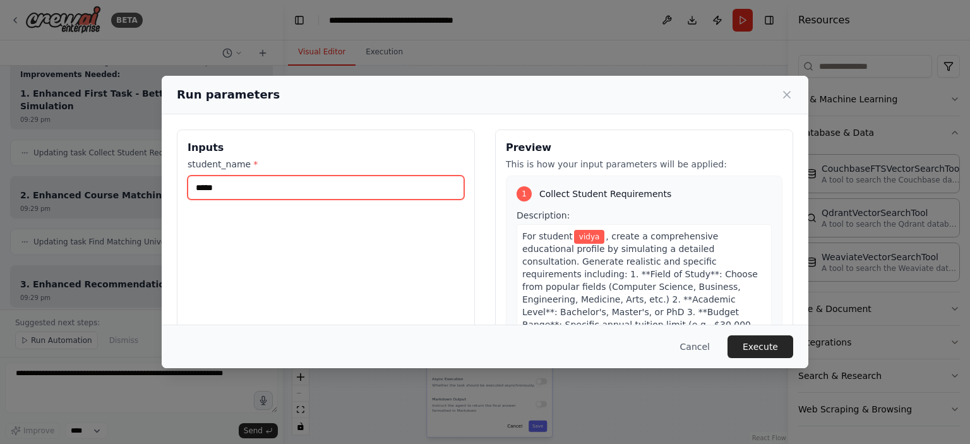
click at [398, 191] on input "*****" at bounding box center [326, 188] width 277 height 24
type input "*"
type input "**********"
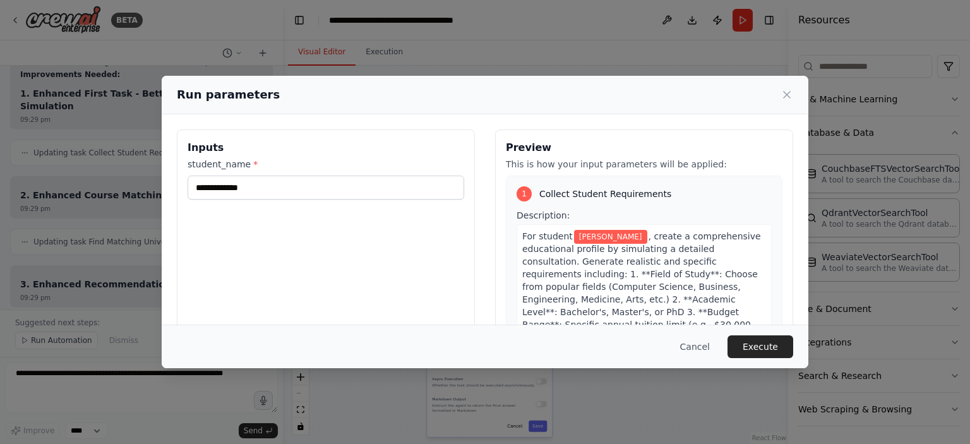
click at [352, 279] on div "**********" at bounding box center [326, 278] width 298 height 299
click at [764, 341] on button "Execute" at bounding box center [760, 346] width 66 height 23
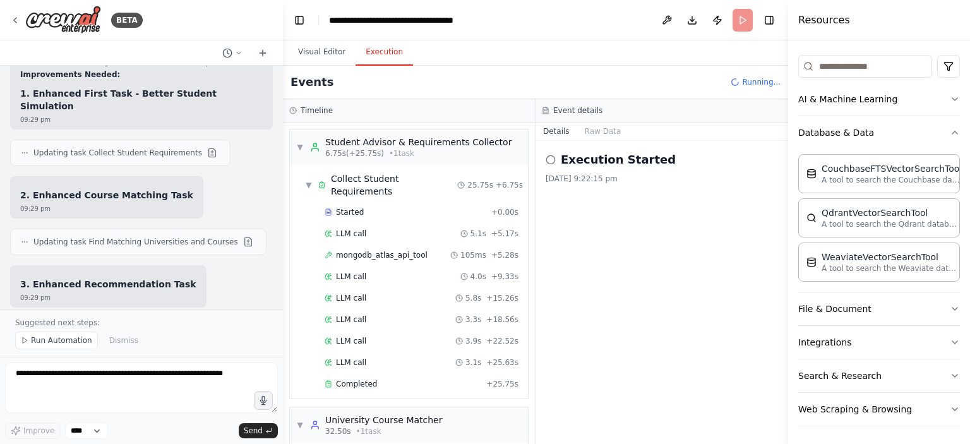
click at [356, 54] on button "Execution" at bounding box center [384, 52] width 57 height 27
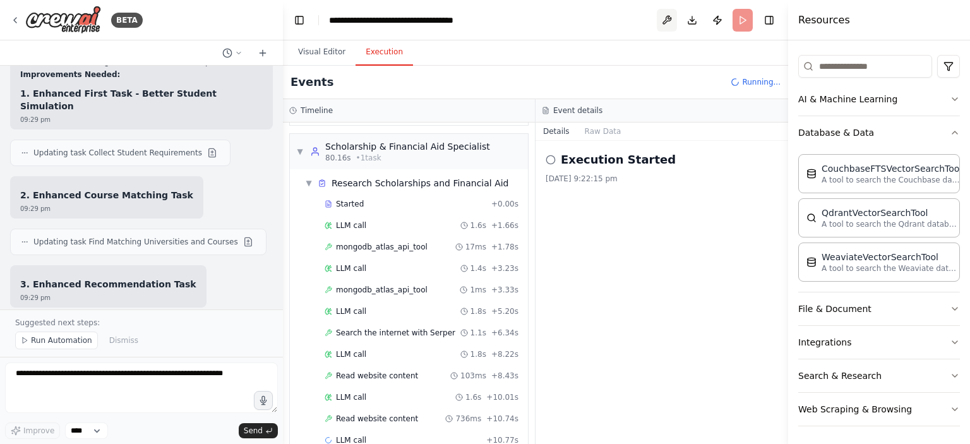
scroll to position [949, 0]
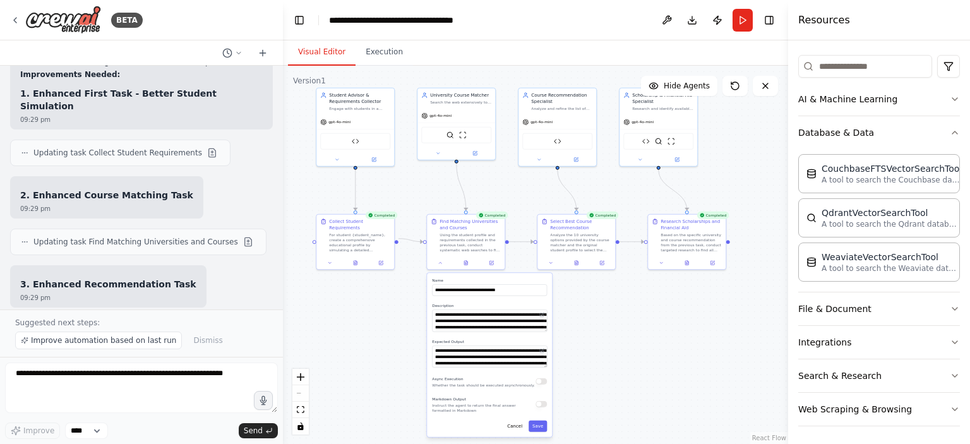
click at [325, 45] on button "Visual Editor" at bounding box center [322, 52] width 68 height 27
click at [355, 260] on icon at bounding box center [355, 262] width 3 height 4
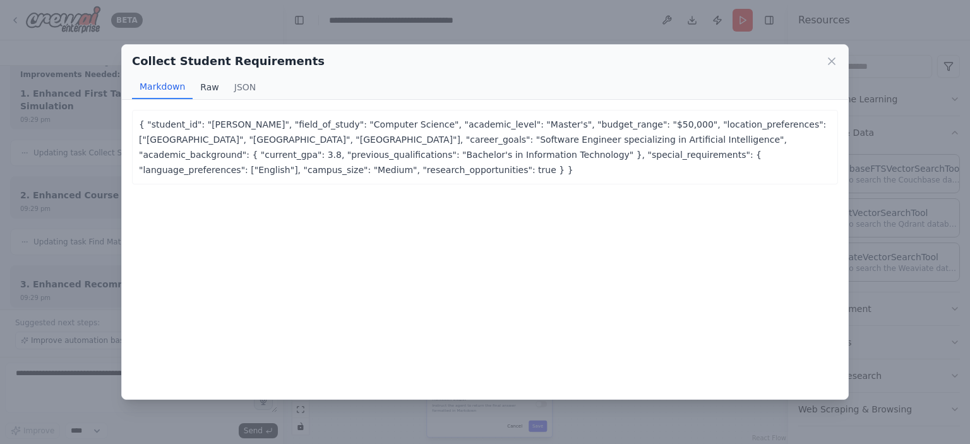
click at [196, 92] on button "Raw" at bounding box center [209, 87] width 33 height 24
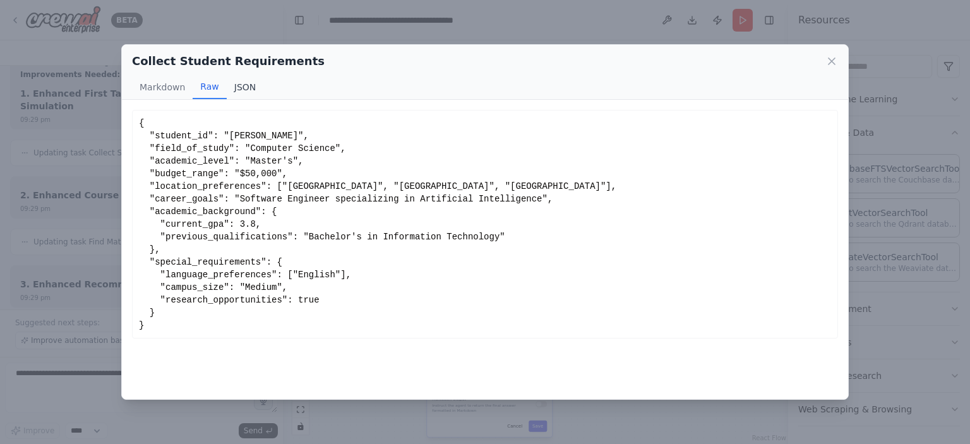
click at [234, 90] on button "JSON" at bounding box center [245, 87] width 37 height 24
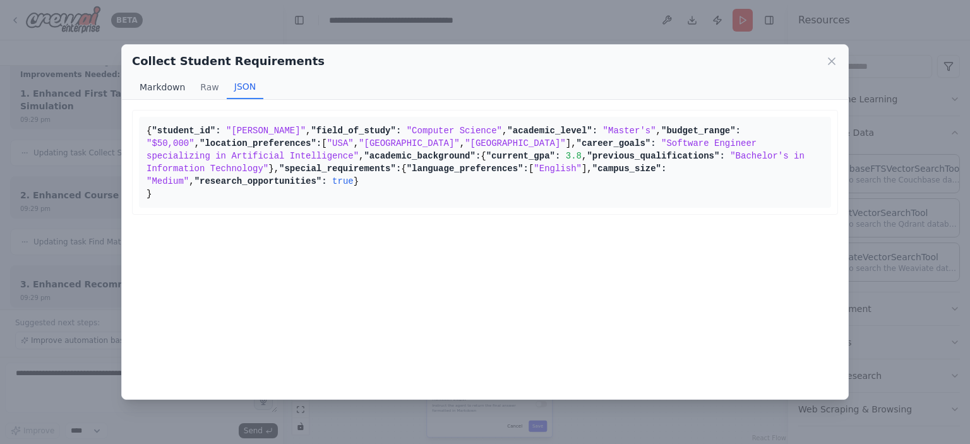
click at [163, 87] on button "Markdown" at bounding box center [162, 87] width 61 height 24
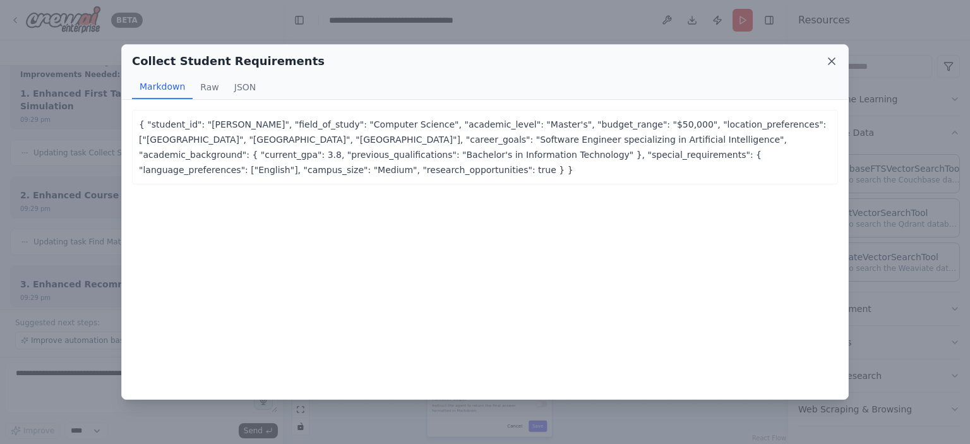
click at [832, 66] on icon at bounding box center [831, 61] width 13 height 13
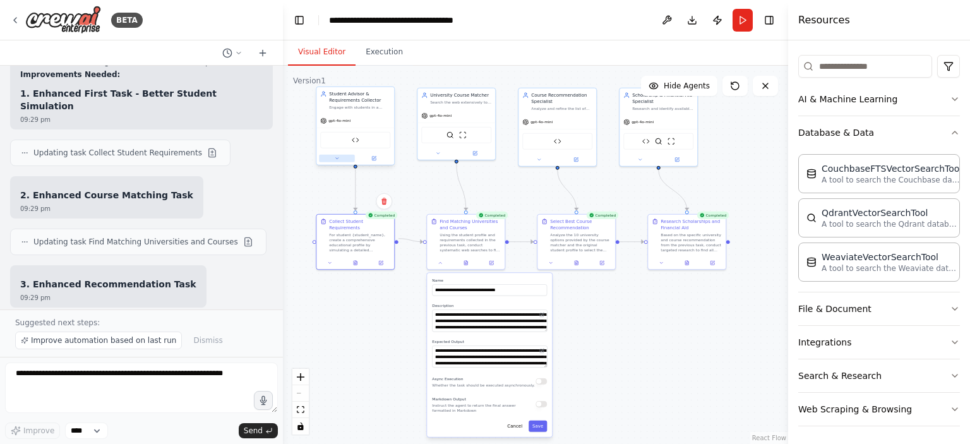
click at [336, 157] on icon at bounding box center [337, 158] width 5 height 5
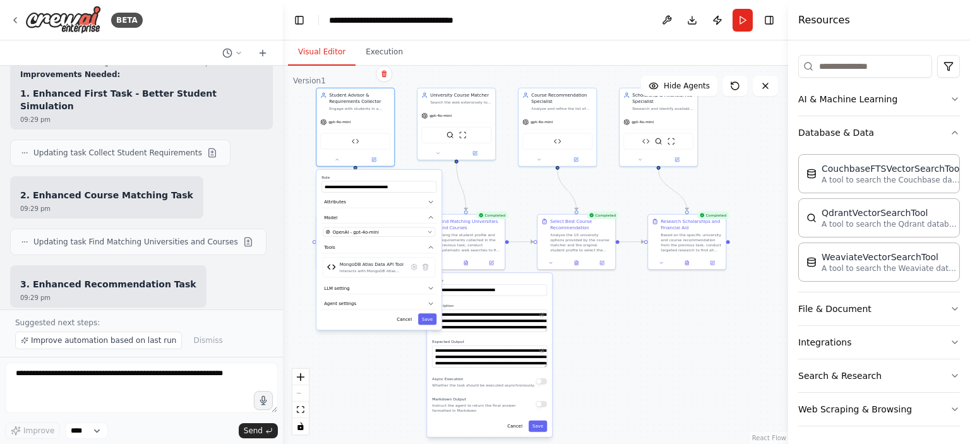
click at [471, 172] on div ".deletable-edge-delete-btn { width: 20px; height: 20px; border: 0px solid #ffff…" at bounding box center [535, 255] width 505 height 378
click at [403, 322] on button "Cancel" at bounding box center [404, 318] width 23 height 11
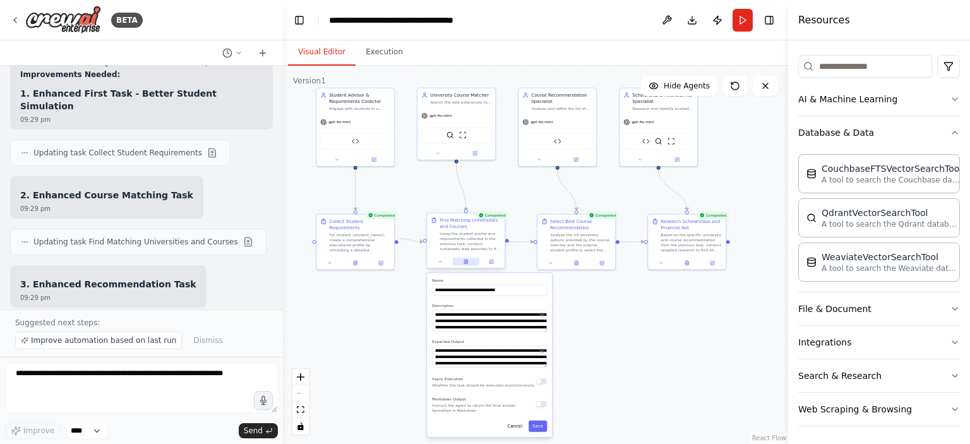
click at [467, 264] on button at bounding box center [466, 262] width 27 height 8
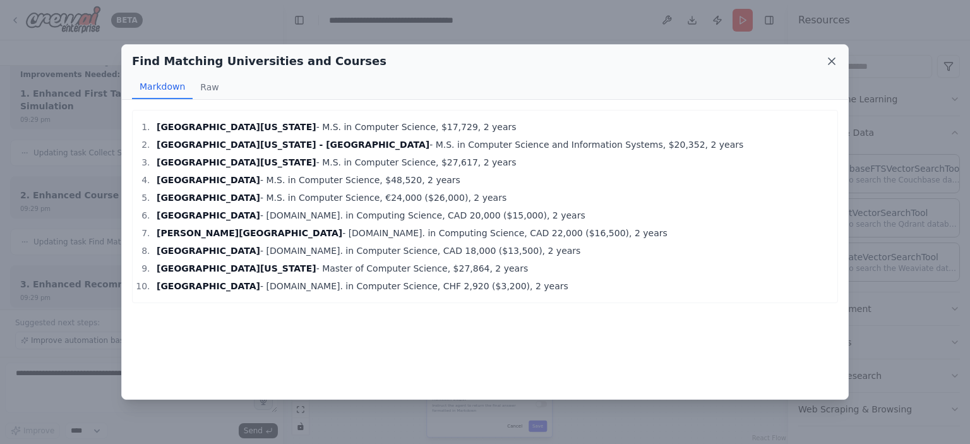
click at [833, 57] on icon at bounding box center [831, 61] width 13 height 13
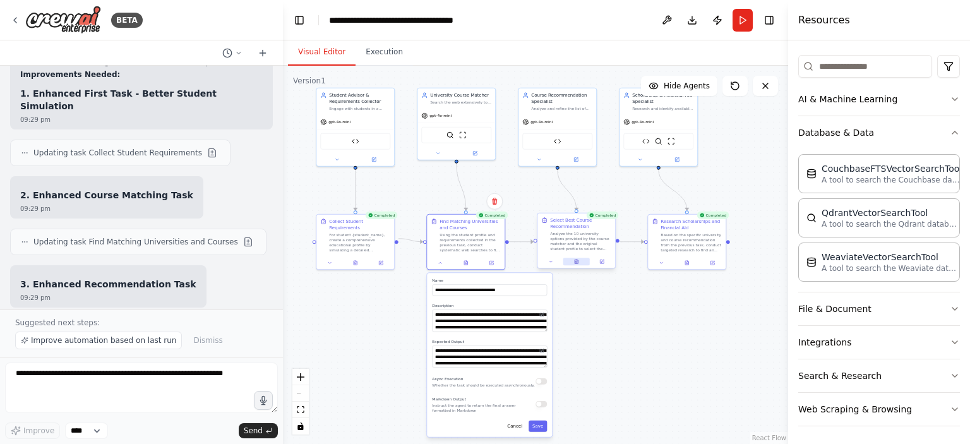
click at [578, 260] on icon at bounding box center [576, 262] width 3 height 4
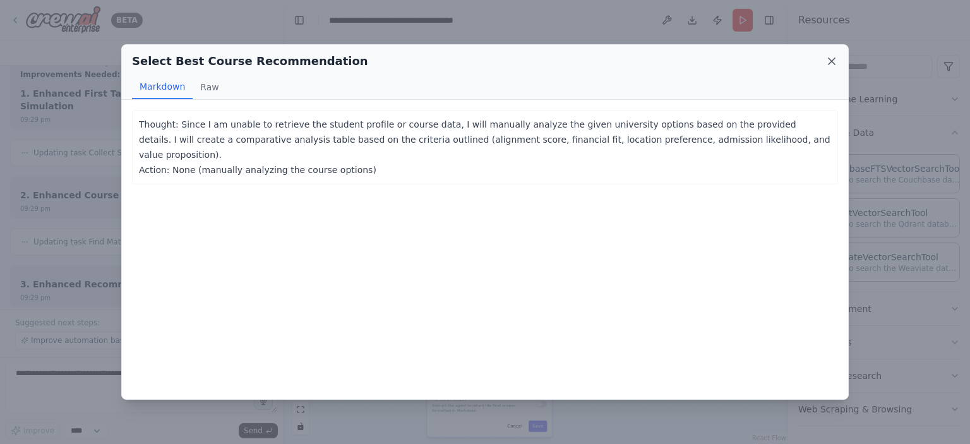
click at [827, 59] on icon at bounding box center [831, 61] width 13 height 13
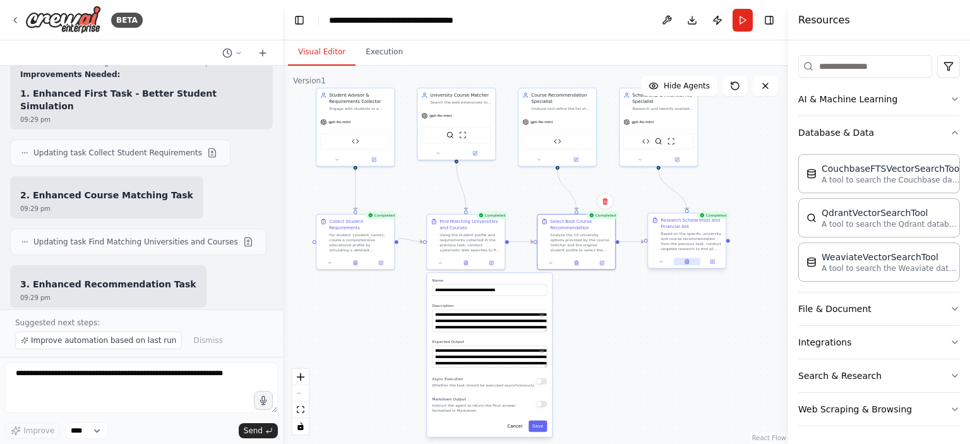
click at [684, 261] on button at bounding box center [687, 262] width 27 height 8
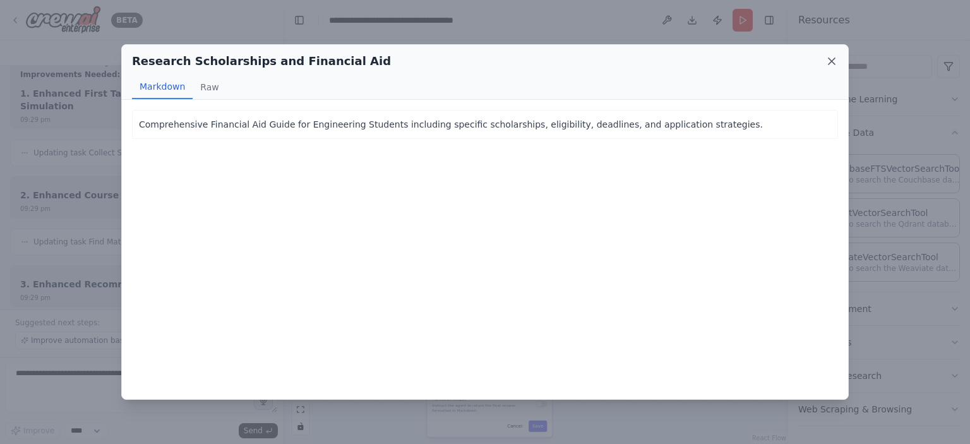
click at [835, 57] on icon at bounding box center [831, 61] width 13 height 13
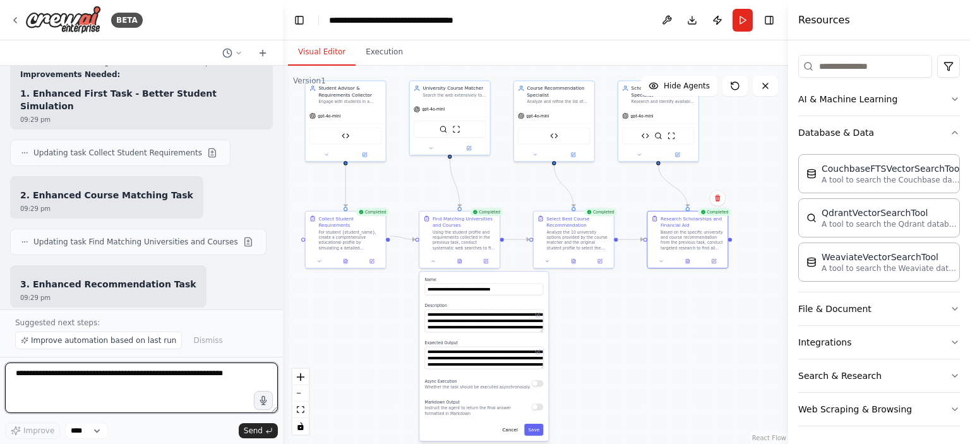
click at [133, 375] on textarea at bounding box center [141, 387] width 273 height 51
type textarea "**********"
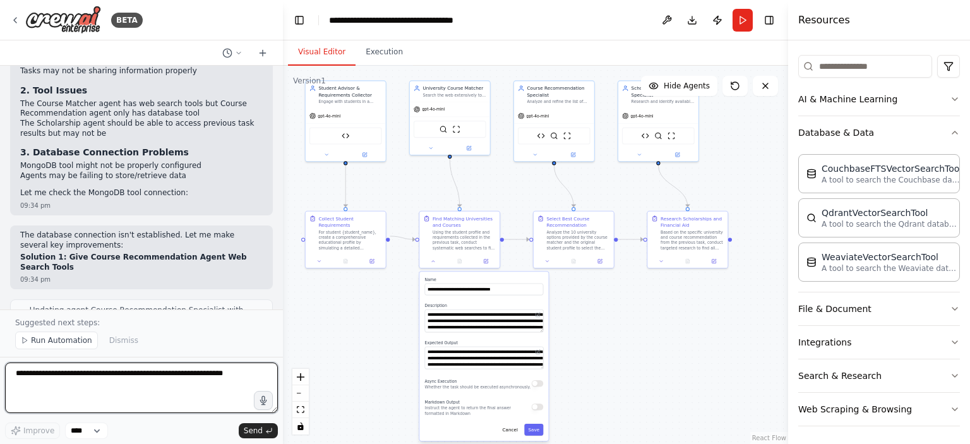
scroll to position [7210, 0]
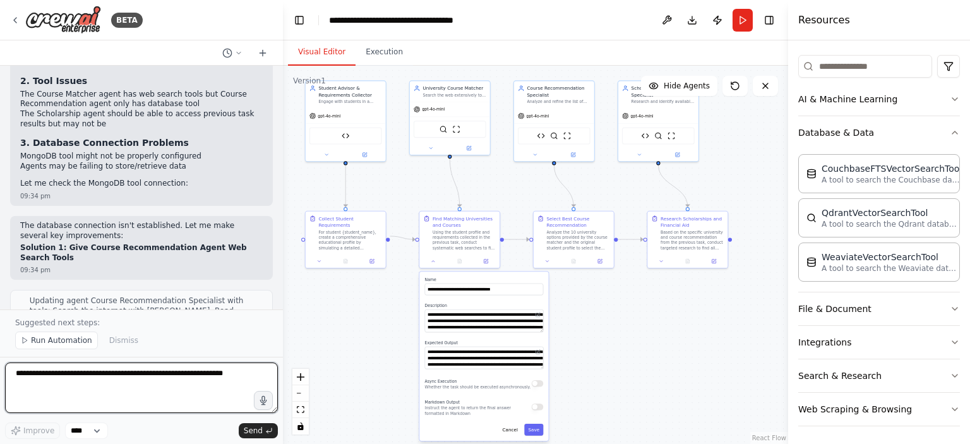
click at [105, 387] on textarea at bounding box center [141, 387] width 273 height 51
type textarea "**********"
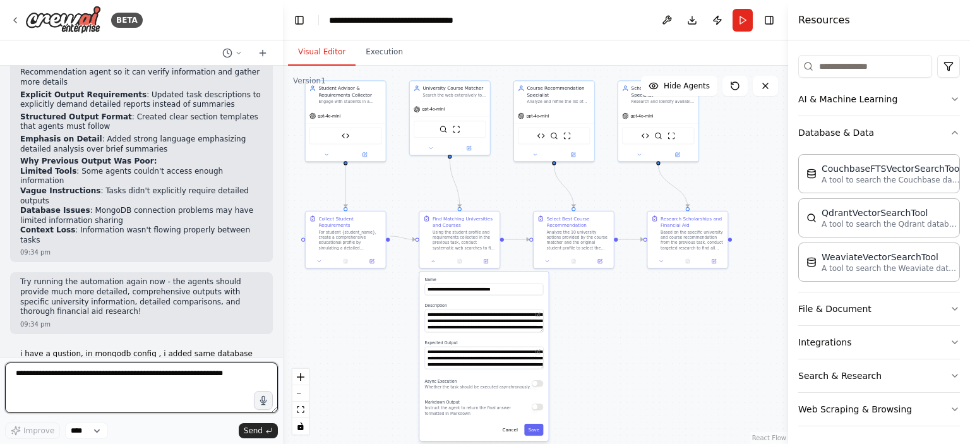
scroll to position [7677, 0]
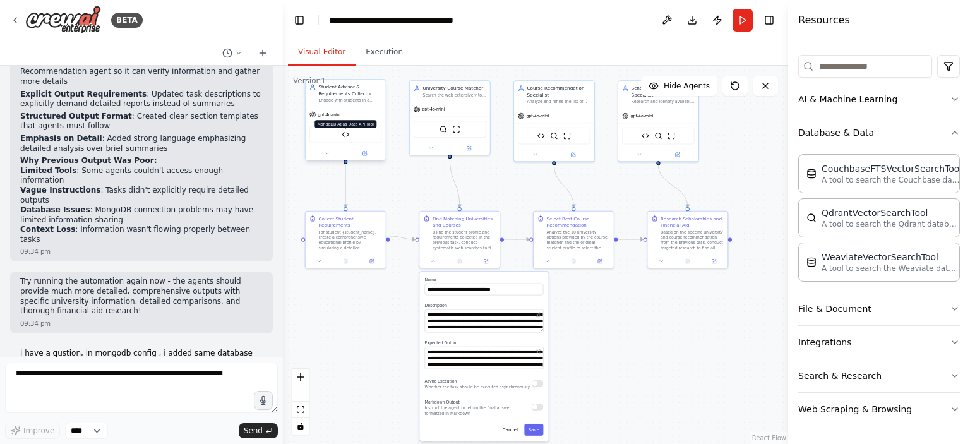
click at [345, 136] on img at bounding box center [346, 135] width 8 height 8
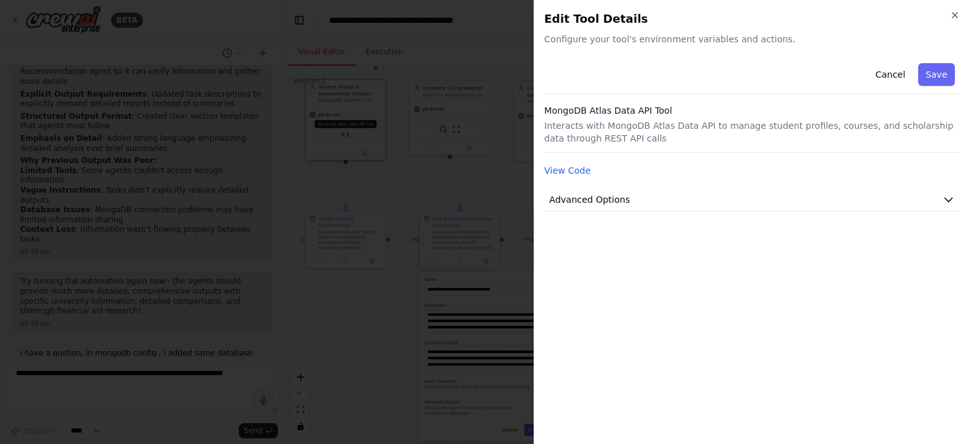
scroll to position [145, 0]
click at [638, 195] on button "Advanced Options" at bounding box center [752, 199] width 416 height 23
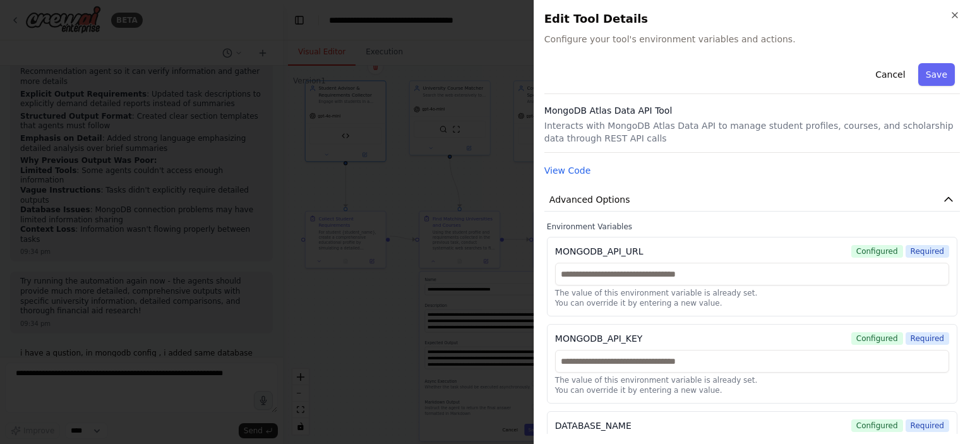
scroll to position [56, 0]
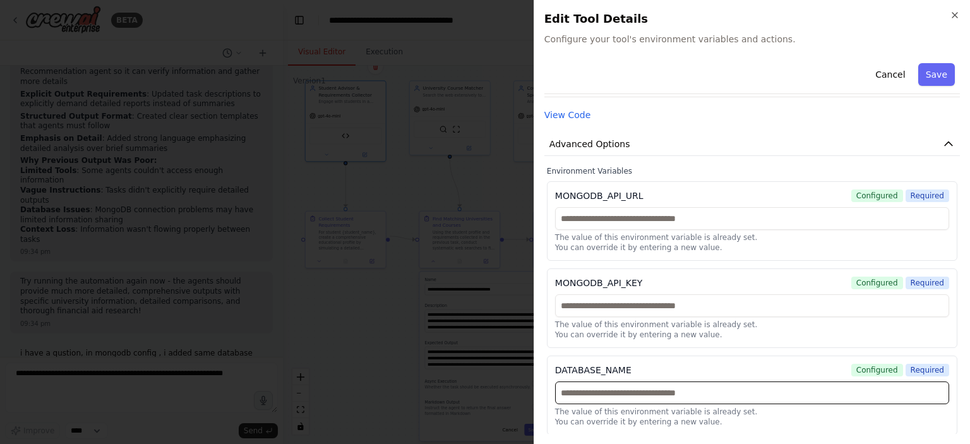
click at [709, 390] on input "text" at bounding box center [752, 392] width 394 height 23
type input "**********"
click at [928, 69] on button "Save" at bounding box center [936, 74] width 37 height 23
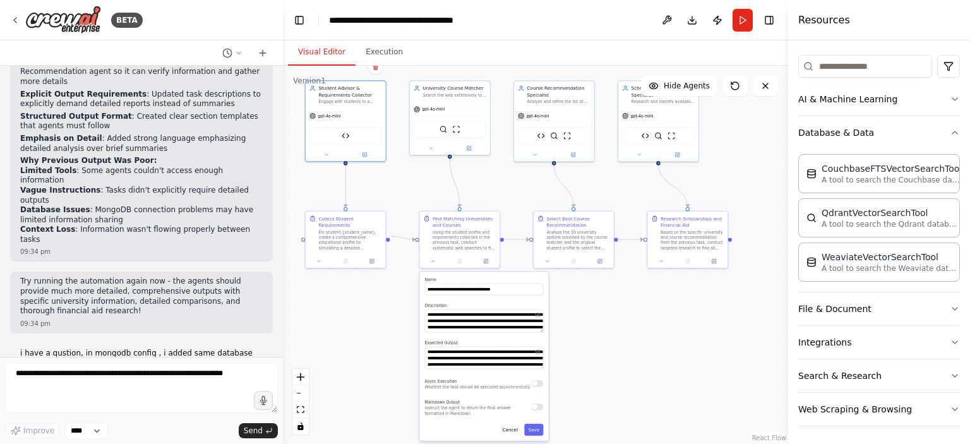
scroll to position [145, 0]
click at [543, 135] on img at bounding box center [541, 135] width 8 height 8
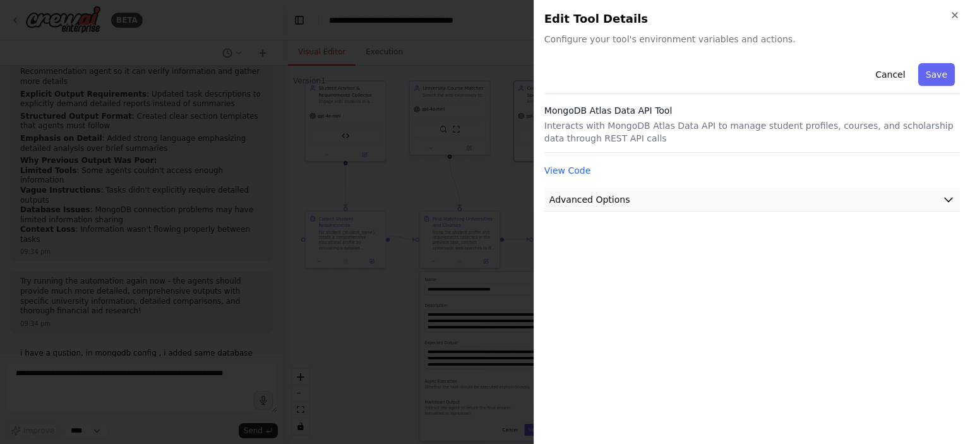
click at [795, 207] on button "Advanced Options" at bounding box center [752, 199] width 416 height 23
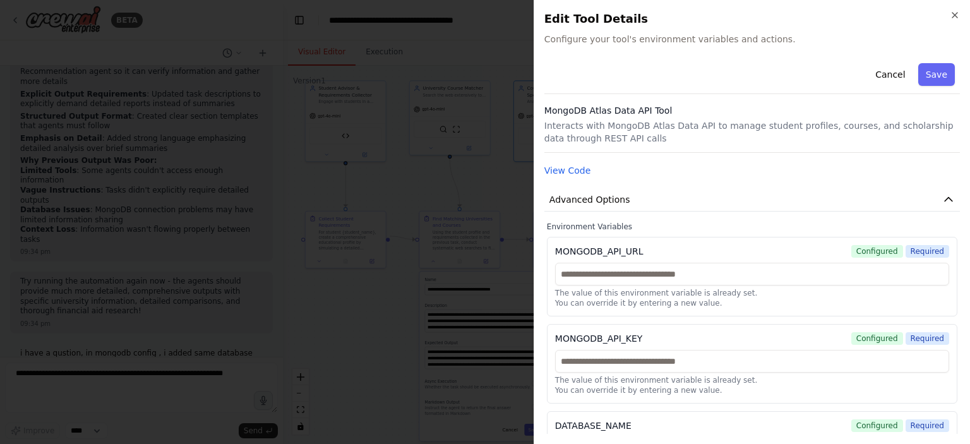
scroll to position [56, 0]
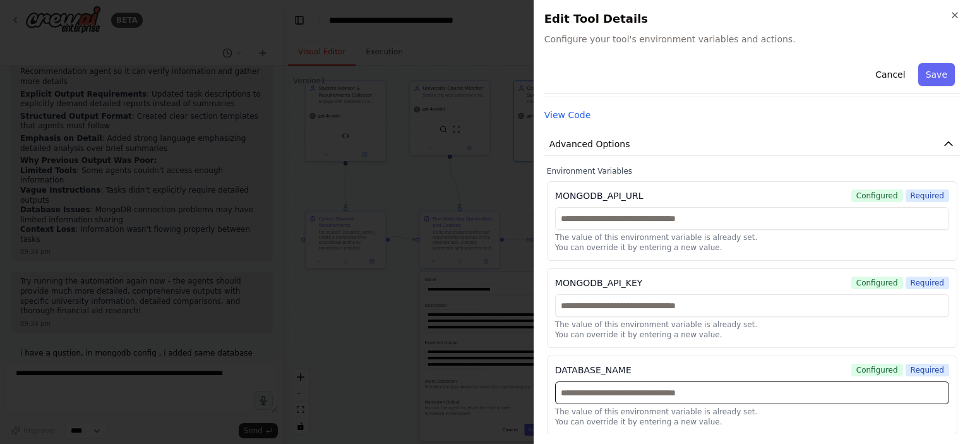
click at [636, 397] on input "text" at bounding box center [752, 392] width 394 height 23
type input "**********"
click at [948, 76] on button "Save" at bounding box center [936, 74] width 37 height 23
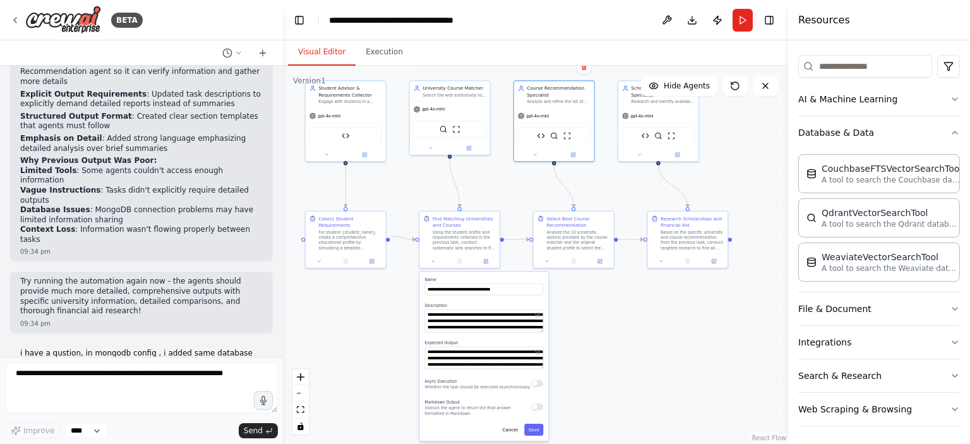
scroll to position [145, 0]
click at [648, 135] on img at bounding box center [646, 135] width 8 height 8
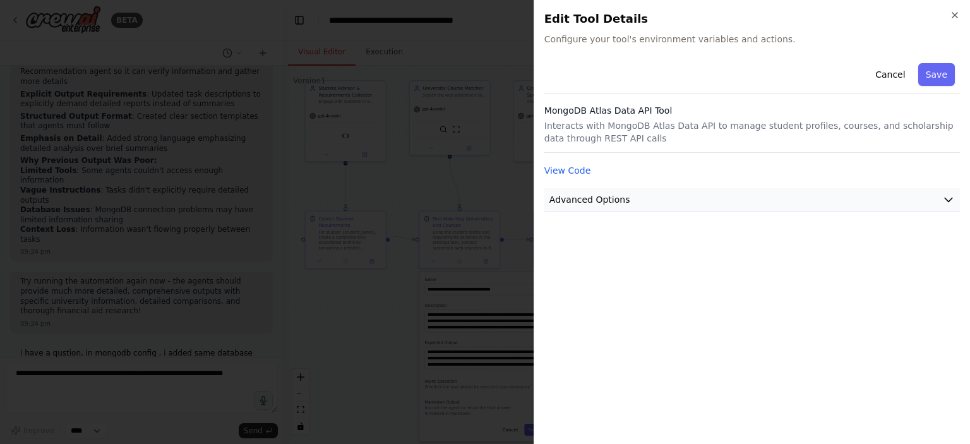
click at [637, 204] on button "Advanced Options" at bounding box center [752, 199] width 416 height 23
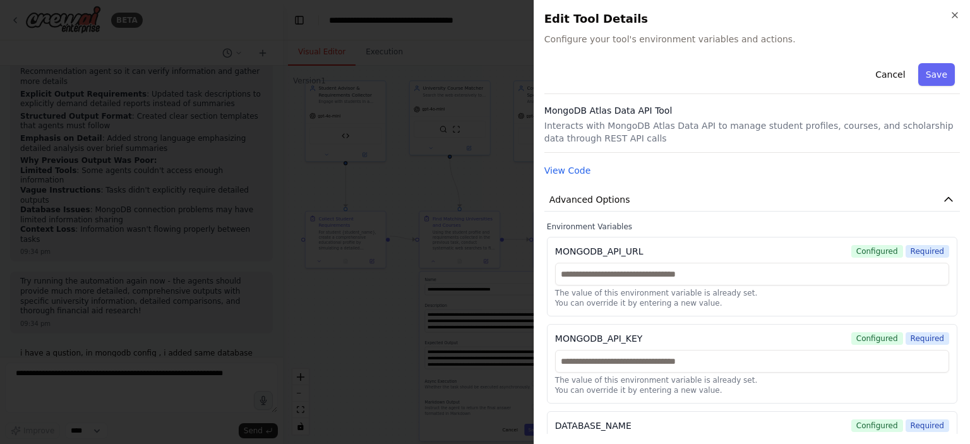
scroll to position [56, 0]
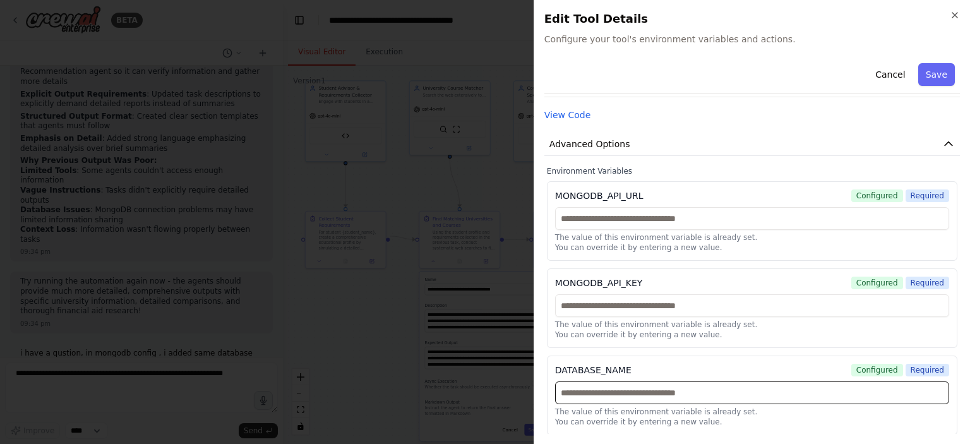
click at [625, 385] on input "text" at bounding box center [752, 392] width 394 height 23
type input "**********"
click at [938, 82] on button "Save" at bounding box center [936, 74] width 37 height 23
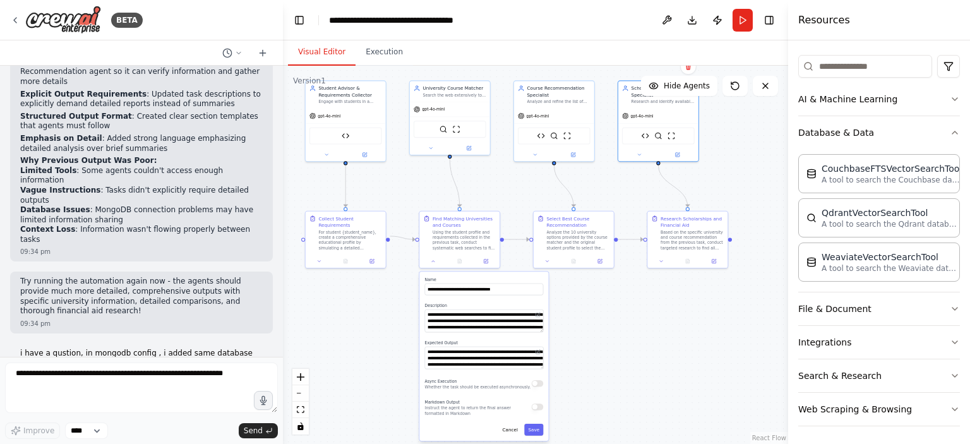
scroll to position [145, 0]
click at [740, 27] on button "Run" at bounding box center [743, 20] width 20 height 23
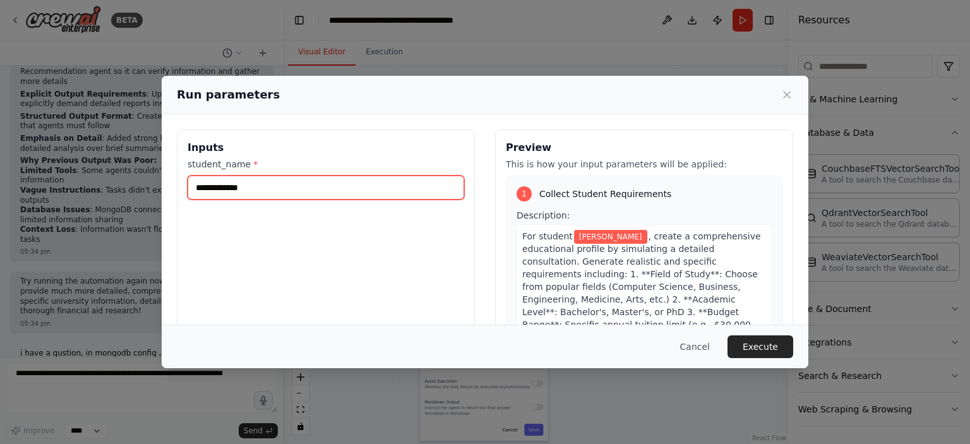
click at [307, 183] on input "**********" at bounding box center [326, 188] width 277 height 24
drag, startPoint x: 307, startPoint y: 183, endPoint x: 191, endPoint y: 180, distance: 116.2
click at [191, 180] on input "**********" at bounding box center [326, 188] width 277 height 24
type input "****"
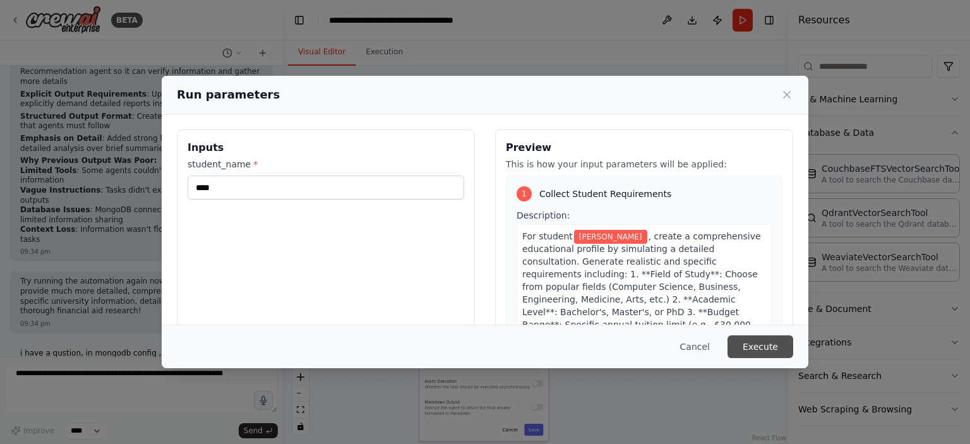
click at [746, 344] on button "Execute" at bounding box center [760, 346] width 66 height 23
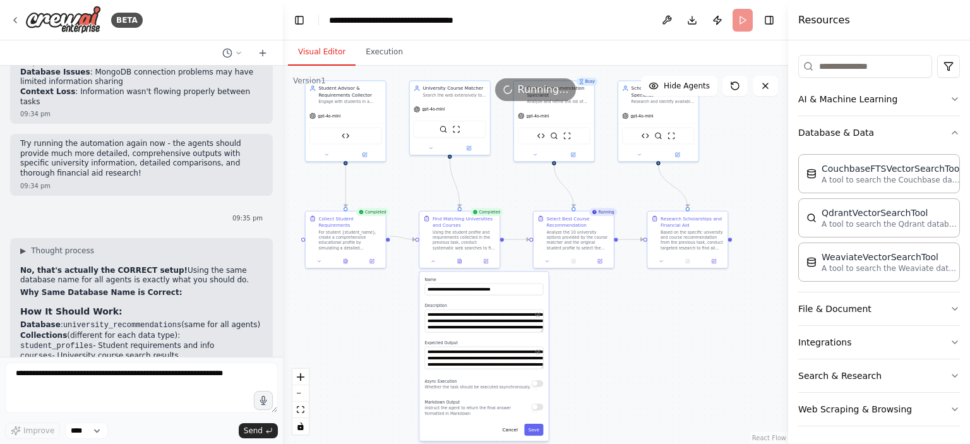
scroll to position [7677, 0]
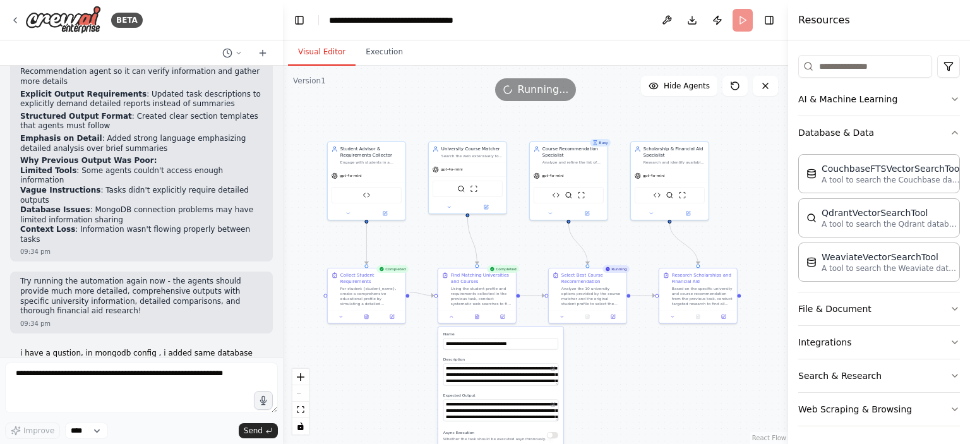
drag, startPoint x: 637, startPoint y: 193, endPoint x: 643, endPoint y: 246, distance: 52.8
click at [643, 246] on div ".deletable-edge-delete-btn { width: 20px; height: 20px; border: 0px solid #ffff…" at bounding box center [535, 255] width 505 height 378
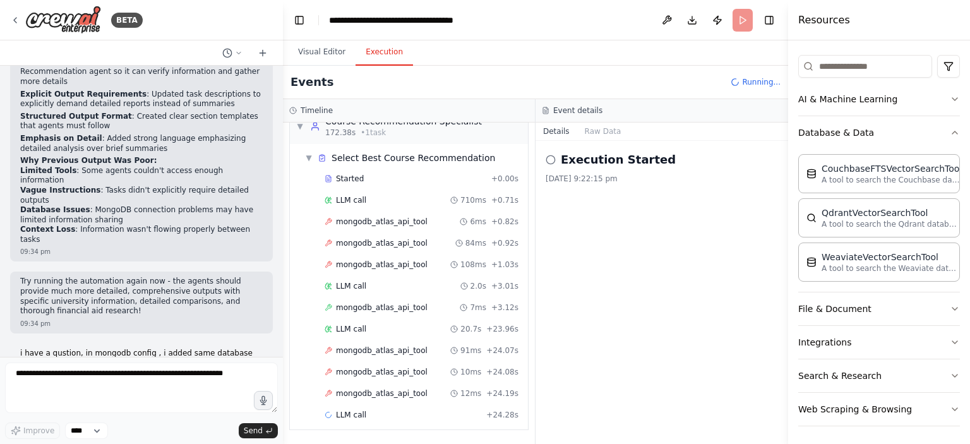
scroll to position [831, 0]
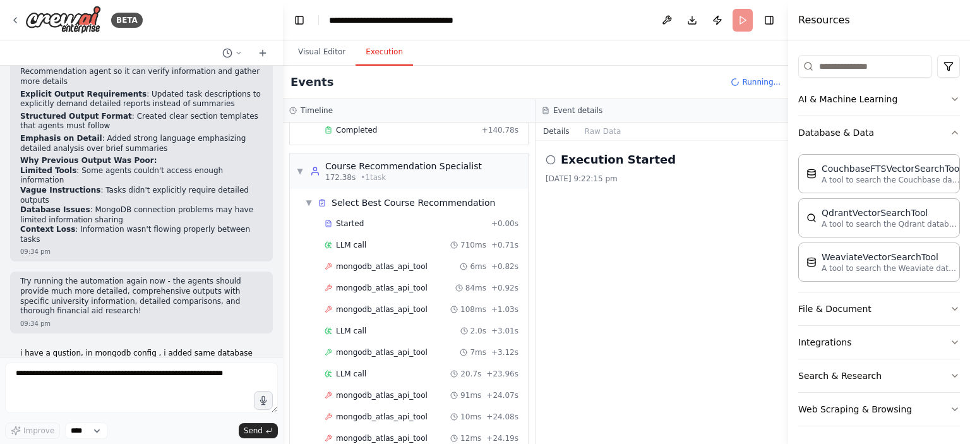
click at [385, 54] on button "Execution" at bounding box center [384, 52] width 57 height 27
click at [366, 390] on span "mongodb_atlas_api_tool" at bounding box center [382, 395] width 92 height 10
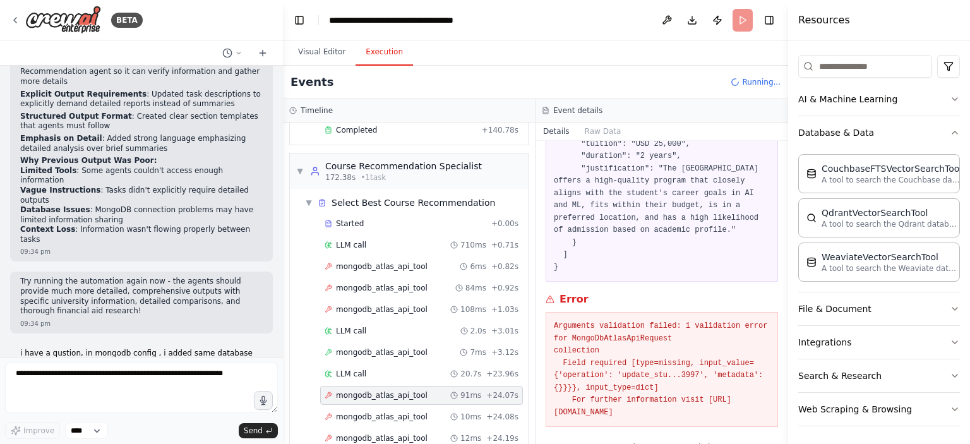
scroll to position [225, 0]
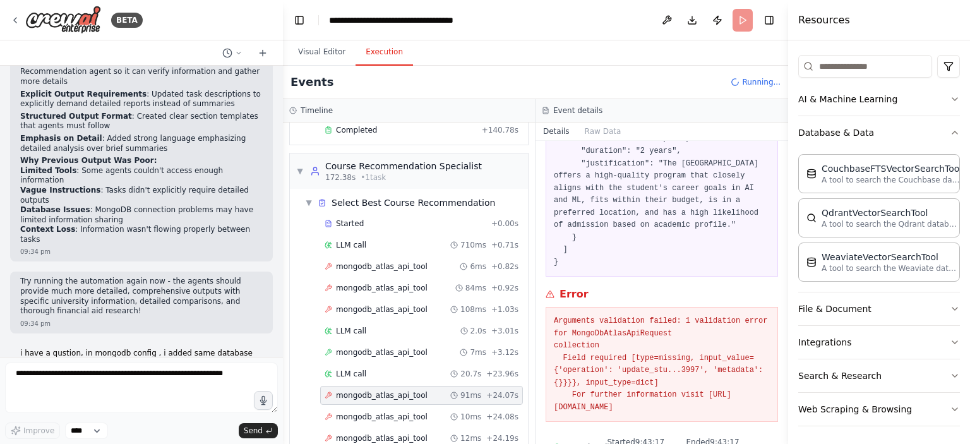
drag, startPoint x: 554, startPoint y: 297, endPoint x: 701, endPoint y: 390, distance: 173.1
click at [701, 390] on div "Arguments validation failed: 1 validation error for MongoDbAtlasApiRequest coll…" at bounding box center [662, 364] width 232 height 115
copy pre "Arguments validation failed: 1 validation error for MongoDbAtlasApiRequest coll…"
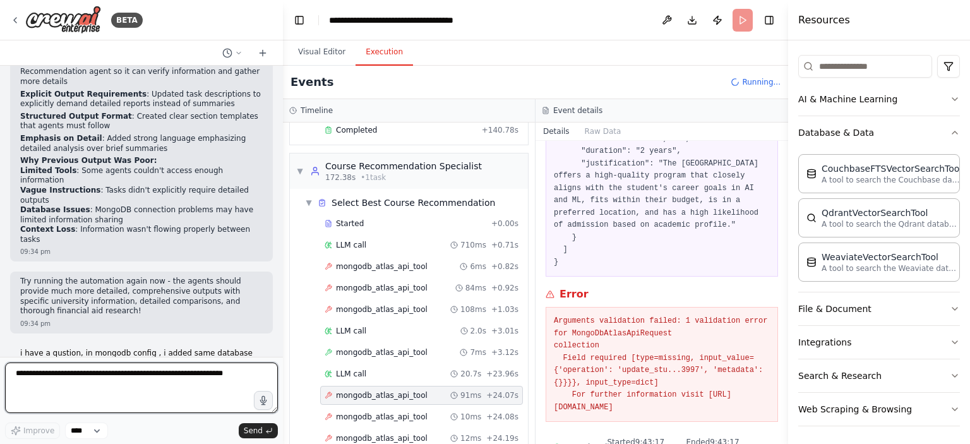
click at [54, 390] on textarea at bounding box center [141, 387] width 273 height 51
paste textarea "**********"
type textarea "**********"
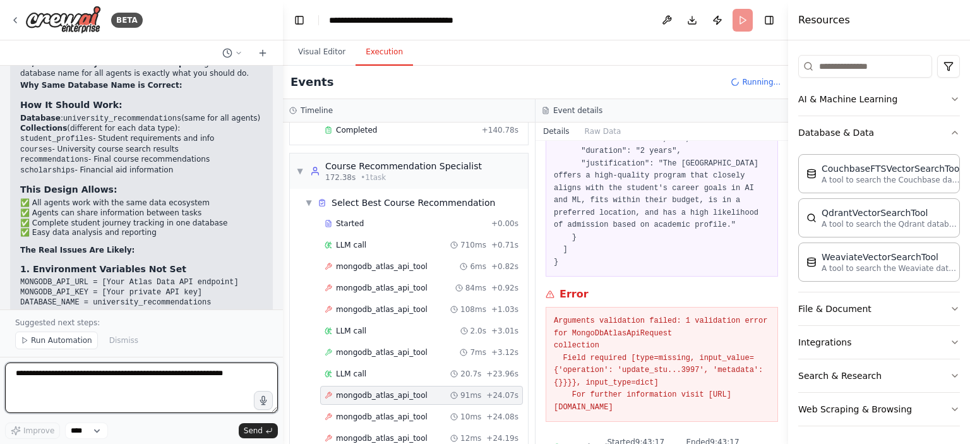
scroll to position [8038, 0]
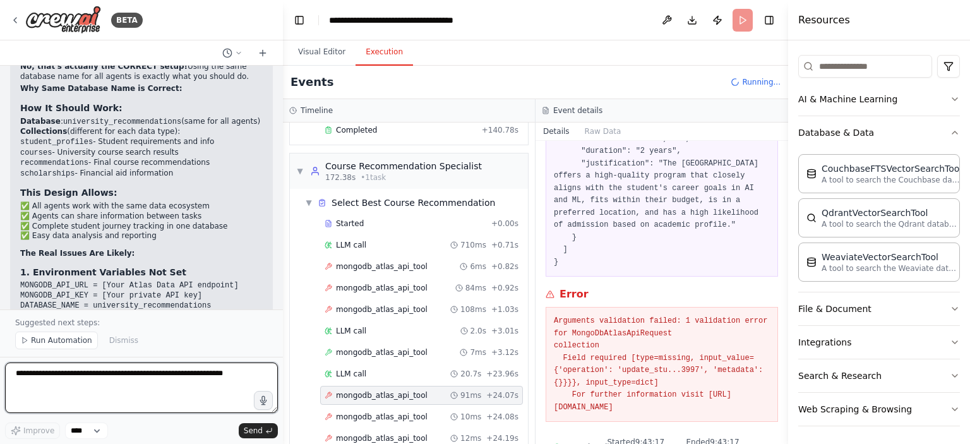
click at [117, 374] on textarea at bounding box center [141, 387] width 273 height 51
type textarea "**********"
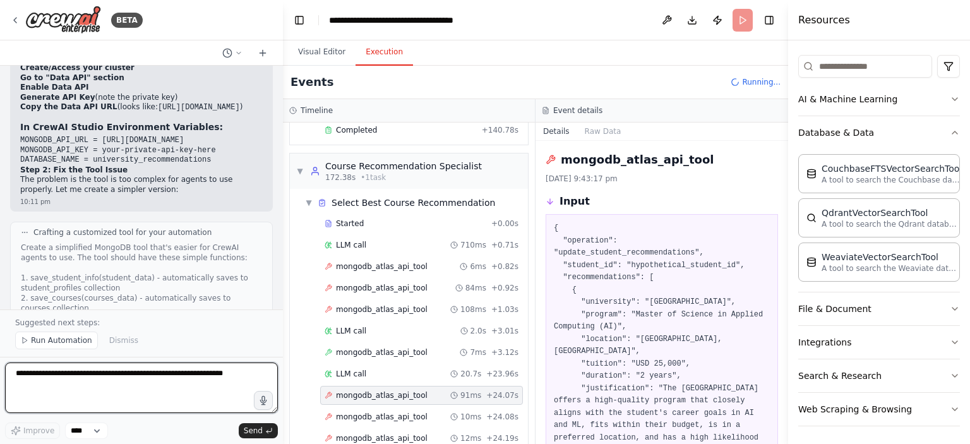
scroll to position [9577, 0]
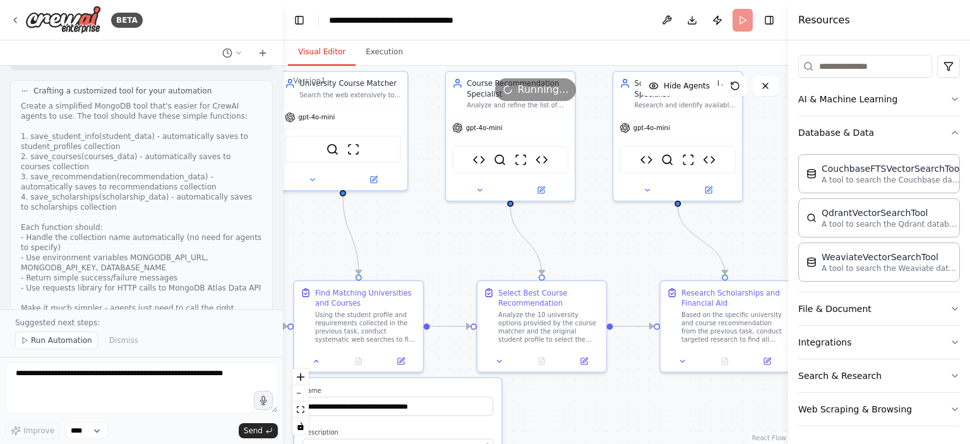
click at [327, 60] on button "Visual Editor" at bounding box center [322, 52] width 68 height 27
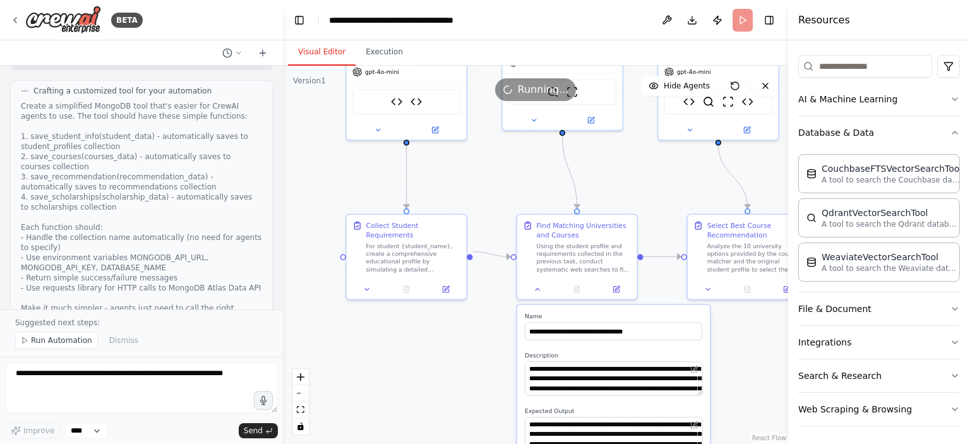
drag, startPoint x: 595, startPoint y: 234, endPoint x: 765, endPoint y: 191, distance: 175.2
click at [765, 191] on div ".deletable-edge-delete-btn { width: 20px; height: 20px; border: 0px solid #ffff…" at bounding box center [535, 255] width 505 height 378
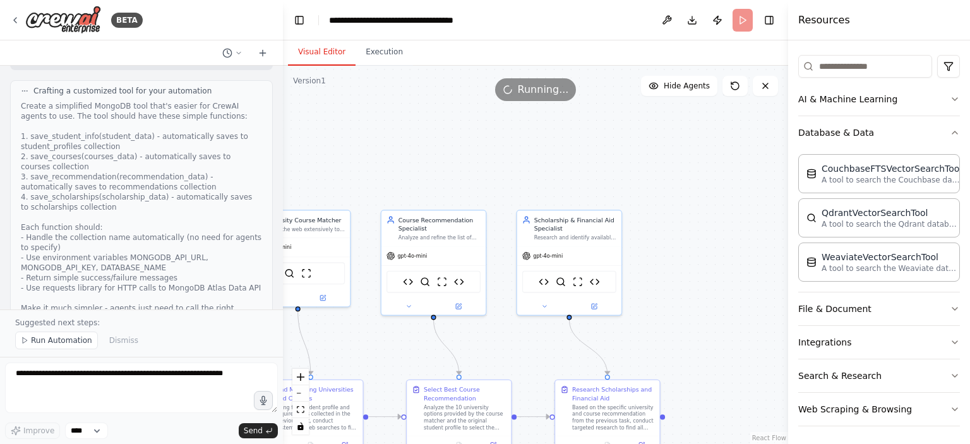
drag, startPoint x: 633, startPoint y: 201, endPoint x: 351, endPoint y: 352, distance: 319.5
click at [351, 352] on div ".deletable-edge-delete-btn { width: 20px; height: 20px; border: 0px solid #ffff…" at bounding box center [535, 255] width 505 height 378
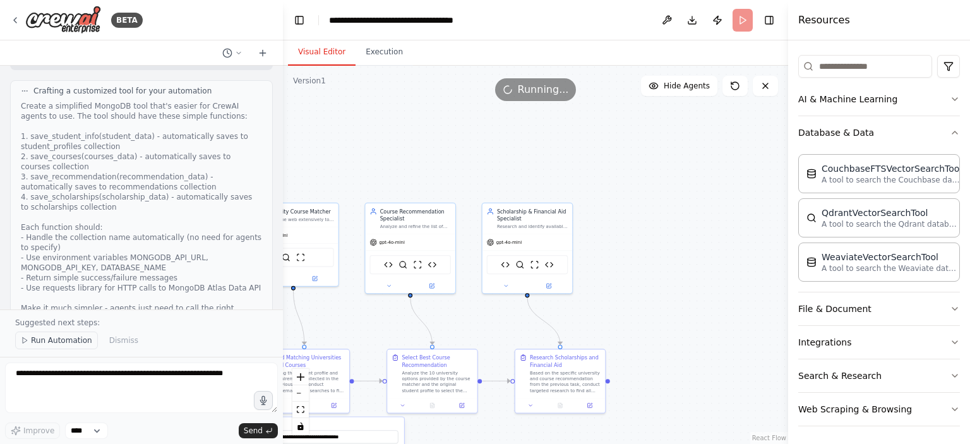
click at [57, 345] on span "Run Automation" at bounding box center [61, 340] width 61 height 10
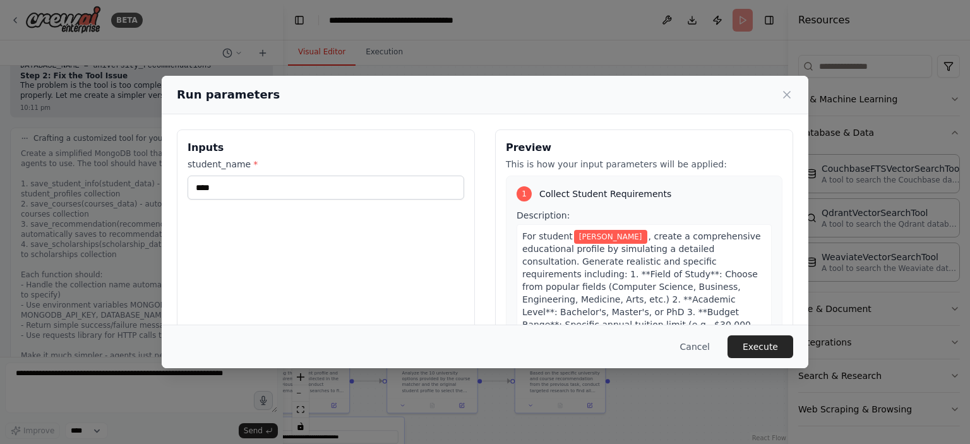
click at [423, 135] on div "Inputs student_name * ****" at bounding box center [326, 278] width 298 height 299
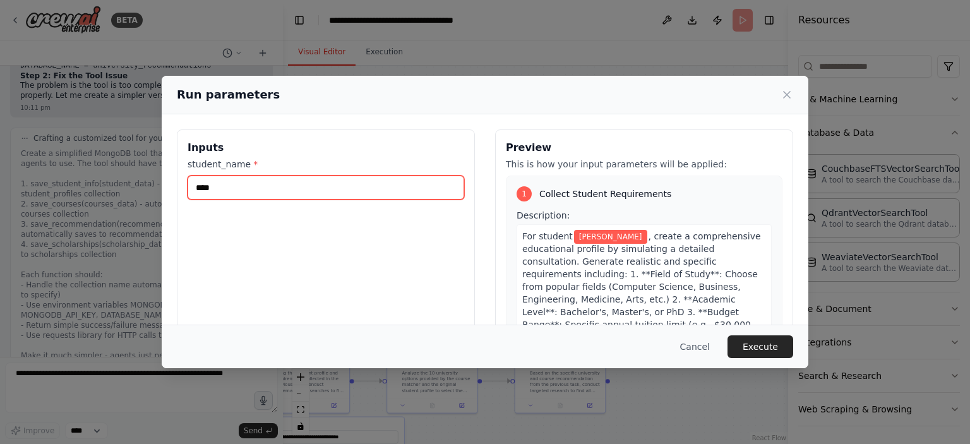
click at [317, 193] on input "****" at bounding box center [326, 188] width 277 height 24
type input "*"
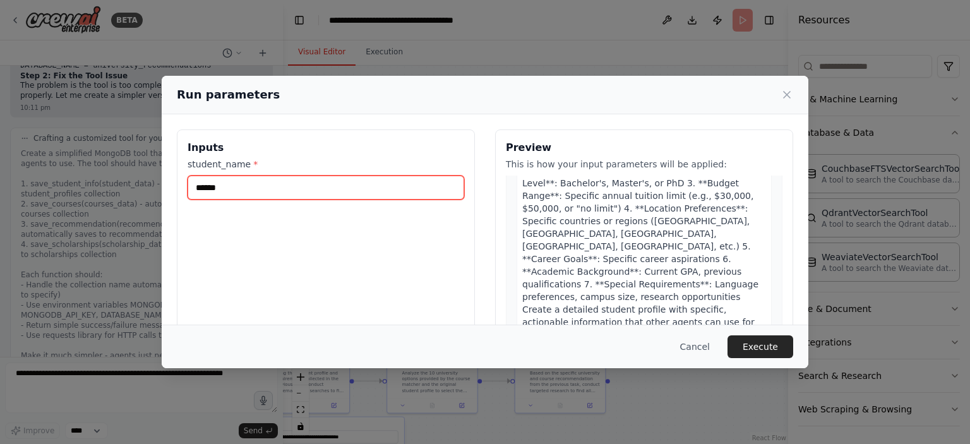
scroll to position [129, 0]
type input "******"
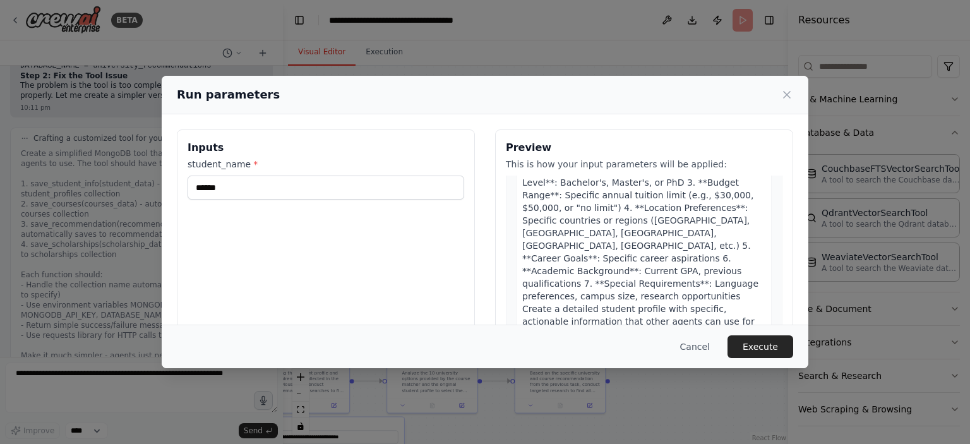
click at [453, 232] on div "Inputs student_name * ******" at bounding box center [326, 278] width 298 height 299
click at [764, 347] on button "Execute" at bounding box center [760, 346] width 66 height 23
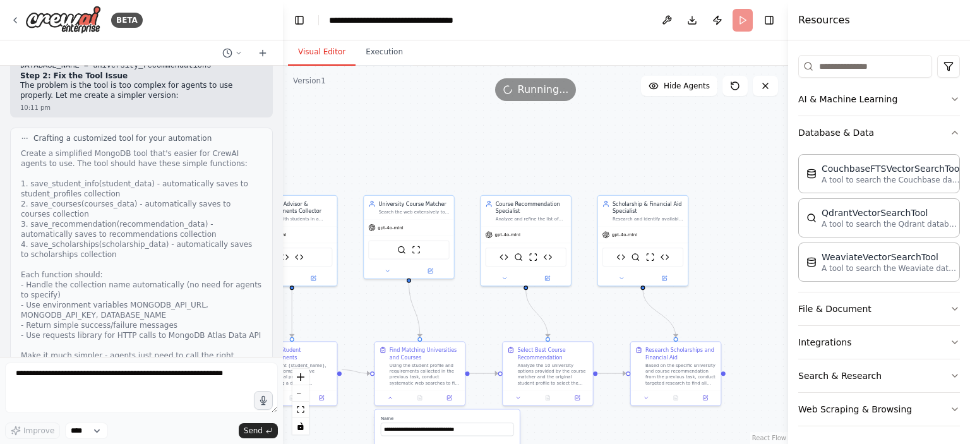
drag, startPoint x: 450, startPoint y: 140, endPoint x: 565, endPoint y: 132, distance: 115.8
click at [565, 132] on div ".deletable-edge-delete-btn { width: 20px; height: 20px; border: 0px solid #ffff…" at bounding box center [535, 255] width 505 height 378
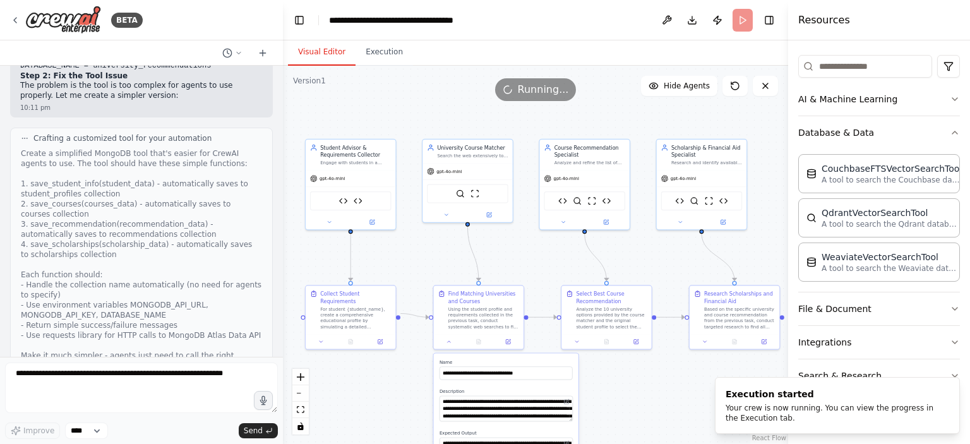
drag, startPoint x: 397, startPoint y: 153, endPoint x: 455, endPoint y: 97, distance: 81.3
click at [455, 97] on div ".deletable-edge-delete-btn { width: 20px; height: 20px; border: 0px solid #ffff…" at bounding box center [535, 255] width 505 height 378
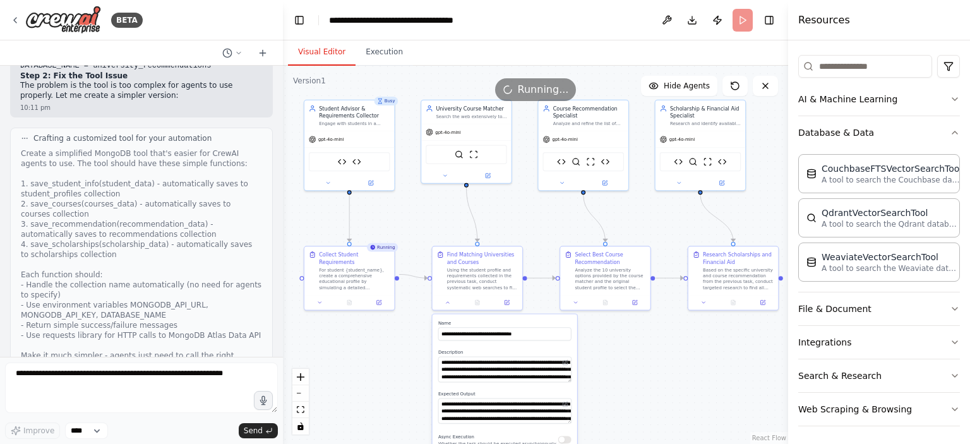
drag, startPoint x: 418, startPoint y: 271, endPoint x: 418, endPoint y: 232, distance: 39.2
click at [418, 232] on div ".deletable-edge-delete-btn { width: 20px; height: 20px; border: 0px solid #ffff…" at bounding box center [535, 255] width 505 height 378
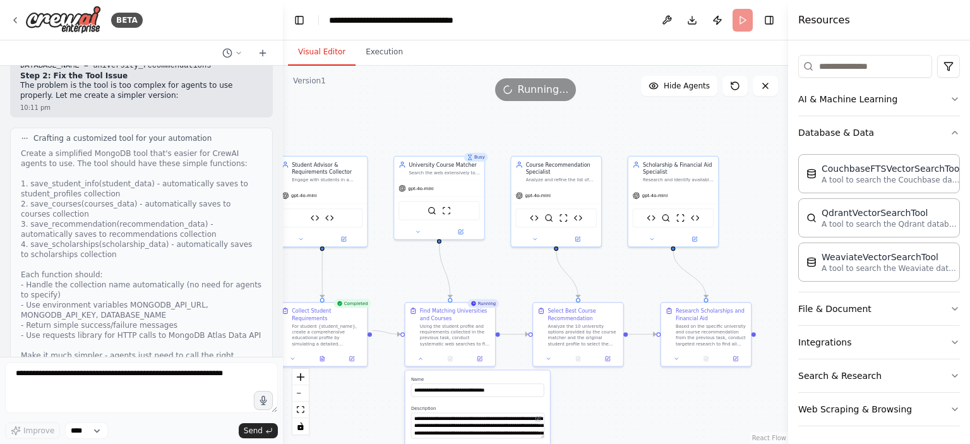
drag, startPoint x: 535, startPoint y: 212, endPoint x: 506, endPoint y: 268, distance: 63.0
click at [506, 268] on div ".deletable-edge-delete-btn { width: 20px; height: 20px; border: 0px solid #ffff…" at bounding box center [535, 255] width 505 height 378
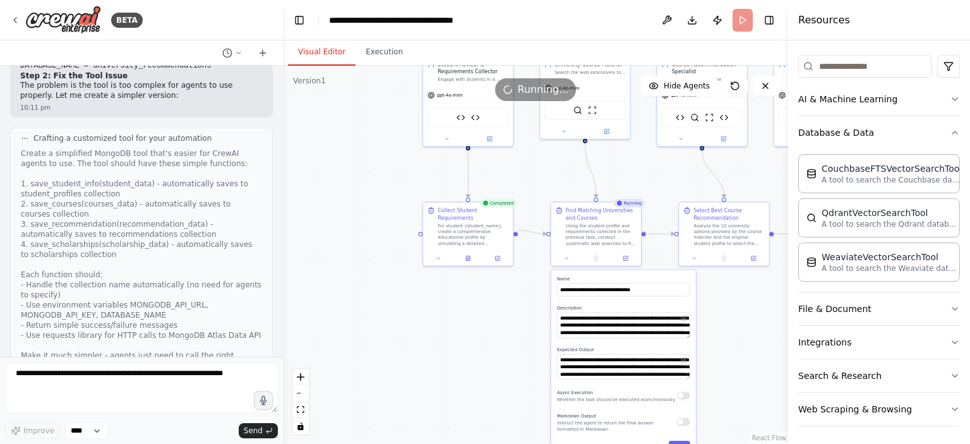
drag, startPoint x: 373, startPoint y: 270, endPoint x: 520, endPoint y: 167, distance: 179.9
click at [520, 167] on div ".deletable-edge-delete-btn { width: 20px; height: 20px; border: 0px solid #ffff…" at bounding box center [535, 255] width 505 height 378
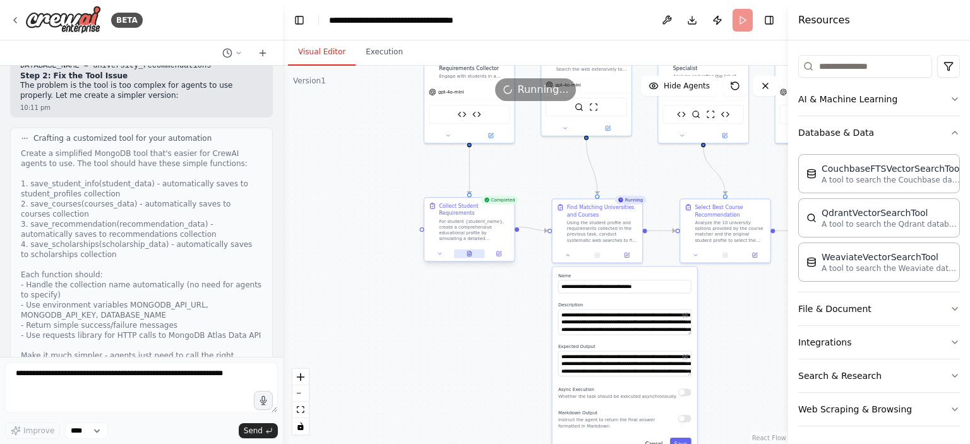
click at [469, 251] on icon at bounding box center [469, 253] width 4 height 5
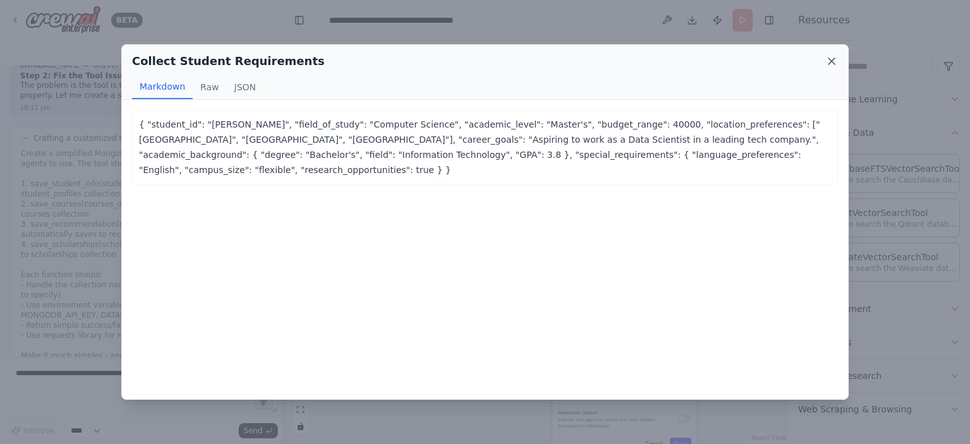
click at [829, 59] on icon at bounding box center [832, 61] width 6 height 6
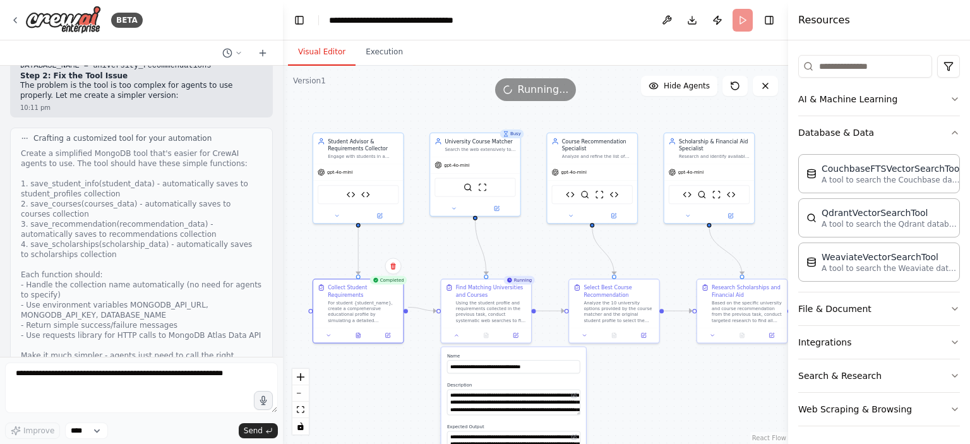
drag, startPoint x: 652, startPoint y: 158, endPoint x: 541, endPoint y: 238, distance: 137.1
click at [541, 238] on div ".deletable-edge-delete-btn { width: 20px; height: 20px; border: 0px solid #ffff…" at bounding box center [535, 255] width 505 height 378
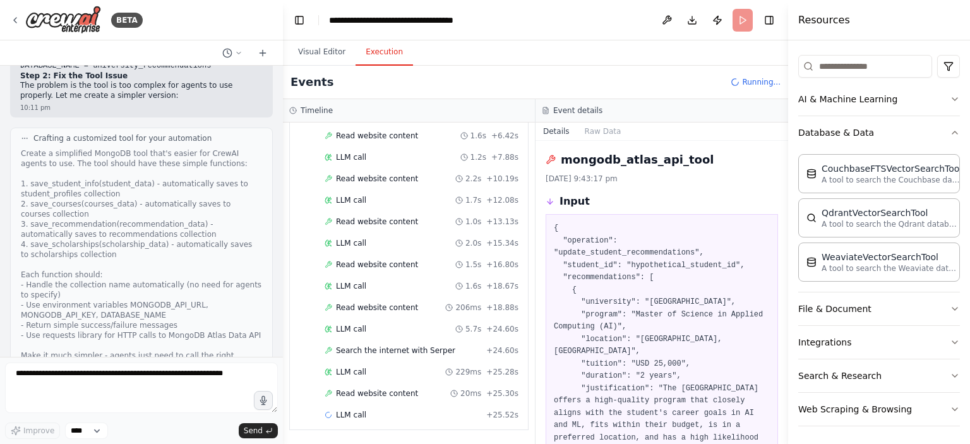
scroll to position [322, 0]
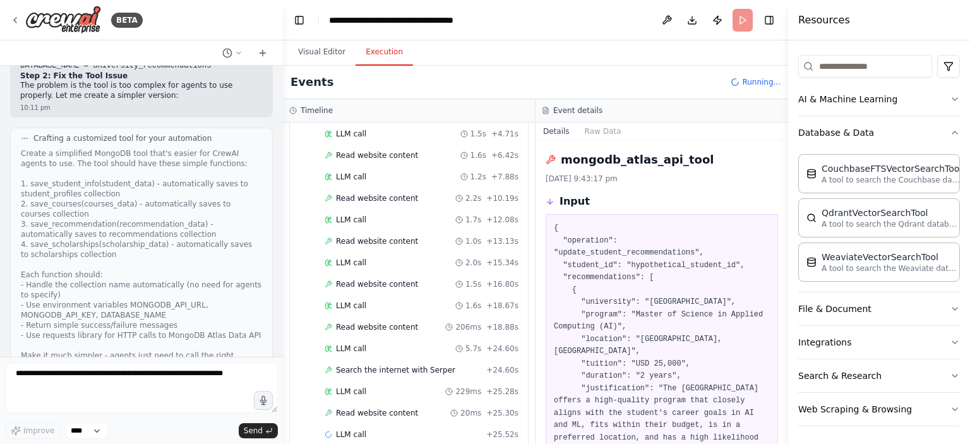
click at [369, 52] on button "Execution" at bounding box center [384, 52] width 57 height 27
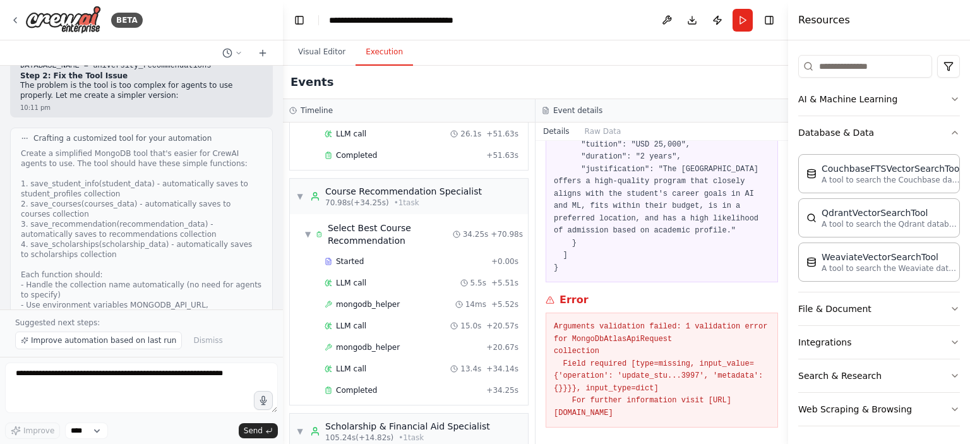
scroll to position [225, 0]
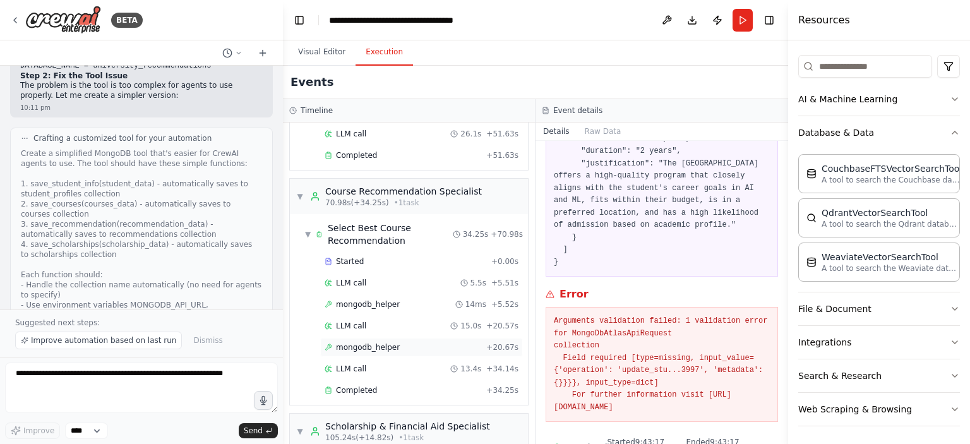
click at [388, 342] on span "mongodb_helper" at bounding box center [368, 347] width 64 height 10
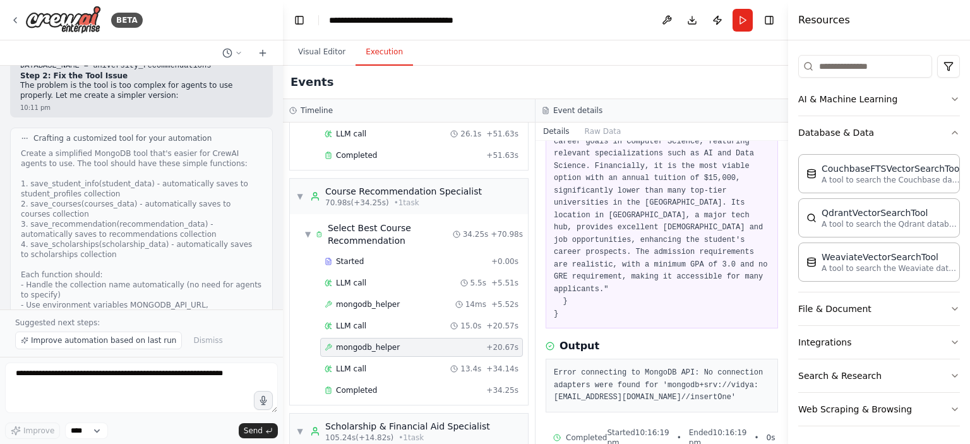
drag, startPoint x: 554, startPoint y: 334, endPoint x: 604, endPoint y: 378, distance: 66.2
click at [604, 378] on div "Error connecting to MongoDB API: No connection adapters were found for 'mongodb…" at bounding box center [662, 386] width 232 height 54
copy pre "Error connecting to MongoDB API: No connection adapters were found for 'mongodb…"
